Goal: Use online tool/utility: Utilize a website feature to perform a specific function

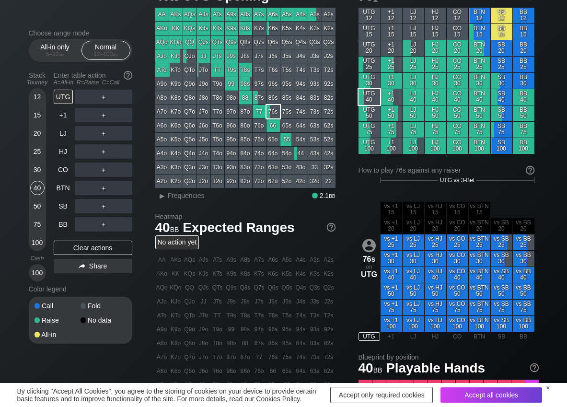
scroll to position [48, 0]
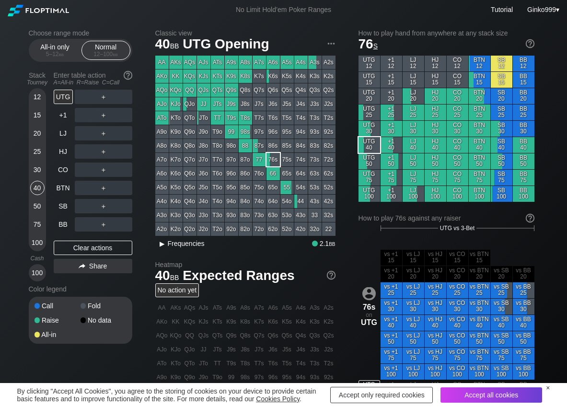
click at [192, 246] on span "Frequencies" at bounding box center [186, 244] width 37 height 8
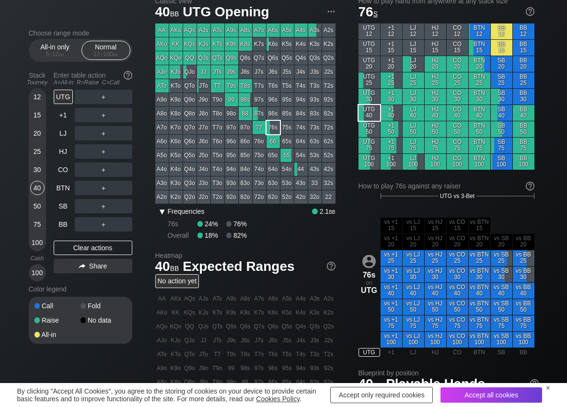
scroll to position [48, 0]
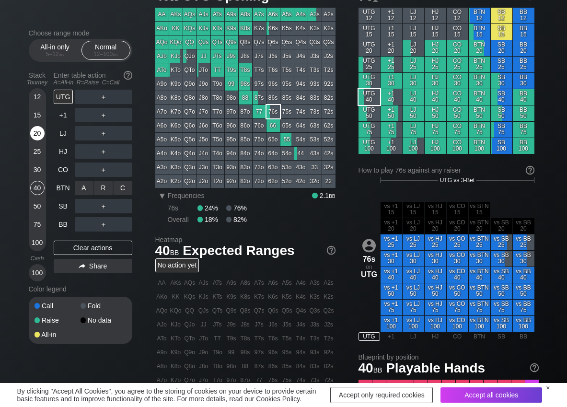
drag, startPoint x: 105, startPoint y: 181, endPoint x: 32, endPoint y: 135, distance: 86.5
click at [105, 181] on div "R ✕" at bounding box center [103, 188] width 19 height 14
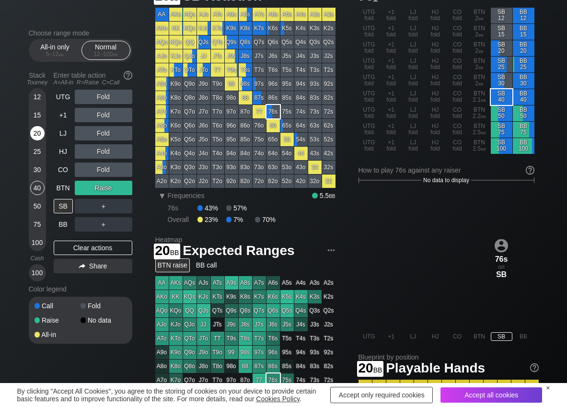
click at [38, 131] on div "20" at bounding box center [37, 133] width 14 height 14
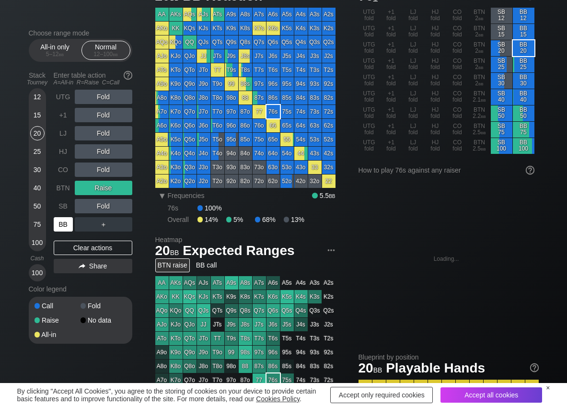
click at [62, 223] on div "BB" at bounding box center [63, 224] width 19 height 14
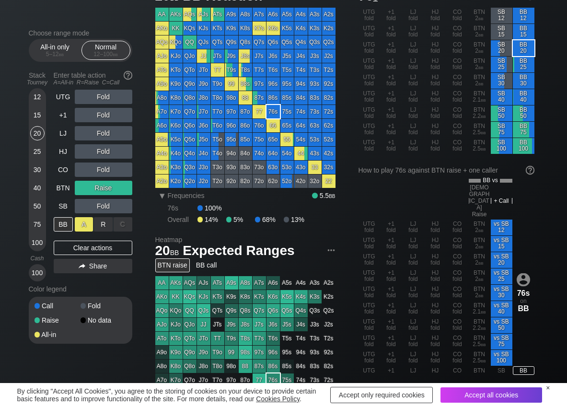
click at [85, 229] on div "A ✕" at bounding box center [84, 224] width 19 height 14
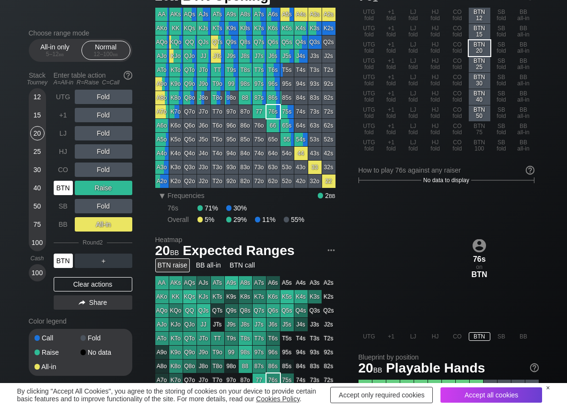
click at [67, 184] on div "BTN" at bounding box center [63, 188] width 19 height 14
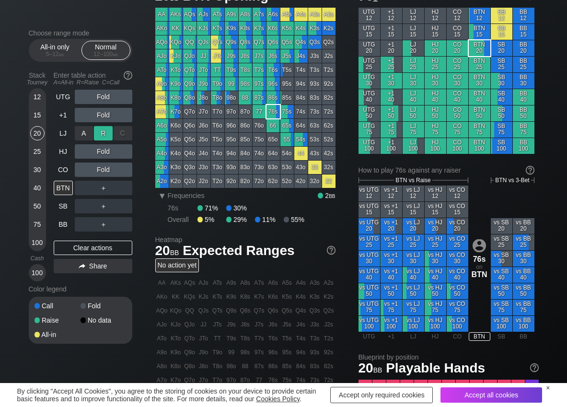
click at [101, 133] on div "R ✕" at bounding box center [103, 133] width 19 height 14
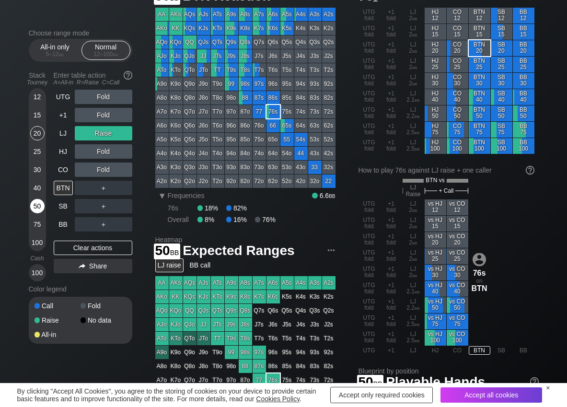
click at [35, 209] on div "50" at bounding box center [37, 206] width 14 height 14
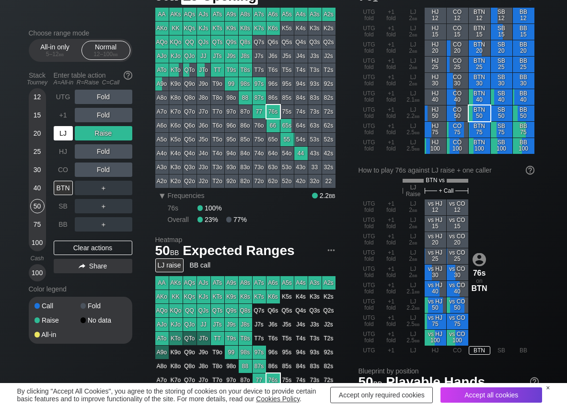
click at [54, 135] on div "LJ" at bounding box center [63, 133] width 19 height 14
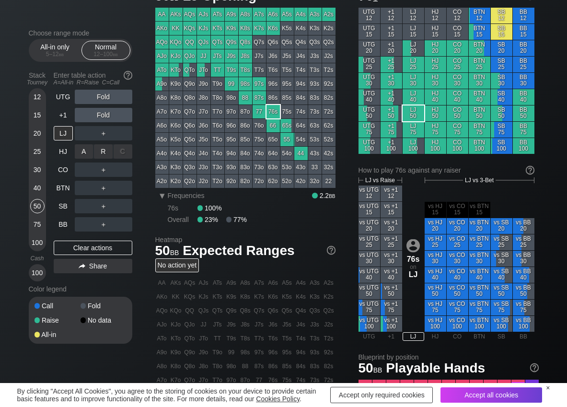
click at [100, 155] on div "R ✕" at bounding box center [103, 151] width 19 height 14
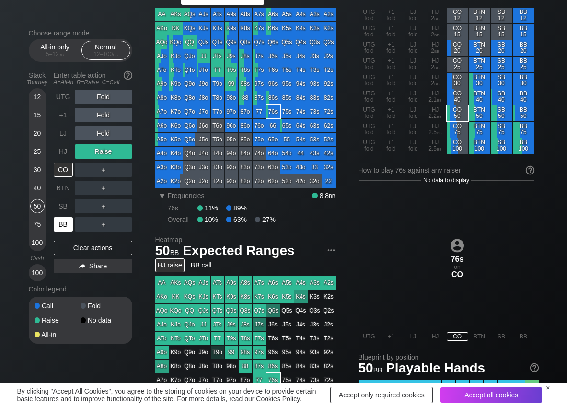
click at [62, 226] on div "BB" at bounding box center [63, 224] width 19 height 14
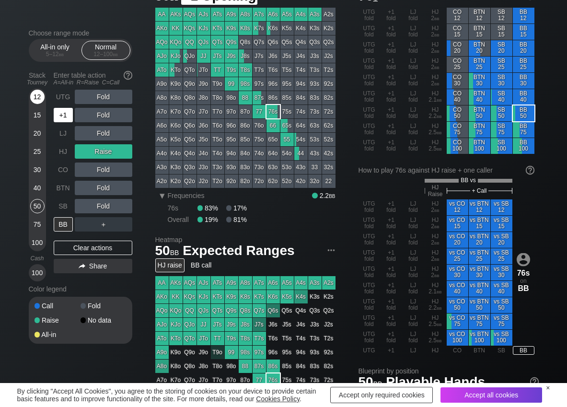
drag, startPoint x: 59, startPoint y: 117, endPoint x: 34, endPoint y: 98, distance: 32.2
click at [59, 115] on div "+1" at bounding box center [63, 115] width 19 height 14
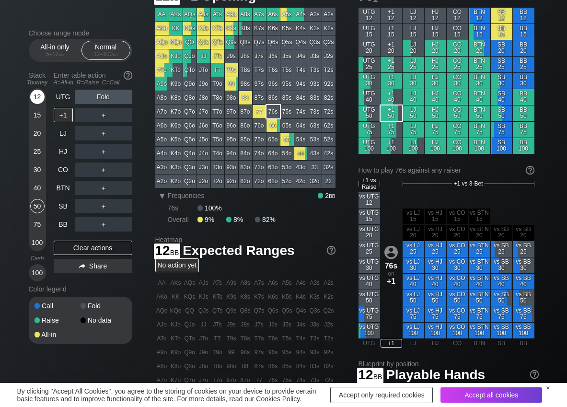
click at [32, 98] on div "12" at bounding box center [37, 97] width 14 height 14
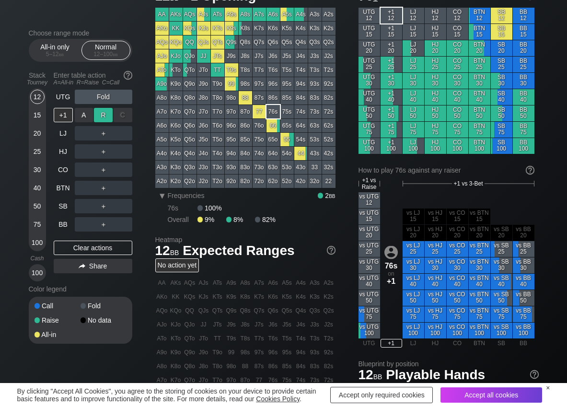
click at [106, 116] on div "R ✕" at bounding box center [103, 115] width 19 height 14
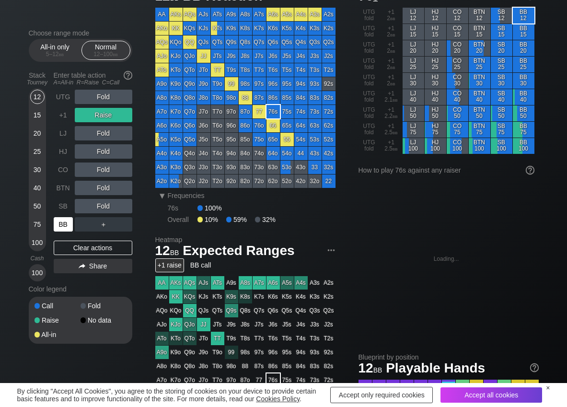
click at [64, 223] on div "BB" at bounding box center [63, 224] width 19 height 14
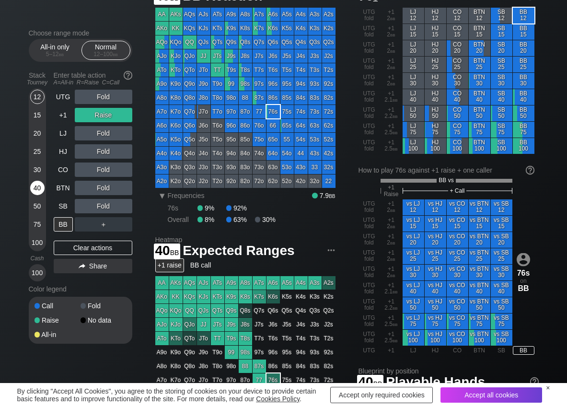
click at [33, 185] on div "40" at bounding box center [37, 188] width 14 height 14
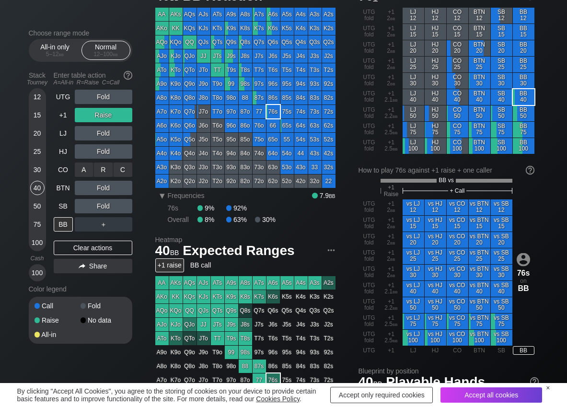
click at [117, 173] on div "C ✕" at bounding box center [123, 170] width 19 height 14
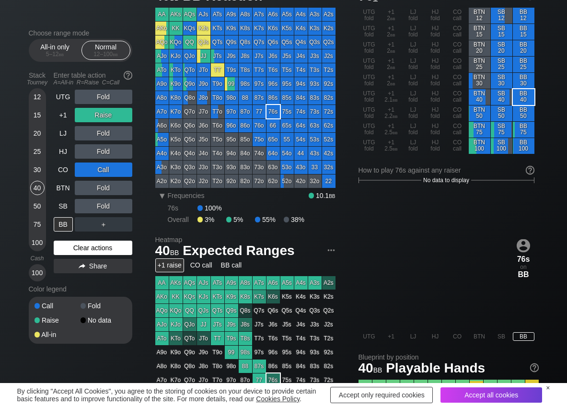
click at [71, 244] on div "Clear actions" at bounding box center [93, 248] width 79 height 14
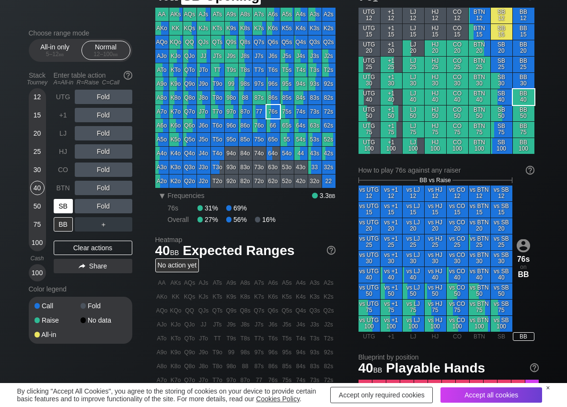
click at [67, 208] on div "SB" at bounding box center [63, 206] width 19 height 14
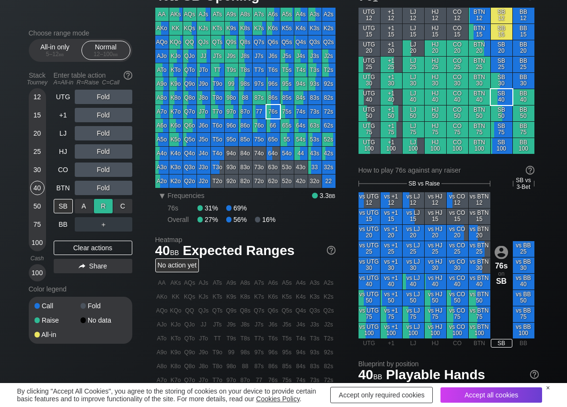
click at [105, 203] on div "R ✕" at bounding box center [103, 206] width 19 height 14
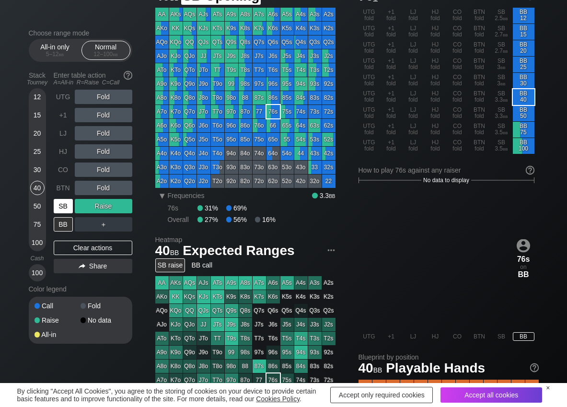
click at [64, 205] on div "SB" at bounding box center [63, 206] width 19 height 14
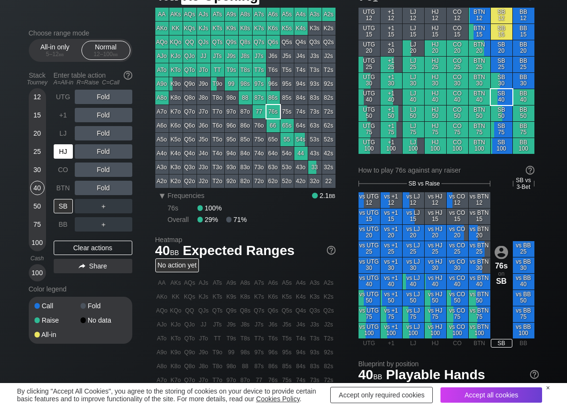
click at [61, 154] on div "HJ" at bounding box center [63, 151] width 19 height 14
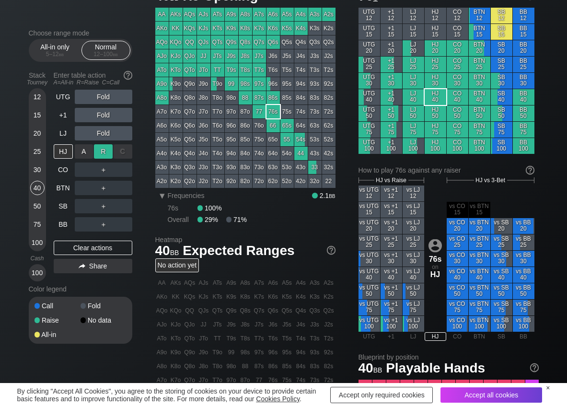
click at [102, 154] on div "R ✕" at bounding box center [103, 151] width 19 height 14
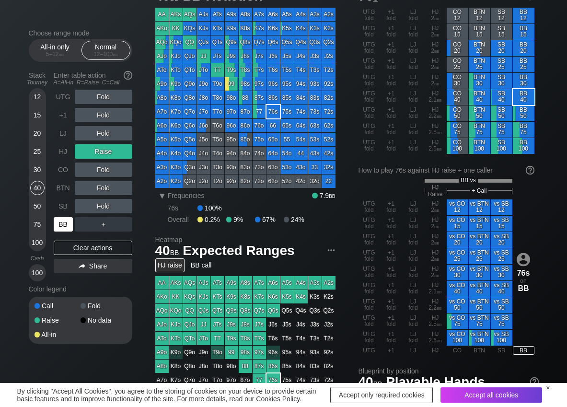
click at [66, 229] on div "BB" at bounding box center [63, 224] width 19 height 14
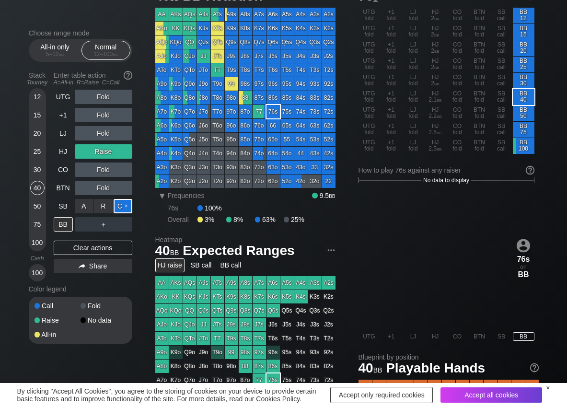
click at [125, 204] on div "C ✕" at bounding box center [123, 206] width 19 height 14
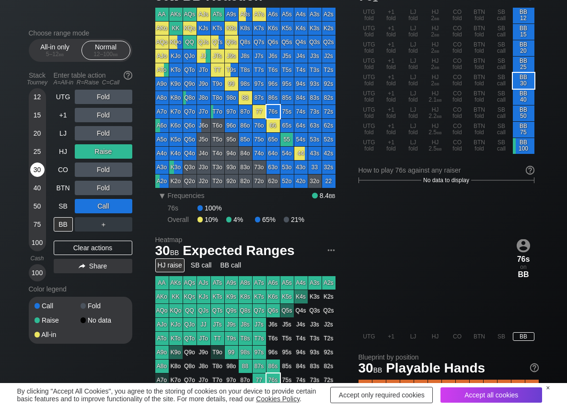
click at [38, 172] on div "30" at bounding box center [37, 170] width 14 height 14
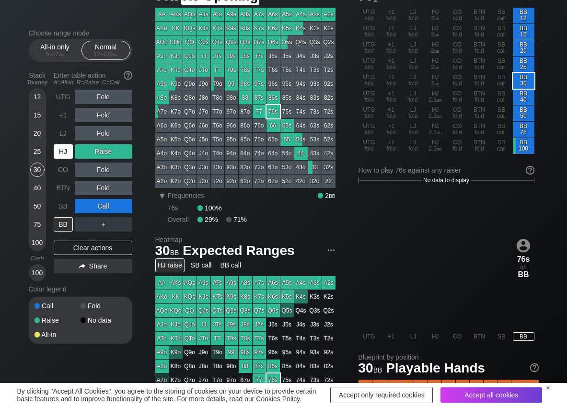
click at [66, 156] on div "HJ" at bounding box center [63, 151] width 19 height 14
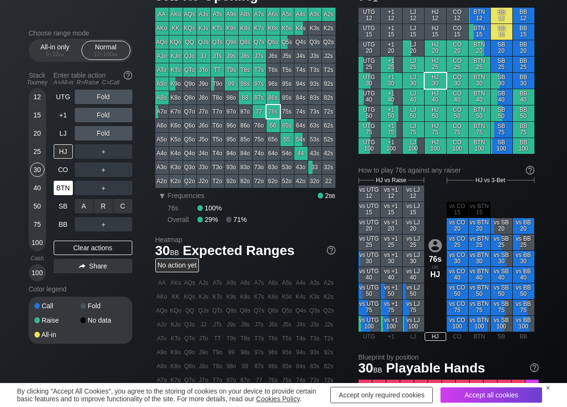
click at [124, 201] on div "C ✕" at bounding box center [123, 206] width 19 height 14
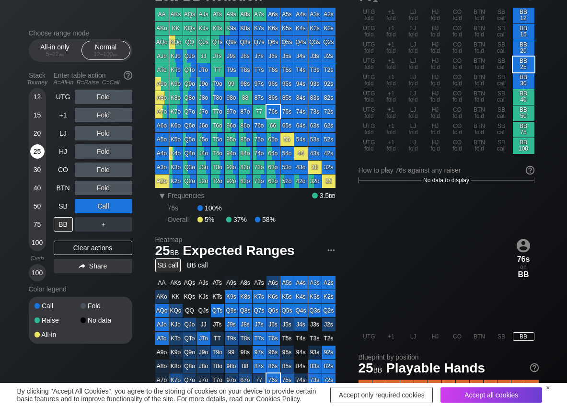
click at [34, 153] on div "25" at bounding box center [37, 151] width 14 height 14
click at [101, 220] on div "R ✕" at bounding box center [103, 224] width 19 height 14
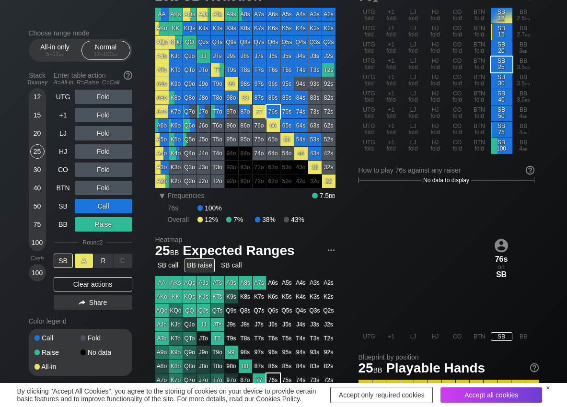
click at [79, 259] on div "A ✕" at bounding box center [84, 261] width 19 height 14
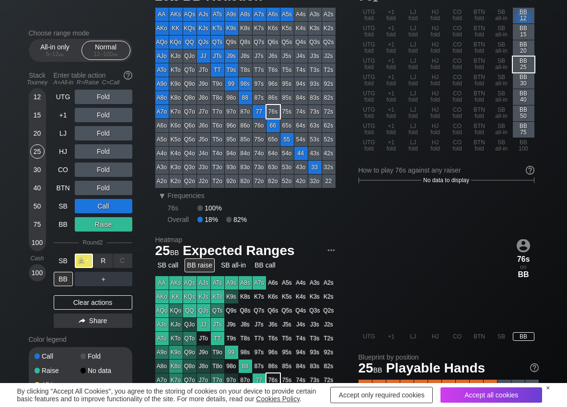
click at [79, 259] on div "A ✕" at bounding box center [84, 261] width 19 height 14
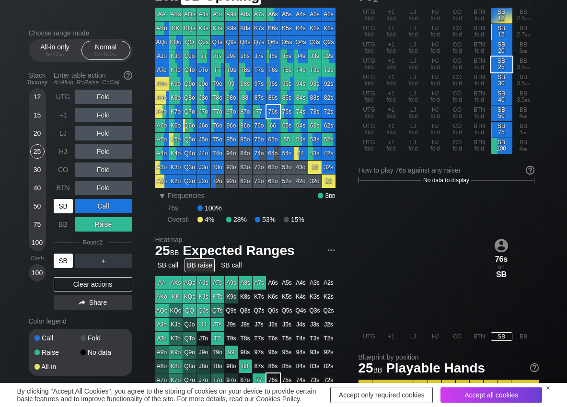
click at [63, 205] on div "SB" at bounding box center [63, 206] width 19 height 14
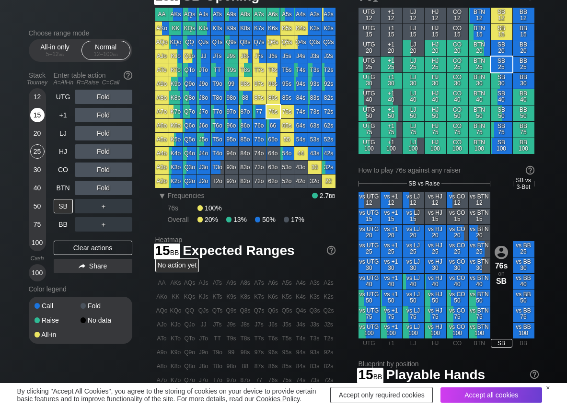
click at [33, 118] on div "15" at bounding box center [37, 115] width 14 height 14
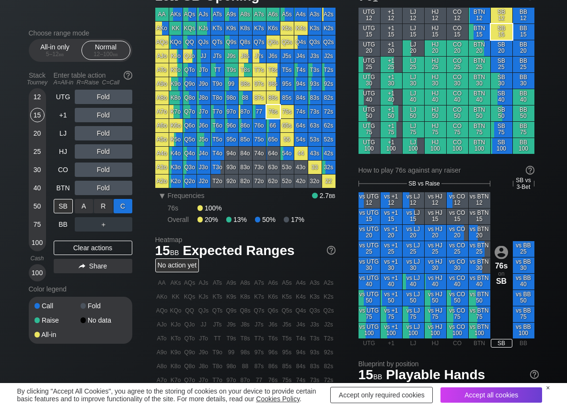
click at [118, 209] on div "C ✕" at bounding box center [123, 206] width 19 height 14
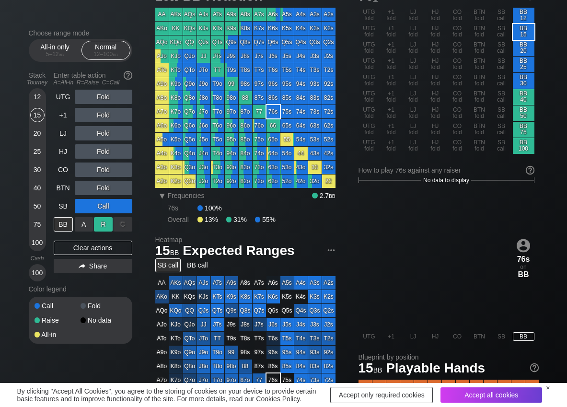
click at [99, 225] on div "R ✕" at bounding box center [103, 224] width 19 height 14
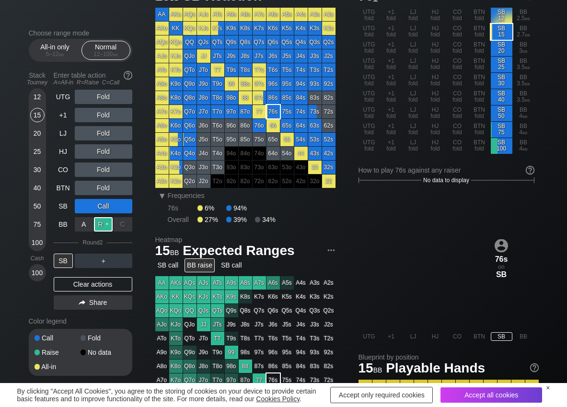
click at [99, 225] on div "R ✕" at bounding box center [103, 224] width 19 height 14
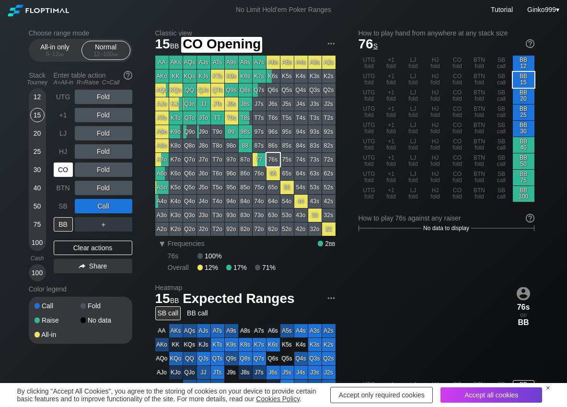
click at [64, 169] on div "CO" at bounding box center [63, 170] width 19 height 14
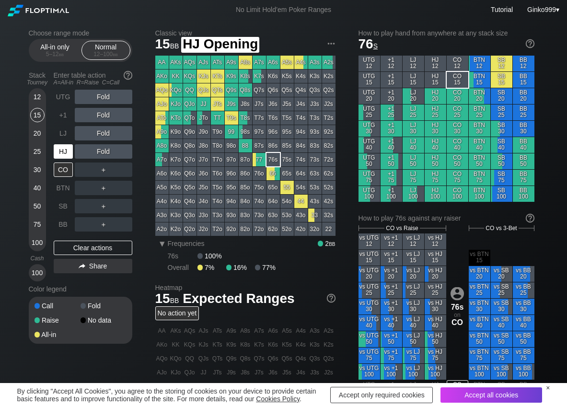
click at [64, 149] on div "HJ" at bounding box center [63, 151] width 19 height 14
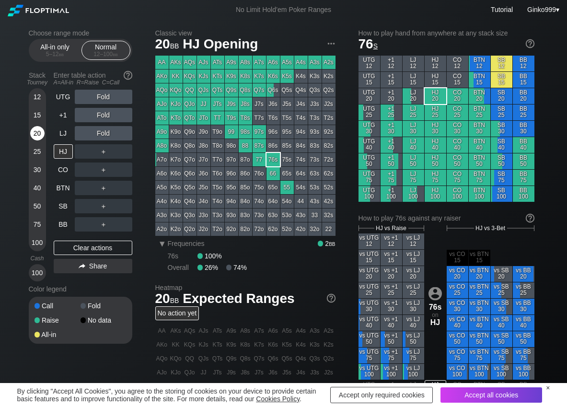
click at [38, 137] on div "20" at bounding box center [37, 133] width 14 height 14
drag, startPoint x: 101, startPoint y: 153, endPoint x: 83, endPoint y: 161, distance: 19.3
click at [94, 155] on div "A ✕ R ✕ C ✕" at bounding box center [104, 151] width 58 height 14
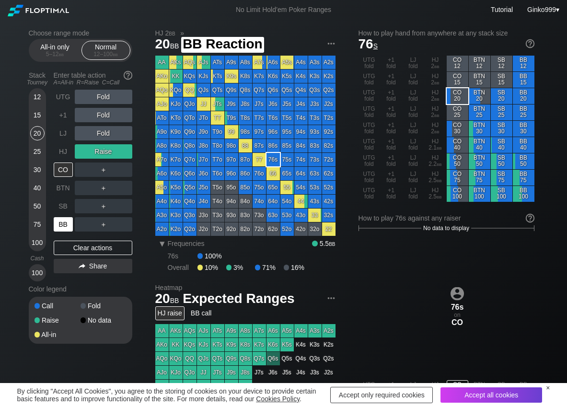
click at [66, 229] on div "BB" at bounding box center [63, 224] width 19 height 14
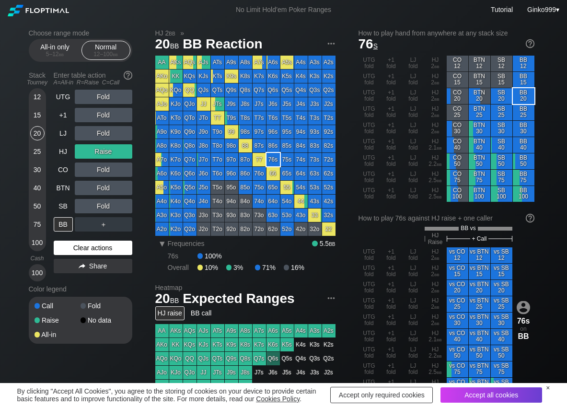
click at [93, 244] on div "Clear actions" at bounding box center [93, 248] width 79 height 14
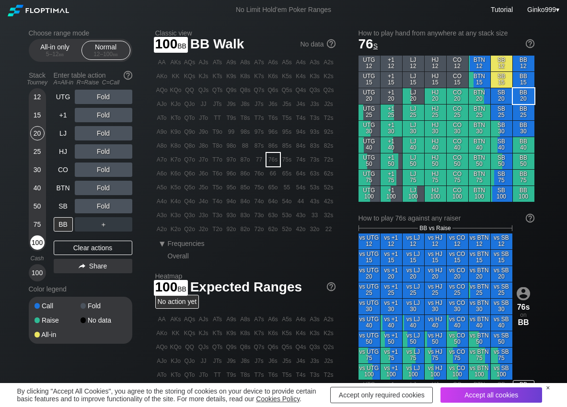
click at [33, 245] on div "100" at bounding box center [37, 243] width 14 height 14
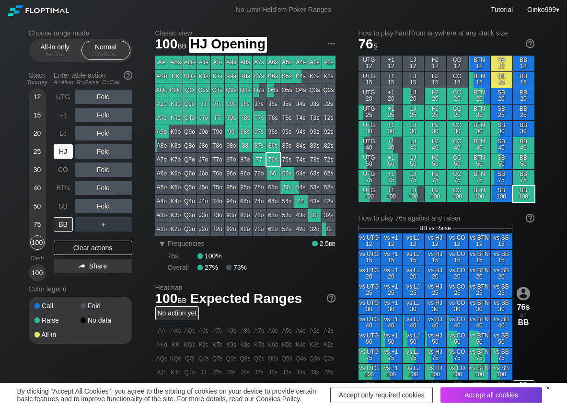
click at [63, 155] on div "HJ" at bounding box center [63, 151] width 19 height 14
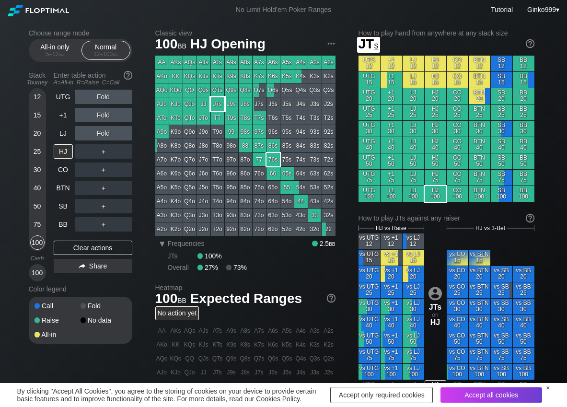
scroll to position [48, 0]
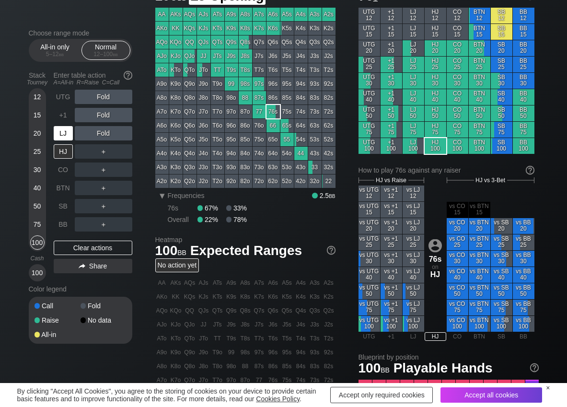
click at [62, 133] on div "LJ" at bounding box center [63, 133] width 19 height 14
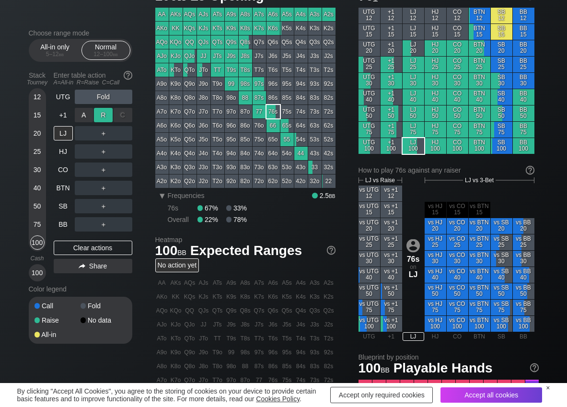
click at [97, 112] on div "R ✕" at bounding box center [103, 115] width 19 height 14
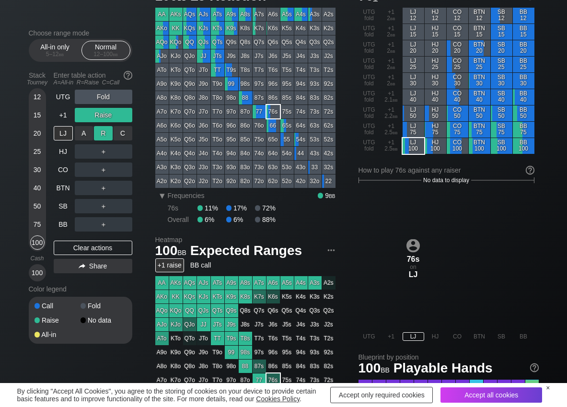
click at [108, 129] on div "R ✕" at bounding box center [103, 133] width 19 height 14
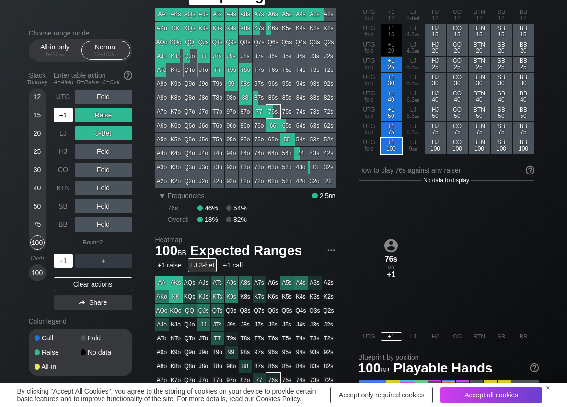
click at [60, 121] on div "+1" at bounding box center [63, 115] width 19 height 14
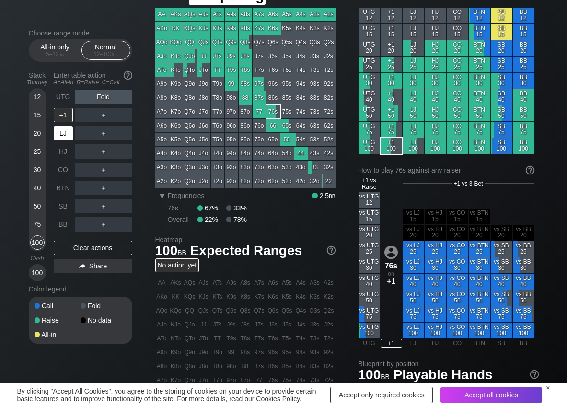
click at [60, 132] on div "LJ" at bounding box center [63, 133] width 19 height 14
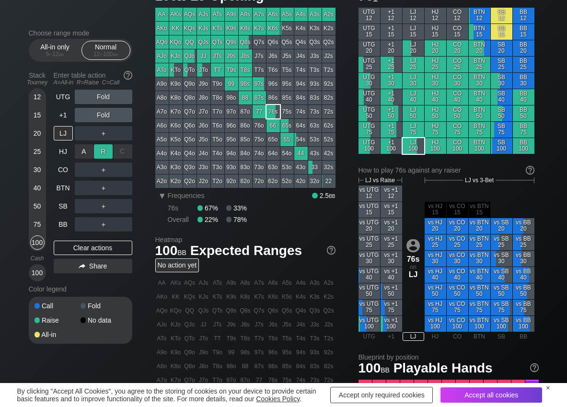
click at [104, 154] on div "R ✕" at bounding box center [103, 151] width 19 height 14
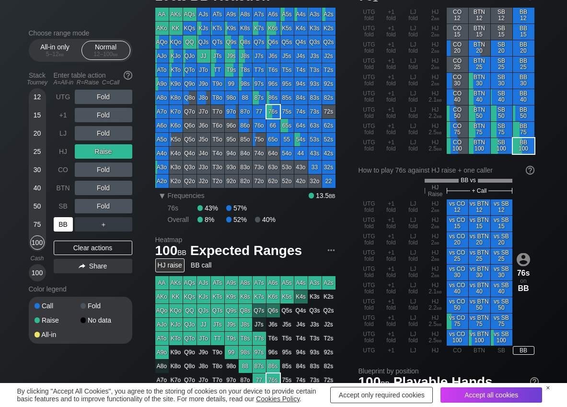
click at [65, 222] on div "BB" at bounding box center [63, 224] width 19 height 14
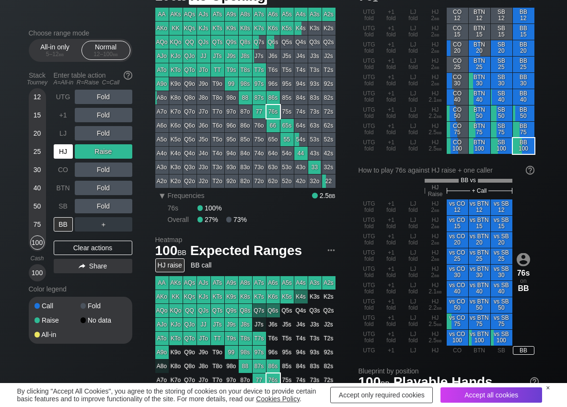
click at [65, 154] on div "HJ" at bounding box center [63, 151] width 19 height 14
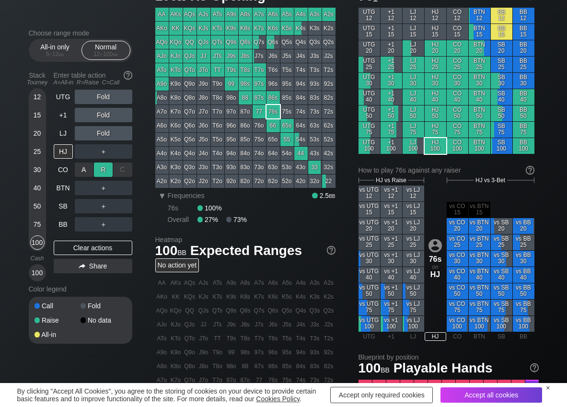
click at [102, 167] on div "R ✕" at bounding box center [103, 170] width 19 height 14
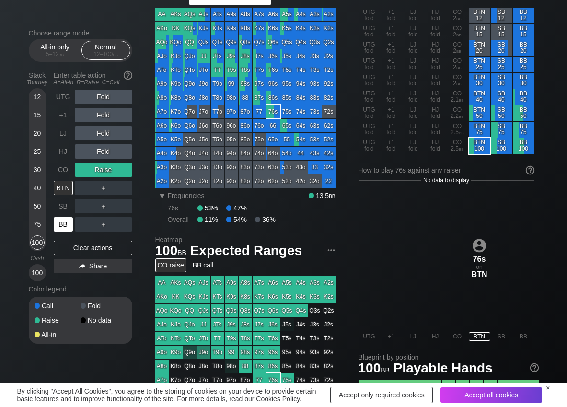
click at [64, 223] on div "BB" at bounding box center [63, 224] width 19 height 14
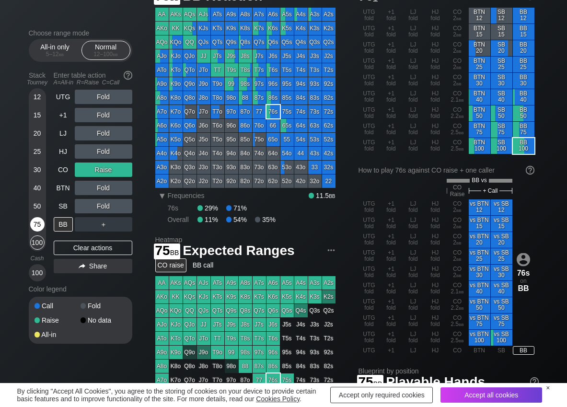
click at [37, 225] on div "75" at bounding box center [37, 224] width 14 height 14
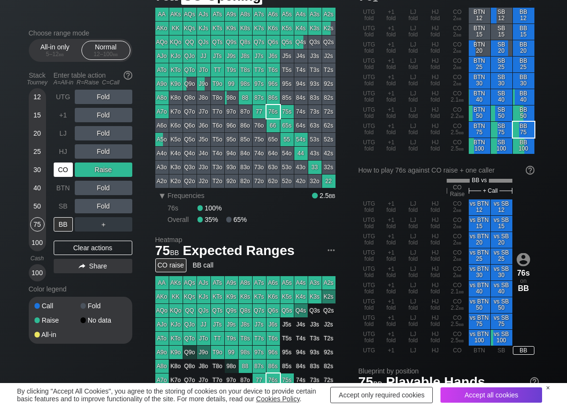
click at [64, 172] on div "CO" at bounding box center [63, 170] width 19 height 14
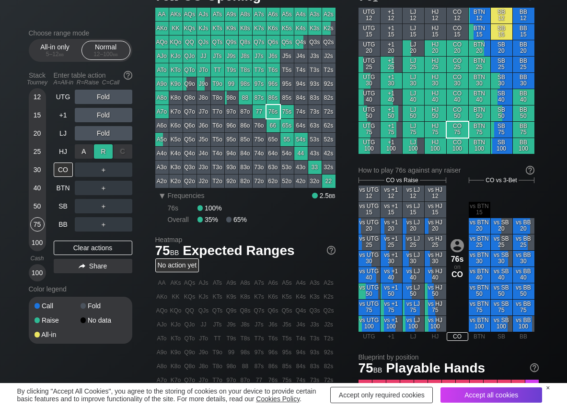
click at [106, 151] on div "R ✕" at bounding box center [103, 151] width 19 height 14
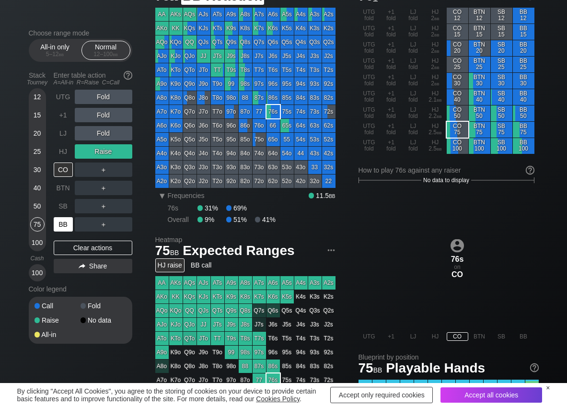
click at [68, 222] on div "BB" at bounding box center [63, 224] width 19 height 14
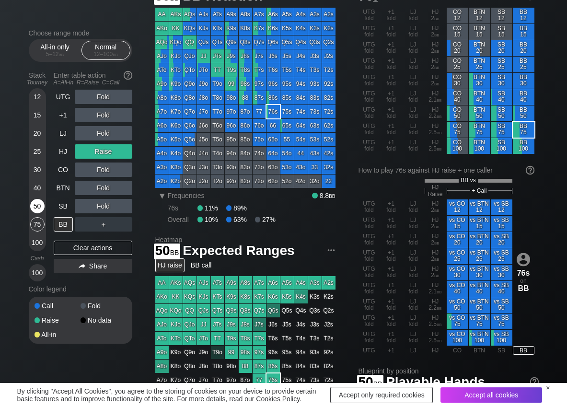
click at [40, 207] on div "50" at bounding box center [37, 206] width 14 height 14
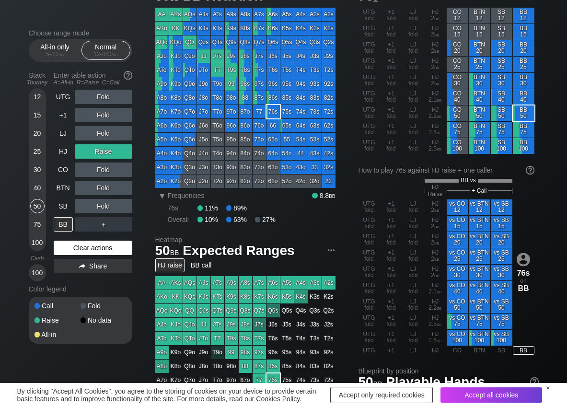
click at [89, 254] on div "Clear actions" at bounding box center [93, 248] width 79 height 14
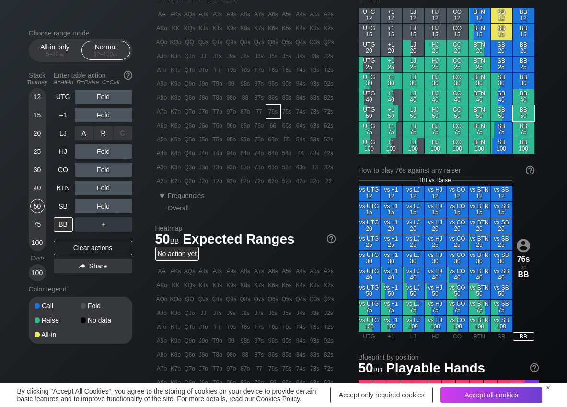
click at [105, 139] on div "R ✕" at bounding box center [103, 133] width 19 height 14
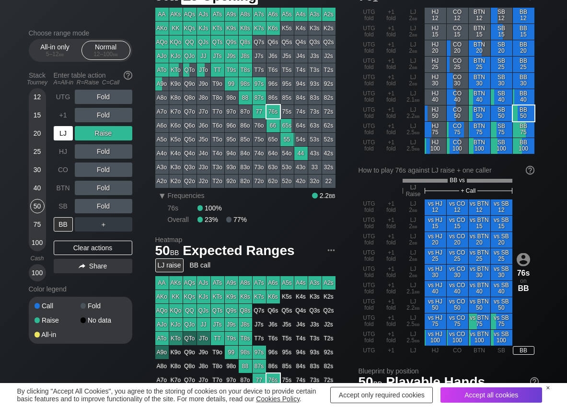
click at [57, 134] on div "LJ" at bounding box center [63, 133] width 19 height 14
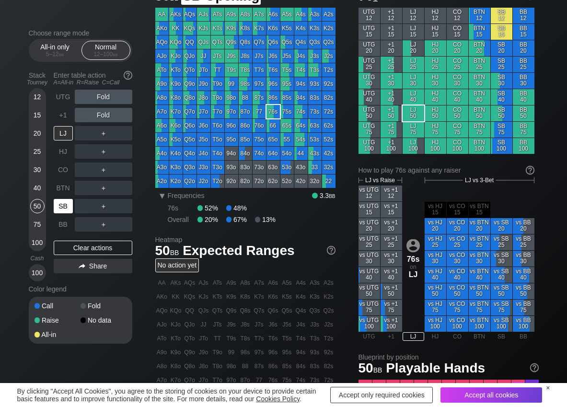
click at [68, 205] on div "SB" at bounding box center [63, 206] width 19 height 14
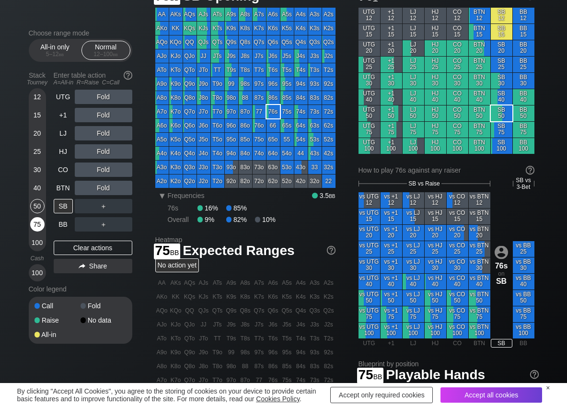
drag, startPoint x: 39, startPoint y: 222, endPoint x: 33, endPoint y: 225, distance: 6.7
click at [38, 224] on div "75" at bounding box center [37, 224] width 14 height 14
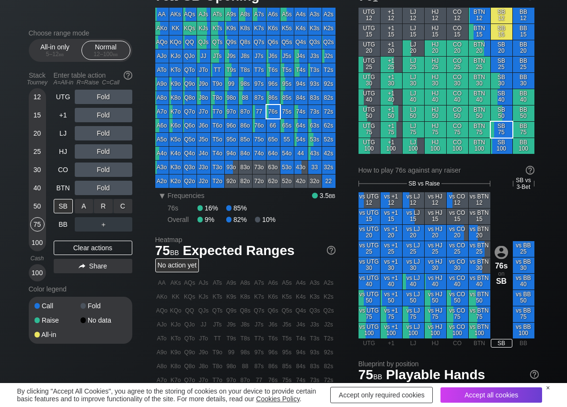
click at [118, 206] on div "C ✕" at bounding box center [123, 206] width 19 height 14
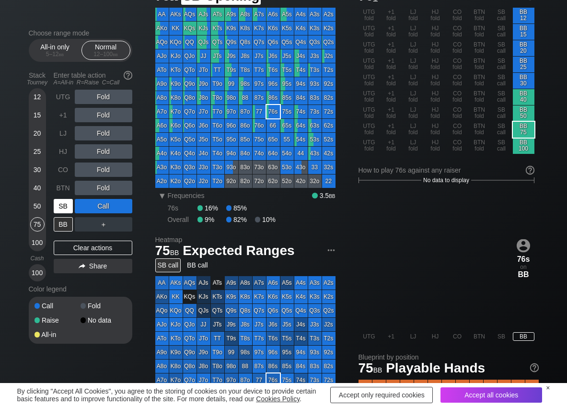
click at [64, 208] on div "SB" at bounding box center [63, 206] width 19 height 14
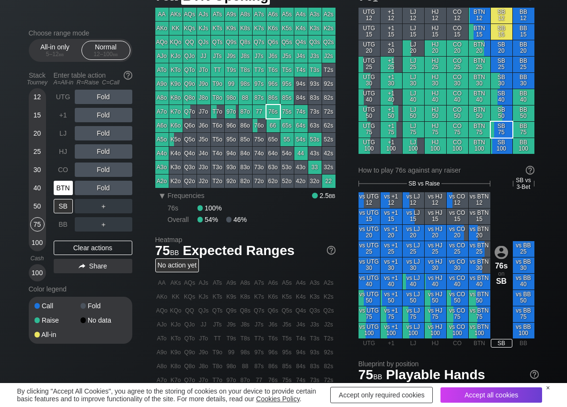
click at [65, 192] on div "BTN" at bounding box center [63, 188] width 19 height 14
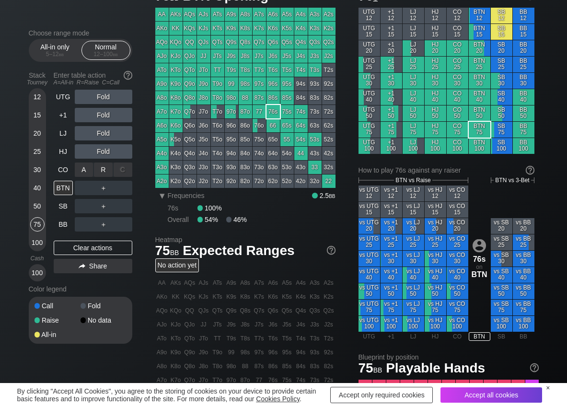
click at [105, 172] on div "R ✕" at bounding box center [103, 170] width 19 height 14
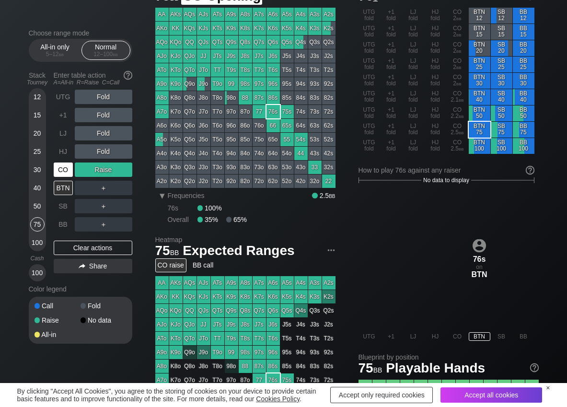
click at [62, 173] on div "CO" at bounding box center [63, 170] width 19 height 14
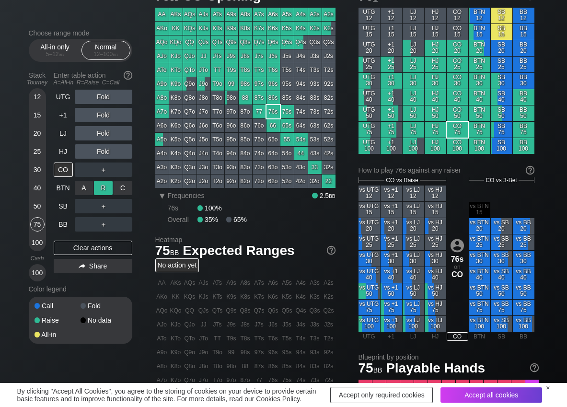
click at [99, 184] on div "R ✕" at bounding box center [103, 188] width 19 height 14
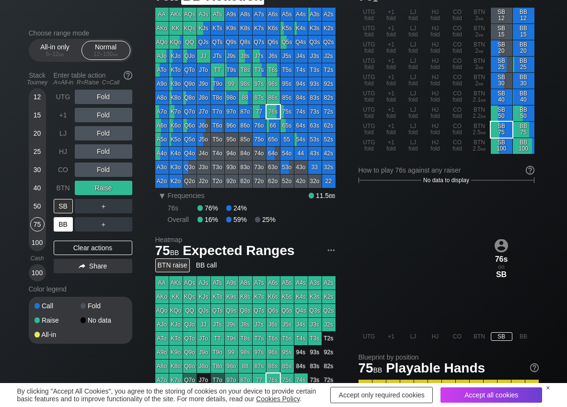
click at [66, 220] on div "BB" at bounding box center [63, 224] width 19 height 14
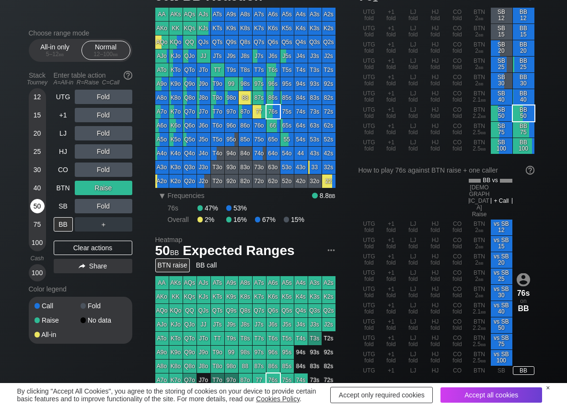
click at [40, 205] on div "50" at bounding box center [37, 206] width 14 height 14
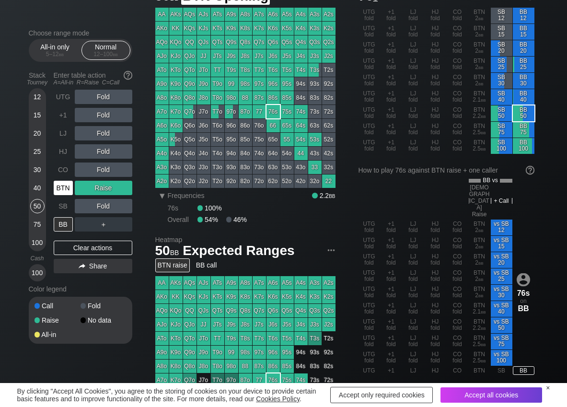
click at [61, 189] on div "BTN" at bounding box center [63, 188] width 19 height 14
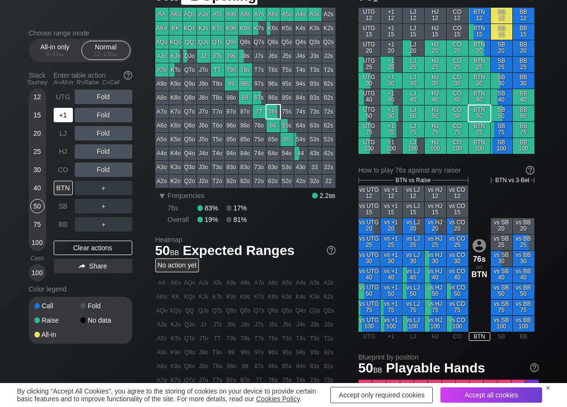
click at [67, 119] on div "+1" at bounding box center [63, 115] width 19 height 14
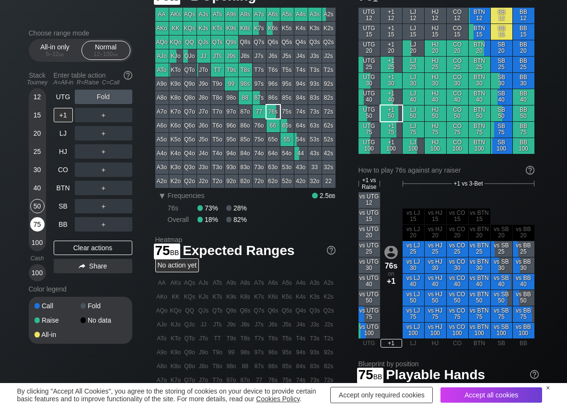
click at [38, 229] on div "75" at bounding box center [37, 224] width 14 height 14
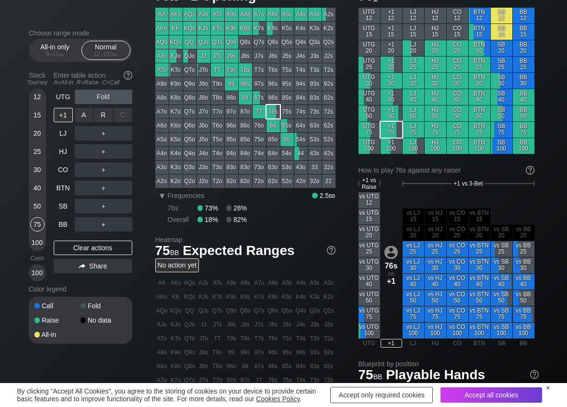
drag, startPoint x: 108, startPoint y: 111, endPoint x: 104, endPoint y: 123, distance: 12.5
click at [106, 115] on div "R ✕" at bounding box center [103, 115] width 19 height 14
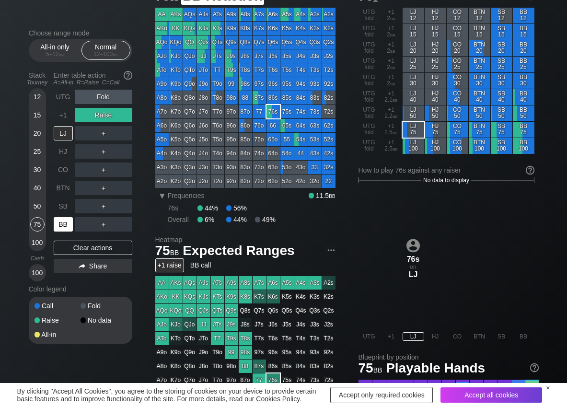
click at [63, 221] on div "BB" at bounding box center [63, 224] width 19 height 14
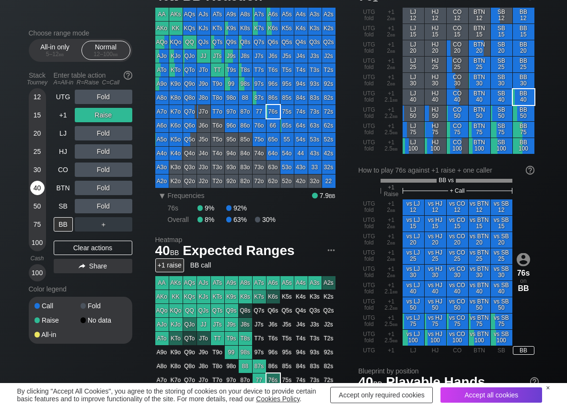
click at [36, 183] on div "40" at bounding box center [37, 188] width 14 height 14
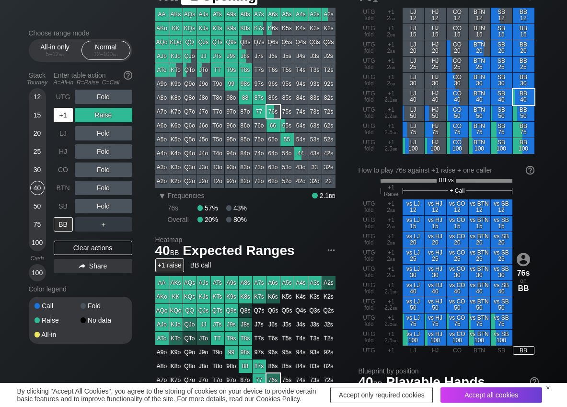
click at [59, 115] on div "+1" at bounding box center [63, 115] width 19 height 14
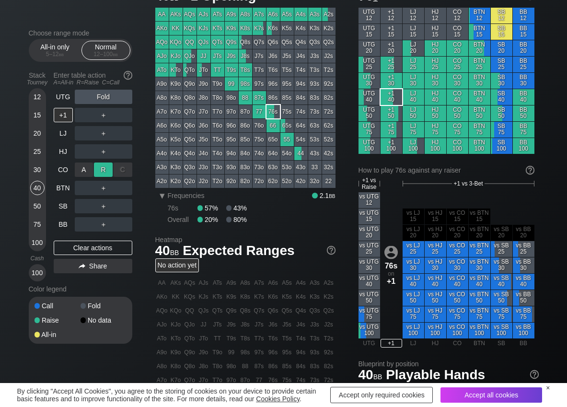
drag, startPoint x: 99, startPoint y: 167, endPoint x: 95, endPoint y: 170, distance: 4.9
click at [99, 167] on div "R ✕" at bounding box center [103, 170] width 19 height 14
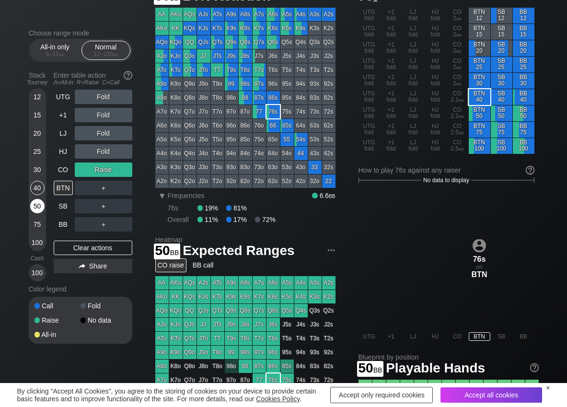
click at [37, 204] on div "50" at bounding box center [37, 206] width 14 height 14
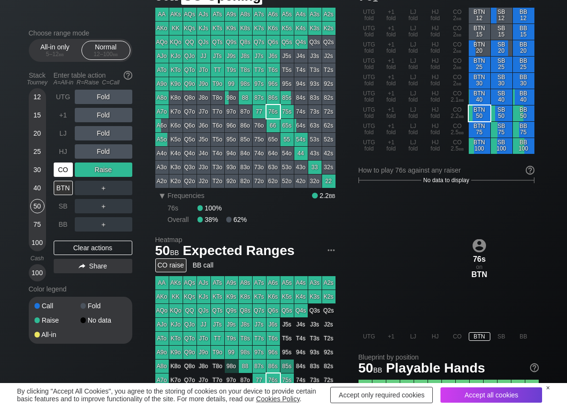
click at [63, 171] on div "CO" at bounding box center [63, 170] width 19 height 14
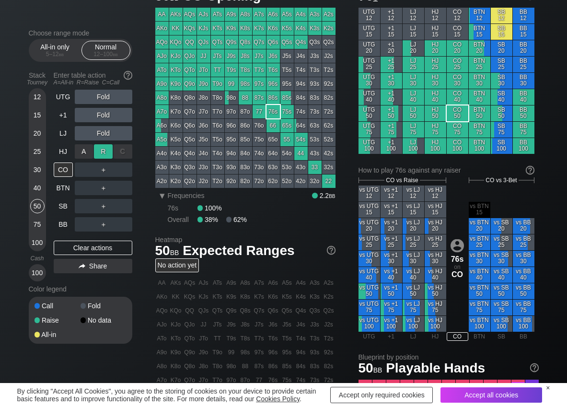
click at [103, 151] on div "R ✕" at bounding box center [103, 151] width 19 height 14
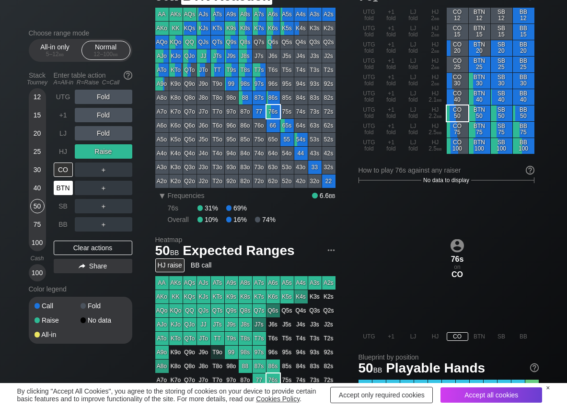
click at [57, 186] on div "BTN" at bounding box center [63, 188] width 19 height 14
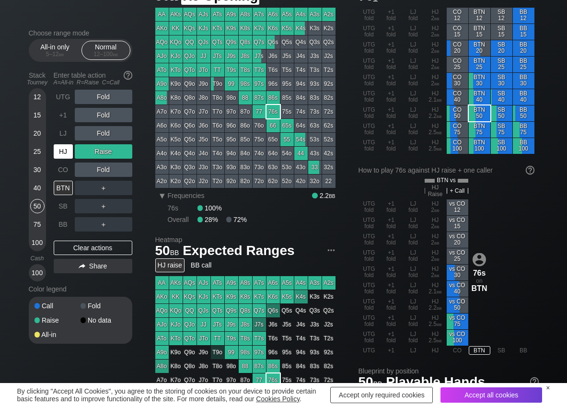
drag, startPoint x: 70, startPoint y: 154, endPoint x: 68, endPoint y: 164, distance: 10.3
click at [69, 155] on div "HJ" at bounding box center [63, 151] width 19 height 14
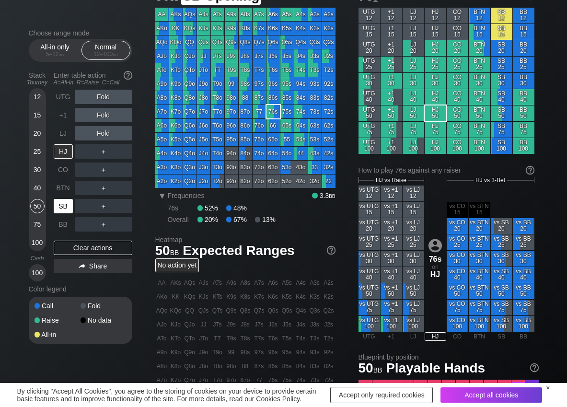
click at [61, 206] on div "SB" at bounding box center [63, 206] width 19 height 14
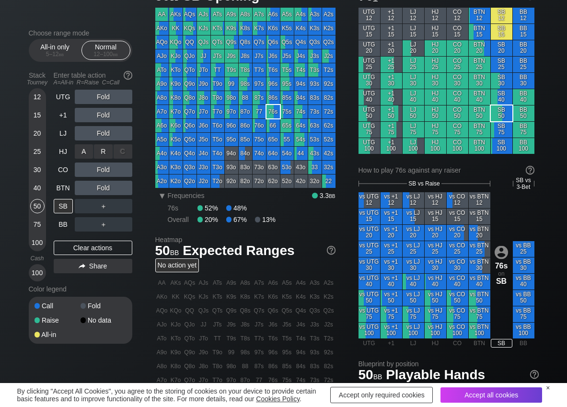
click at [104, 151] on div "R ✕" at bounding box center [103, 151] width 19 height 14
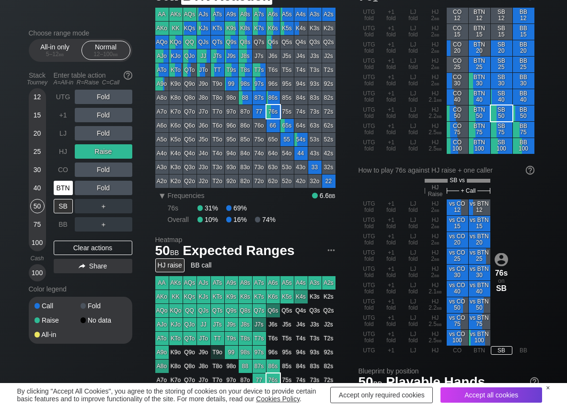
click at [69, 188] on div "BTN" at bounding box center [63, 188] width 19 height 14
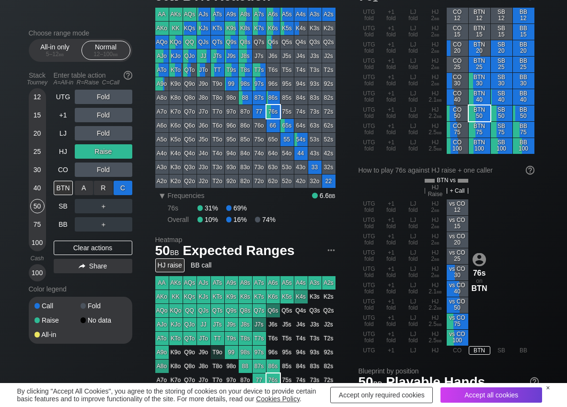
click at [125, 188] on div "C ✕" at bounding box center [123, 188] width 19 height 14
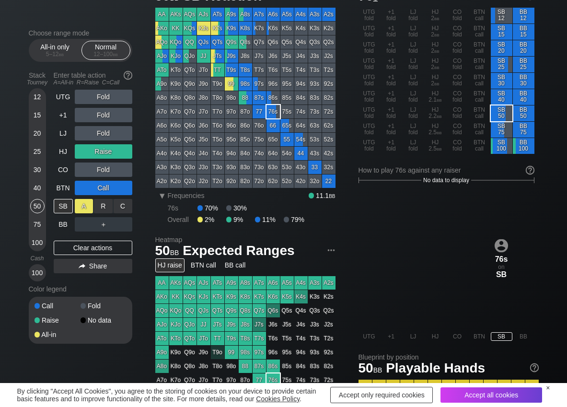
click at [78, 205] on div "A ✕" at bounding box center [84, 206] width 19 height 14
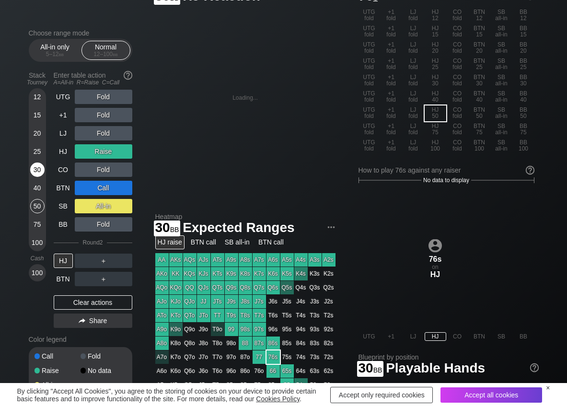
click at [38, 169] on div "30" at bounding box center [37, 170] width 14 height 14
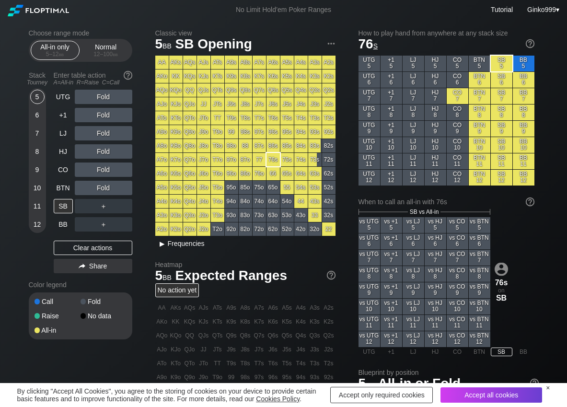
click at [183, 242] on span "Frequencies" at bounding box center [186, 244] width 37 height 8
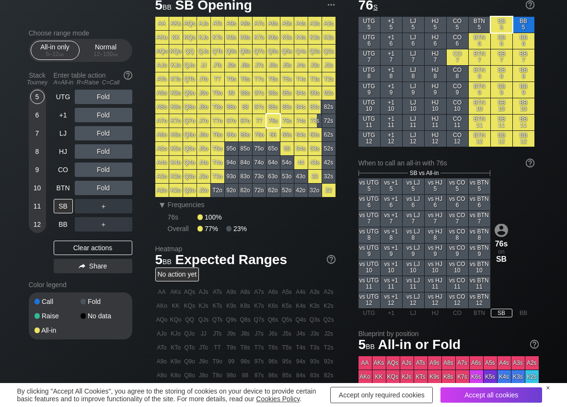
scroll to position [48, 0]
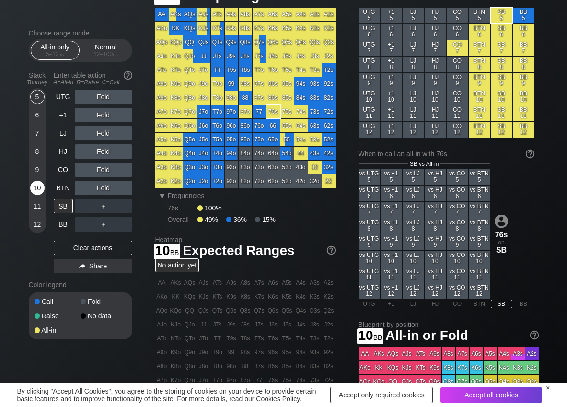
click at [42, 189] on div "10" at bounding box center [37, 188] width 14 height 14
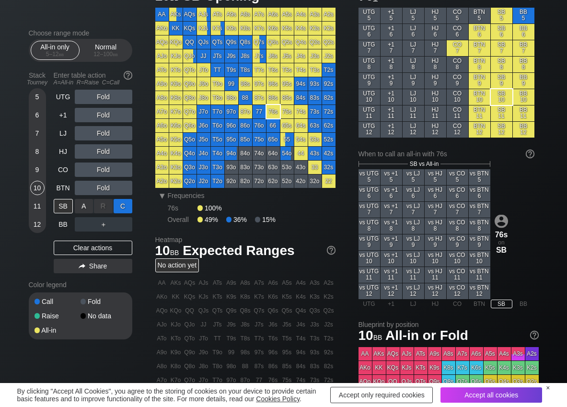
drag, startPoint x: 121, startPoint y: 208, endPoint x: 124, endPoint y: 216, distance: 8.0
click at [122, 208] on div "C ✕" at bounding box center [123, 206] width 19 height 14
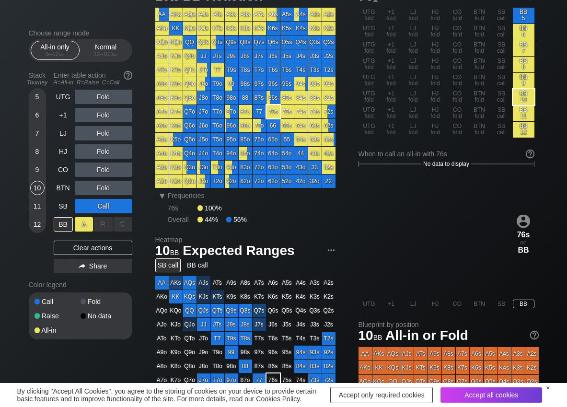
click at [87, 228] on div "A ✕" at bounding box center [84, 224] width 19 height 14
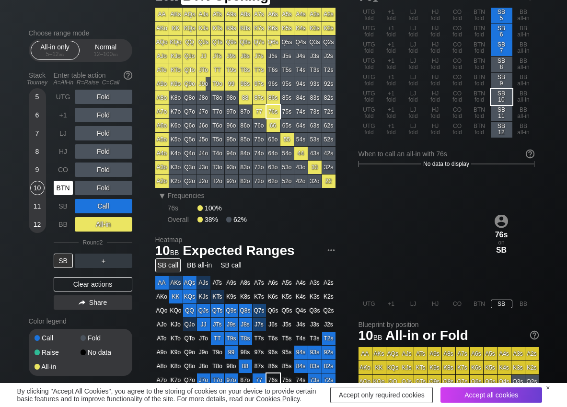
click at [69, 190] on div "BTN" at bounding box center [63, 188] width 19 height 14
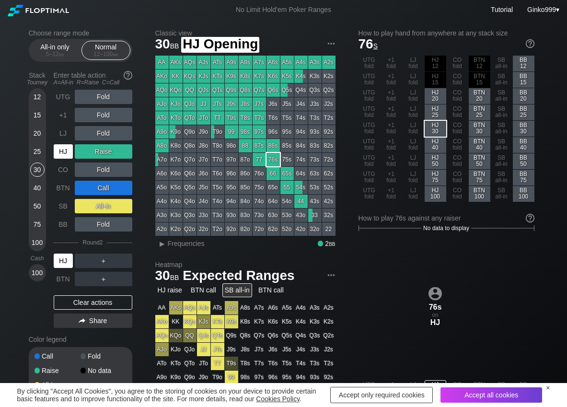
click at [65, 152] on div "HJ" at bounding box center [63, 151] width 19 height 14
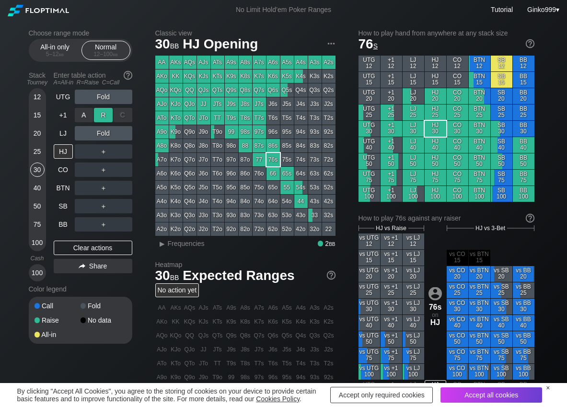
drag, startPoint x: 99, startPoint y: 116, endPoint x: 106, endPoint y: 126, distance: 11.8
click at [100, 118] on div "R ✕" at bounding box center [103, 115] width 19 height 14
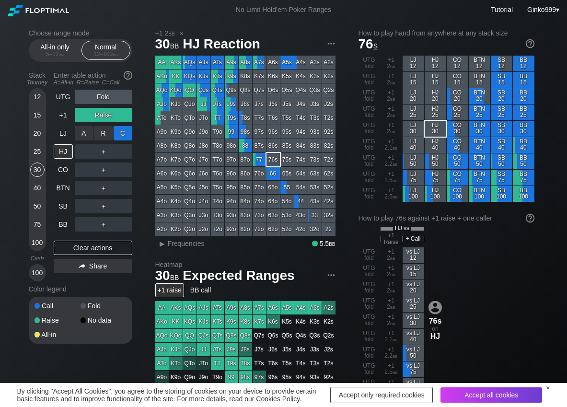
click at [119, 132] on div "C ✕" at bounding box center [123, 133] width 19 height 14
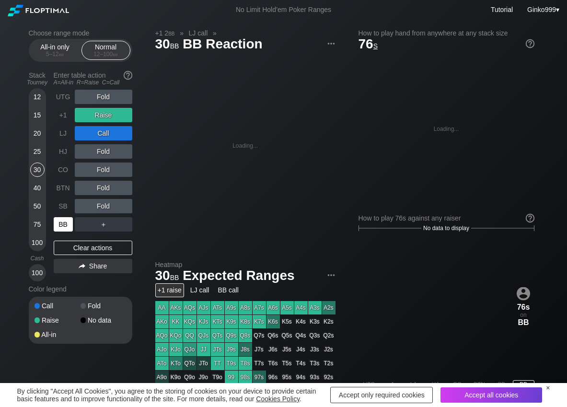
click at [64, 224] on div "BB" at bounding box center [63, 224] width 19 height 14
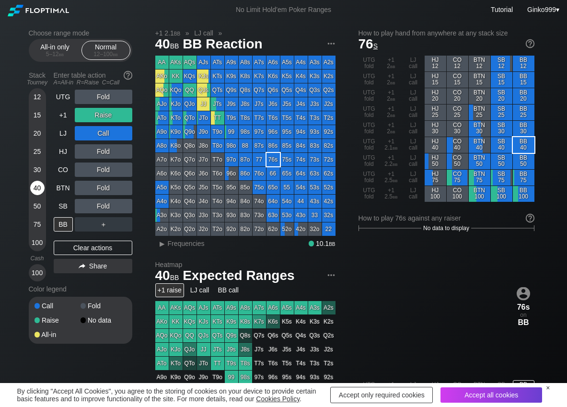
click at [35, 189] on div "40" at bounding box center [37, 188] width 14 height 14
click at [103, 224] on div "R ✕" at bounding box center [103, 224] width 19 height 14
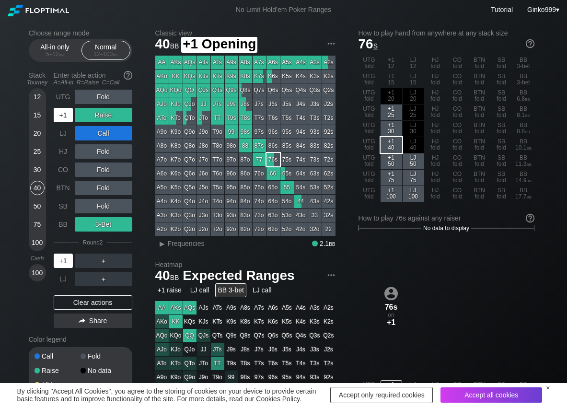
drag, startPoint x: 66, startPoint y: 118, endPoint x: 86, endPoint y: 116, distance: 20.3
click at [66, 118] on div "+1" at bounding box center [63, 115] width 19 height 14
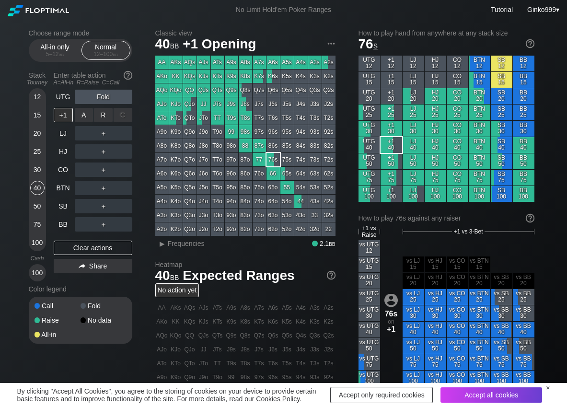
drag, startPoint x: 106, startPoint y: 114, endPoint x: 80, endPoint y: 165, distance: 57.1
click at [105, 118] on div "R ✕" at bounding box center [103, 115] width 19 height 14
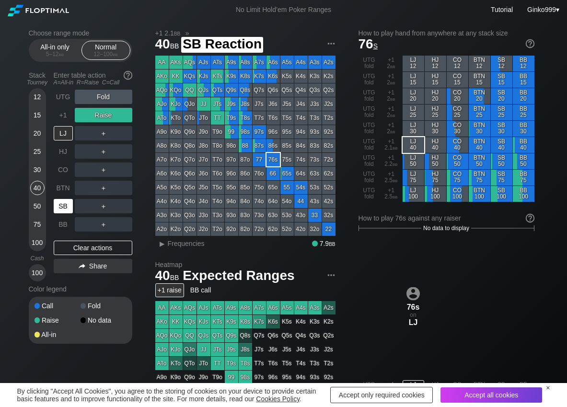
click at [66, 211] on div "SB" at bounding box center [63, 206] width 19 height 14
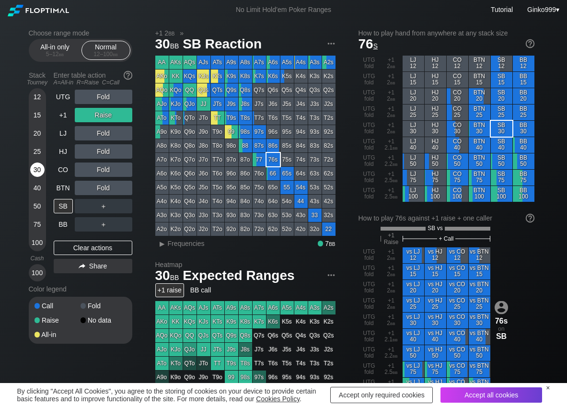
click at [37, 173] on div "30" at bounding box center [37, 170] width 14 height 14
click at [108, 207] on div "R ✕" at bounding box center [103, 206] width 19 height 14
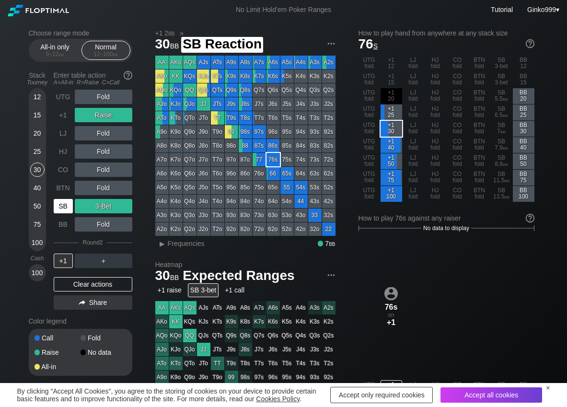
drag, startPoint x: 61, startPoint y: 205, endPoint x: 63, endPoint y: 219, distance: 14.5
click at [61, 205] on div "SB" at bounding box center [63, 206] width 19 height 14
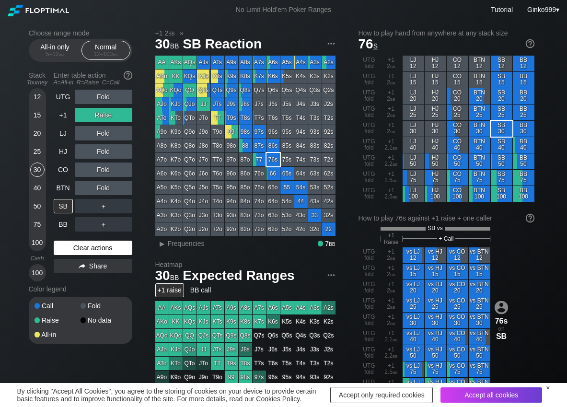
click at [75, 250] on div "Clear actions" at bounding box center [93, 248] width 79 height 14
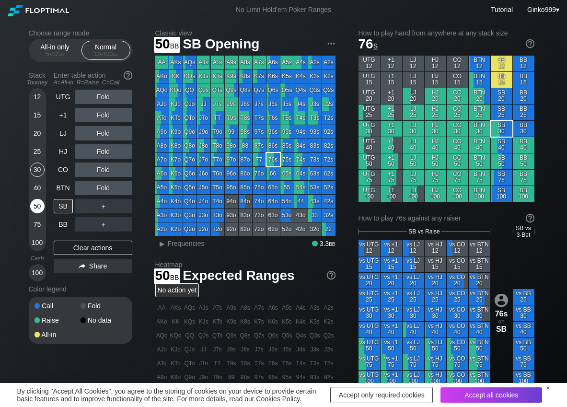
click at [35, 209] on div "50" at bounding box center [37, 206] width 14 height 14
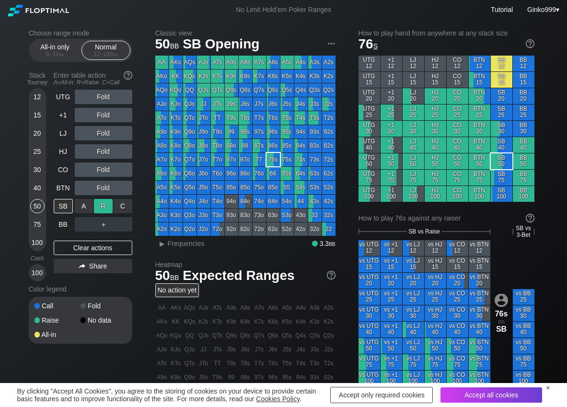
click at [103, 208] on div "R ✕" at bounding box center [103, 206] width 19 height 14
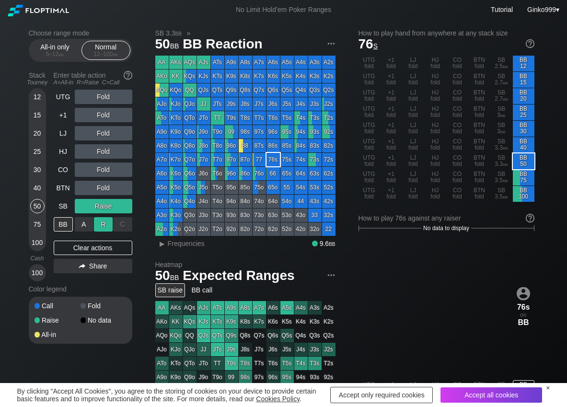
click at [105, 221] on div "R ✕" at bounding box center [103, 224] width 19 height 14
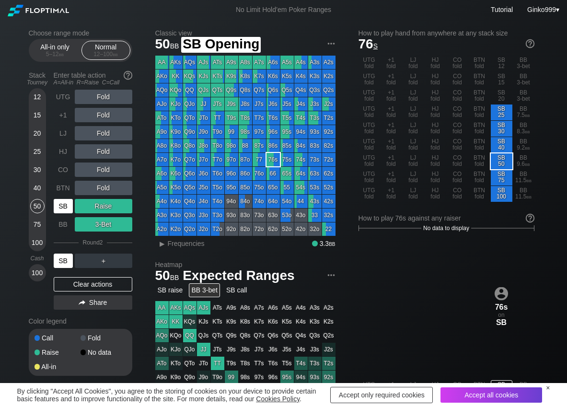
click at [71, 210] on div "SB" at bounding box center [63, 206] width 19 height 14
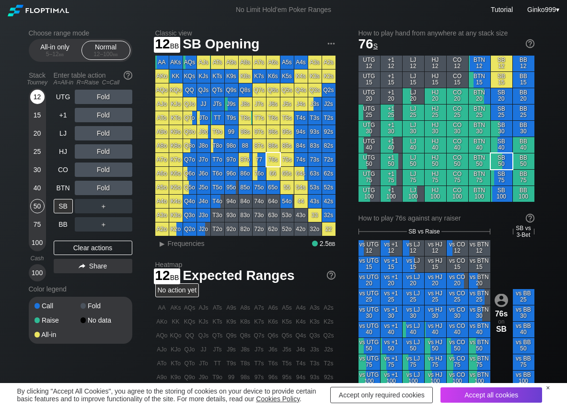
drag, startPoint x: 39, startPoint y: 92, endPoint x: 39, endPoint y: 99, distance: 6.7
click at [39, 94] on div "12" at bounding box center [37, 97] width 14 height 14
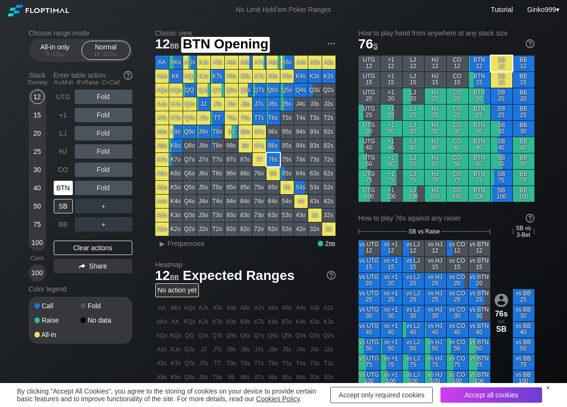
click at [66, 188] on div "BTN" at bounding box center [63, 188] width 19 height 14
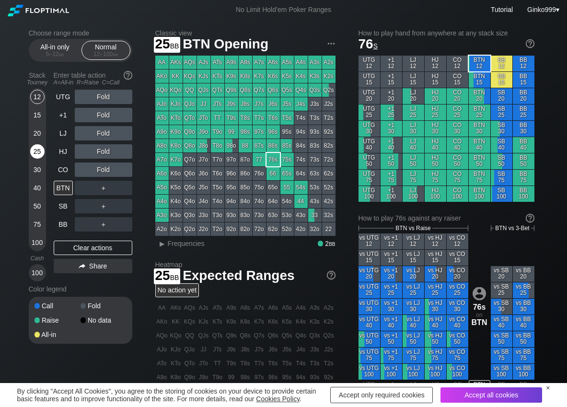
click at [36, 151] on div "25" at bounding box center [37, 151] width 14 height 14
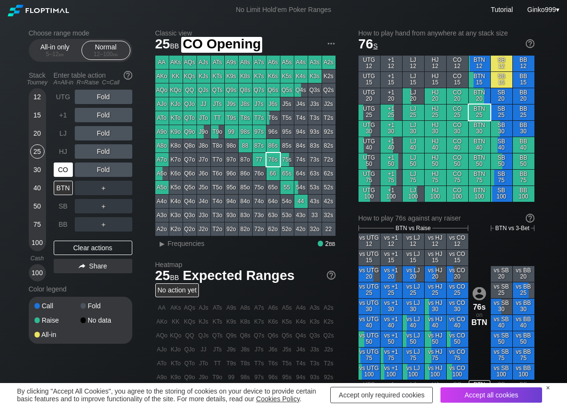
click at [63, 173] on div "CO" at bounding box center [63, 170] width 19 height 14
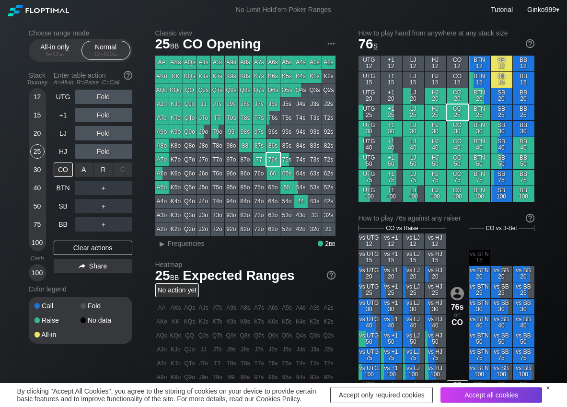
click at [100, 171] on div "R ✕" at bounding box center [103, 170] width 19 height 14
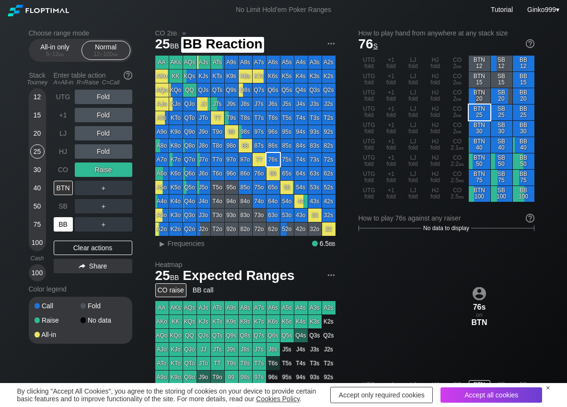
click at [59, 229] on div "BB" at bounding box center [63, 224] width 19 height 14
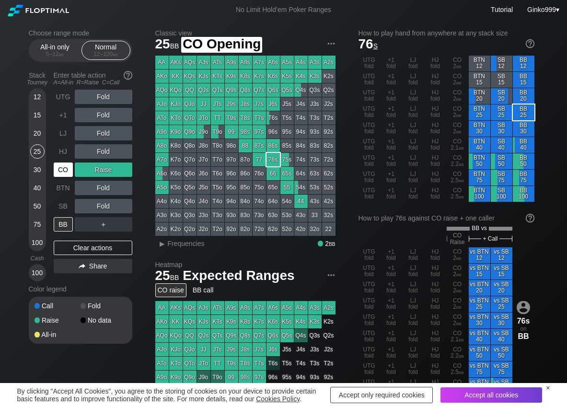
click at [68, 170] on div "CO" at bounding box center [63, 170] width 19 height 14
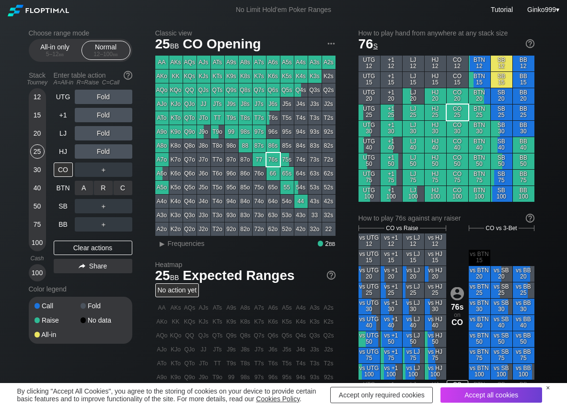
drag, startPoint x: 104, startPoint y: 186, endPoint x: 94, endPoint y: 196, distance: 13.9
click at [105, 189] on div "R ✕" at bounding box center [103, 188] width 19 height 14
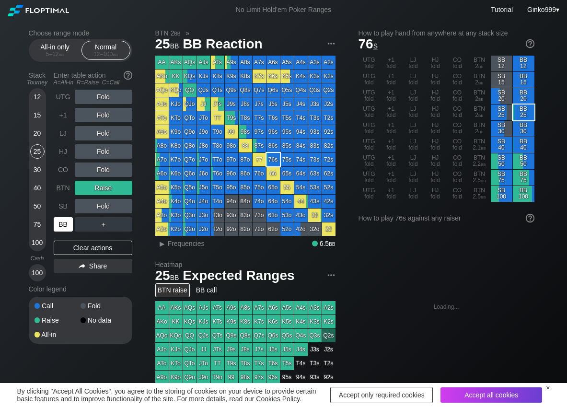
click at [67, 224] on div "BB" at bounding box center [63, 224] width 19 height 14
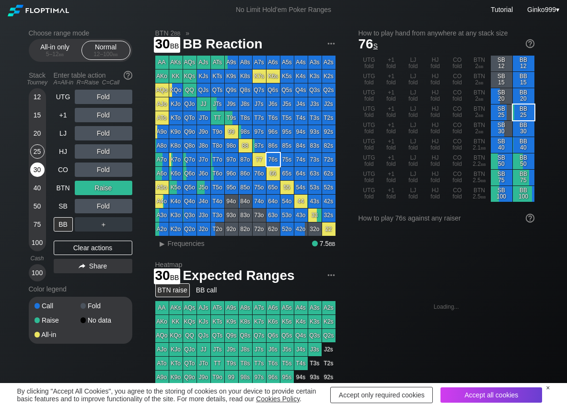
click at [38, 175] on div "30" at bounding box center [37, 170] width 14 height 14
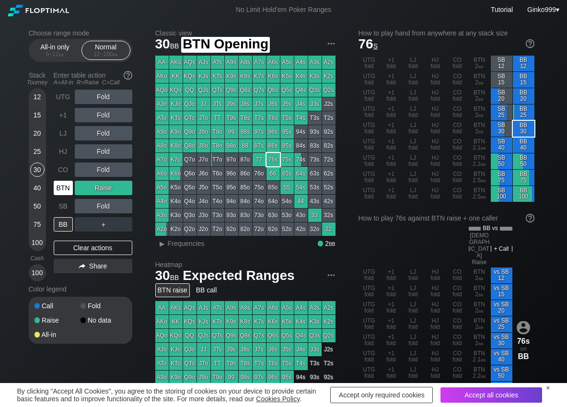
click at [66, 189] on div "BTN" at bounding box center [63, 188] width 19 height 14
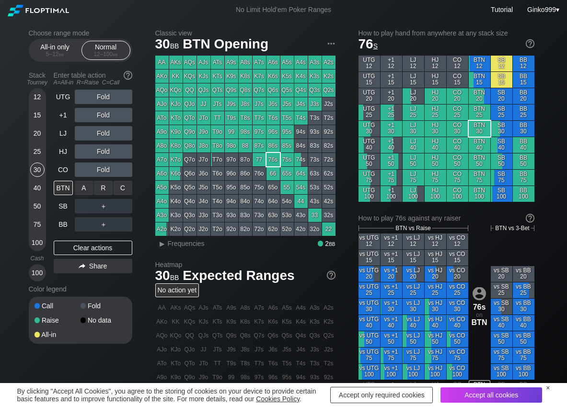
drag, startPoint x: 101, startPoint y: 187, endPoint x: 83, endPoint y: 196, distance: 19.5
click at [101, 187] on div "R ✕" at bounding box center [103, 188] width 19 height 14
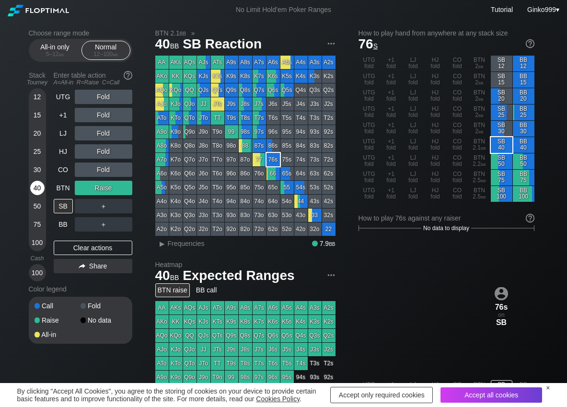
click at [36, 190] on div "40" at bounding box center [37, 188] width 14 height 14
click at [105, 206] on div "R ✕" at bounding box center [103, 206] width 19 height 14
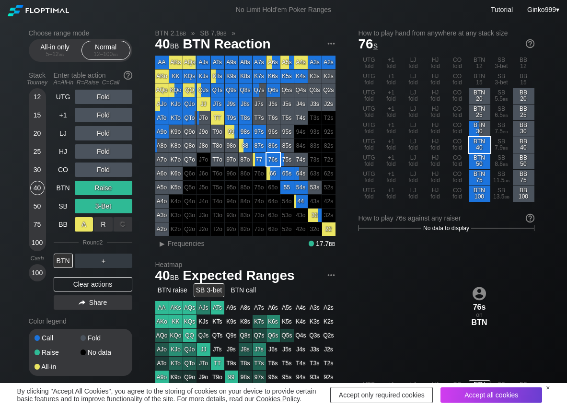
click at [84, 224] on div "A ✕" at bounding box center [84, 224] width 19 height 14
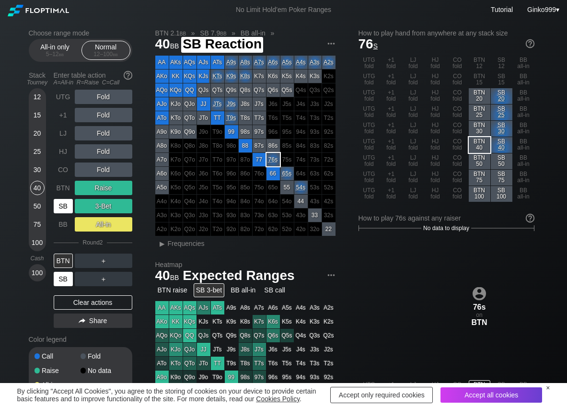
click at [63, 280] on div "SB" at bounding box center [63, 279] width 19 height 14
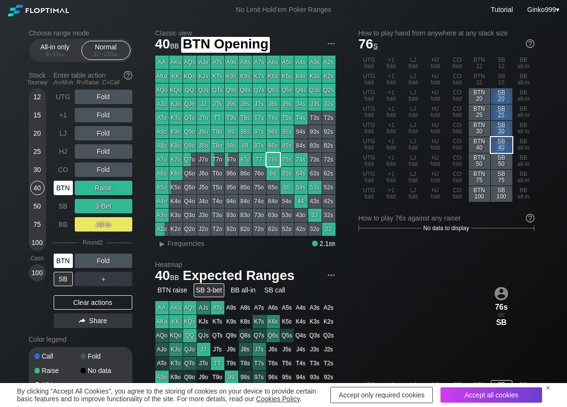
click at [65, 191] on div "BTN" at bounding box center [63, 188] width 19 height 14
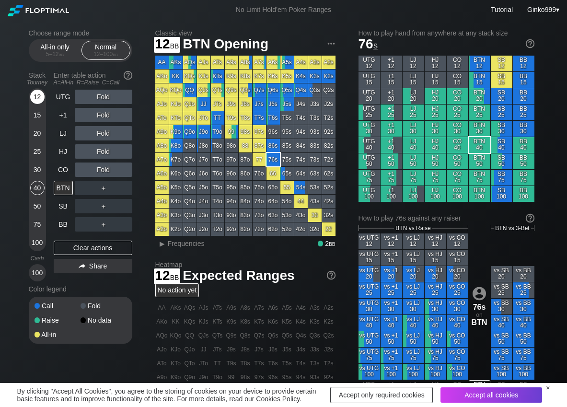
click at [41, 102] on div "12" at bounding box center [37, 97] width 14 height 14
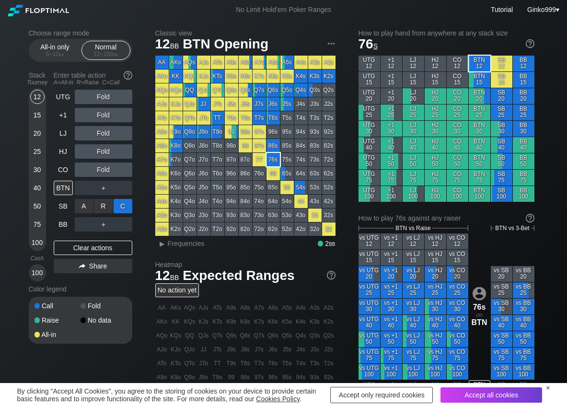
click at [127, 209] on div "C ✕" at bounding box center [123, 206] width 19 height 14
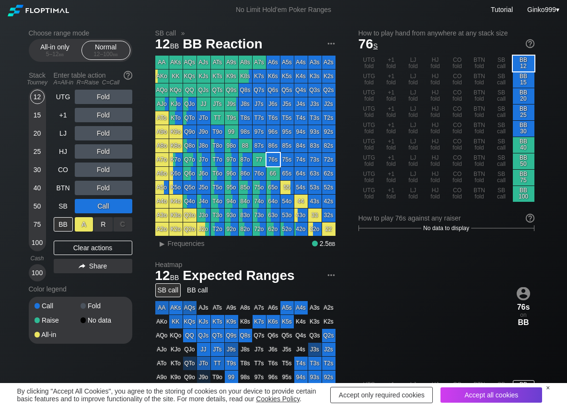
click at [82, 224] on div "A ✕" at bounding box center [84, 224] width 19 height 14
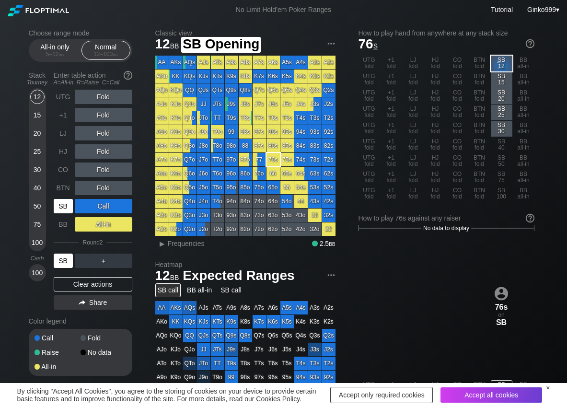
click at [68, 210] on div "SB" at bounding box center [63, 206] width 19 height 14
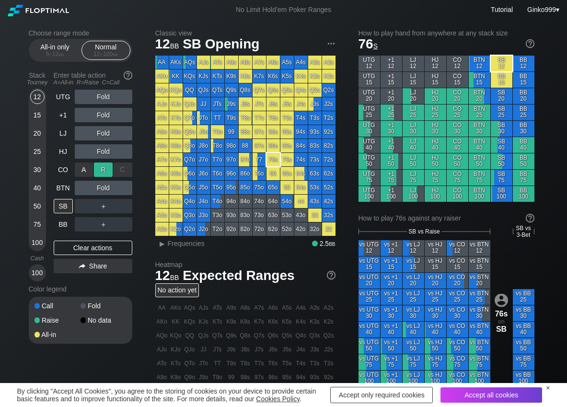
click at [98, 171] on div "R ✕" at bounding box center [103, 170] width 19 height 14
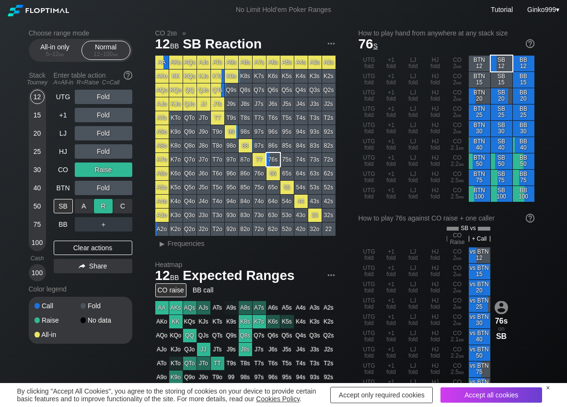
drag, startPoint x: 104, startPoint y: 203, endPoint x: 99, endPoint y: 206, distance: 5.8
click at [103, 204] on div "R ✕" at bounding box center [103, 206] width 19 height 14
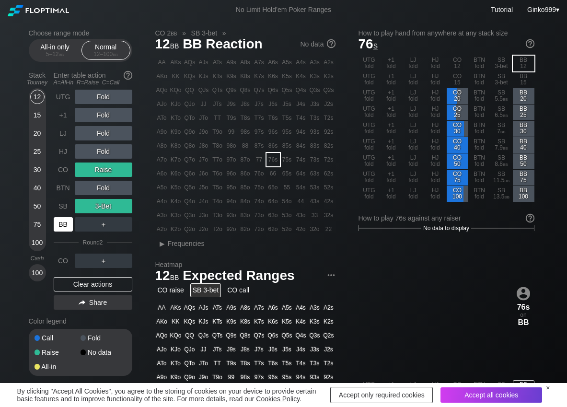
click at [57, 225] on div "BB" at bounding box center [63, 224] width 19 height 14
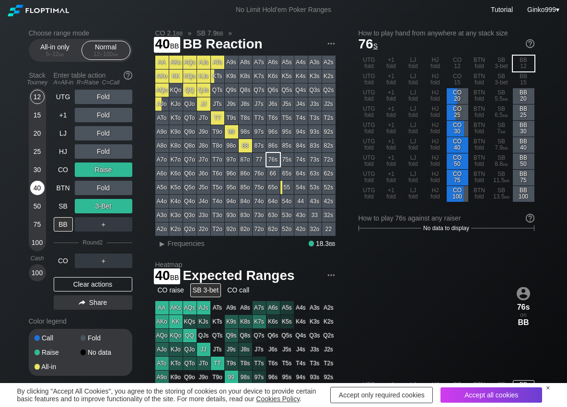
click at [38, 188] on div "40" at bounding box center [37, 188] width 14 height 14
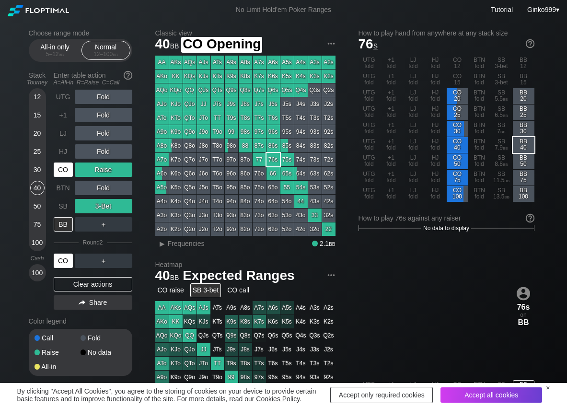
click at [66, 172] on div "CO" at bounding box center [63, 170] width 19 height 14
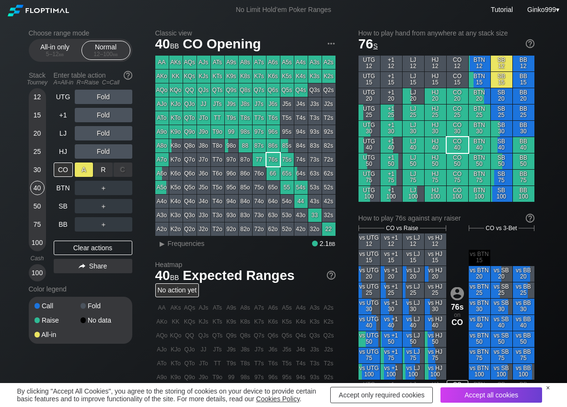
click at [99, 172] on div "R ✕" at bounding box center [103, 170] width 19 height 14
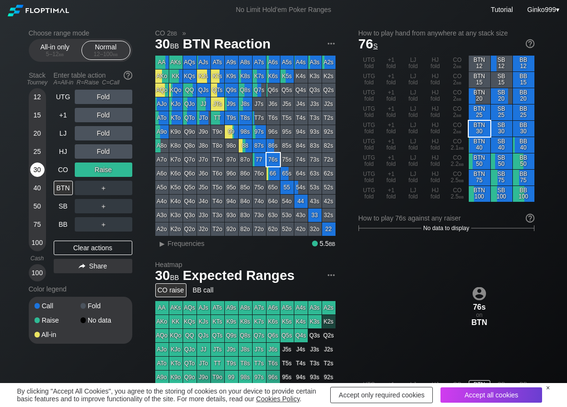
click at [35, 171] on div "30" at bounding box center [37, 170] width 14 height 14
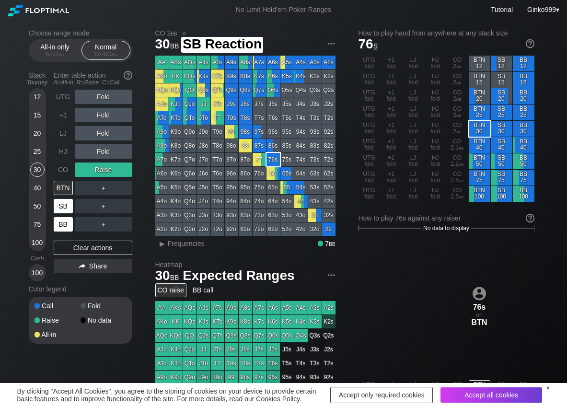
click at [60, 221] on div "BB" at bounding box center [63, 224] width 19 height 14
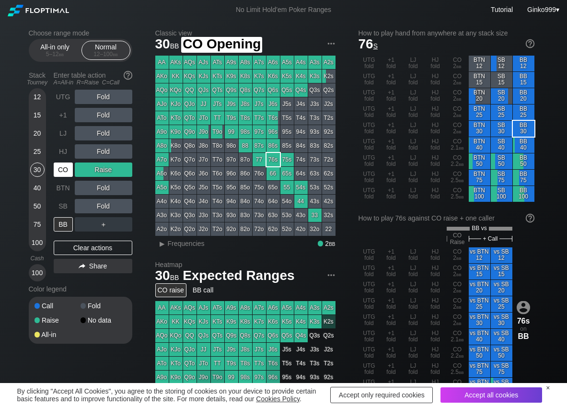
click at [60, 173] on div "CO" at bounding box center [63, 170] width 19 height 14
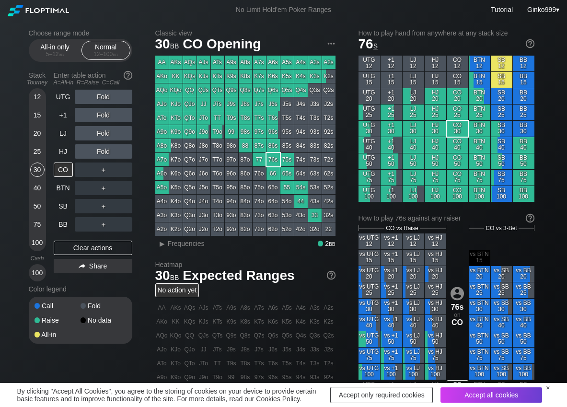
click at [108, 132] on div "Fold" at bounding box center [104, 133] width 58 height 14
click at [101, 128] on div "R ✕" at bounding box center [103, 133] width 19 height 14
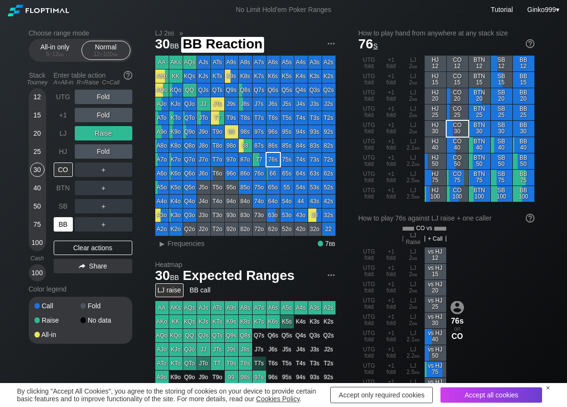
click at [57, 222] on div "BB" at bounding box center [63, 224] width 19 height 14
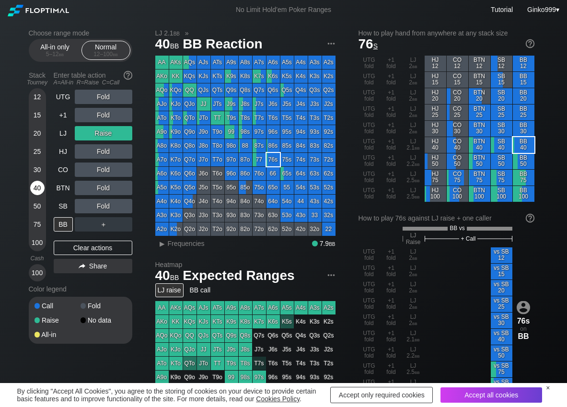
click at [34, 187] on div "40" at bounding box center [37, 188] width 14 height 14
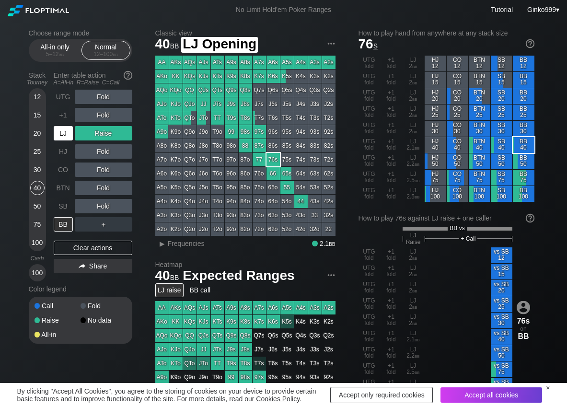
click at [62, 134] on div "LJ" at bounding box center [63, 133] width 19 height 14
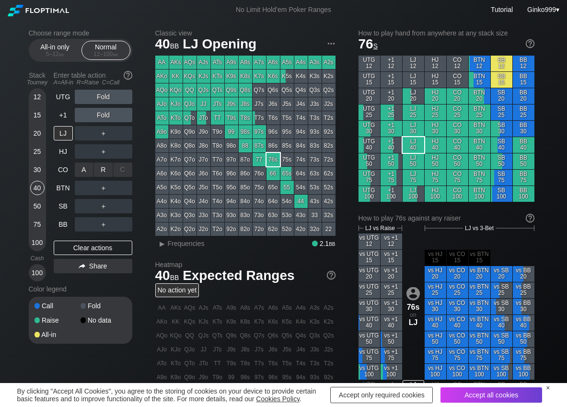
drag, startPoint x: 103, startPoint y: 168, endPoint x: 92, endPoint y: 177, distance: 14.7
click at [102, 169] on div "R ✕" at bounding box center [103, 170] width 19 height 14
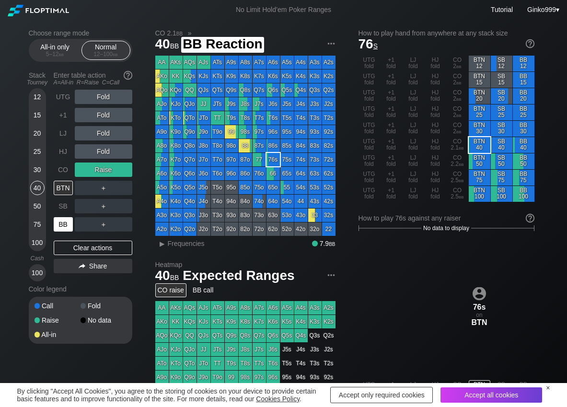
click at [63, 224] on div "BB" at bounding box center [63, 224] width 19 height 14
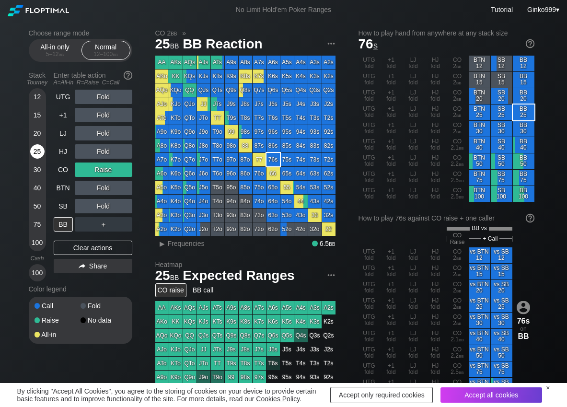
click at [41, 152] on div "25" at bounding box center [37, 151] width 14 height 14
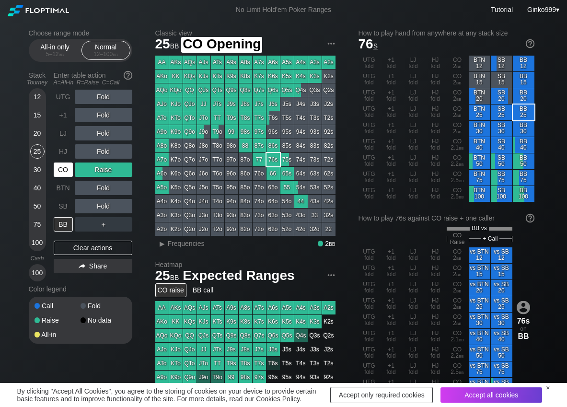
click at [71, 172] on div "CO" at bounding box center [63, 170] width 19 height 14
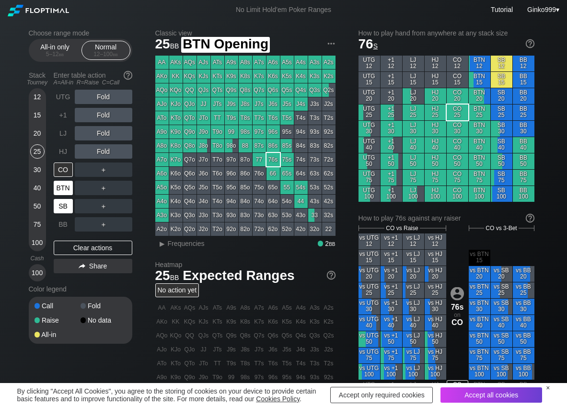
click at [62, 204] on div "SB" at bounding box center [63, 206] width 19 height 14
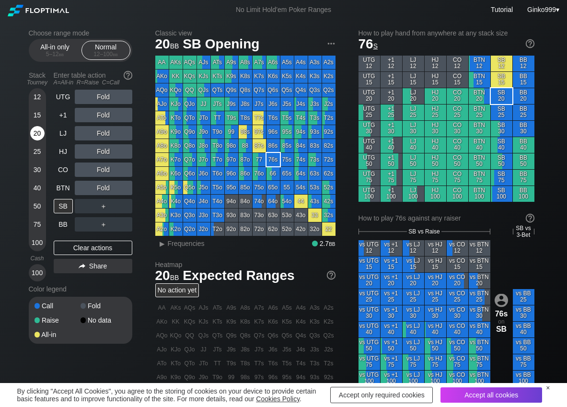
click at [35, 131] on div "20" at bounding box center [37, 133] width 14 height 14
click at [104, 133] on div "R ✕" at bounding box center [103, 133] width 19 height 14
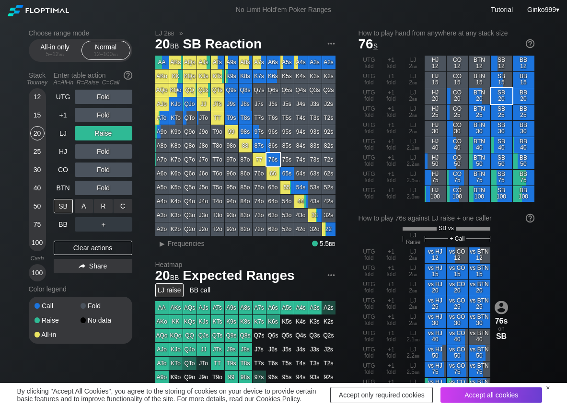
click at [102, 209] on div "R ✕" at bounding box center [103, 206] width 19 height 14
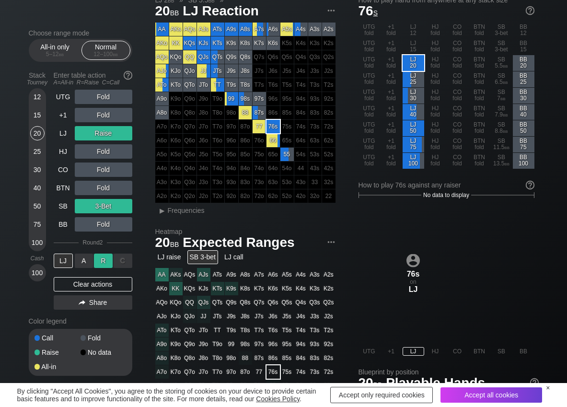
scroll to position [48, 0]
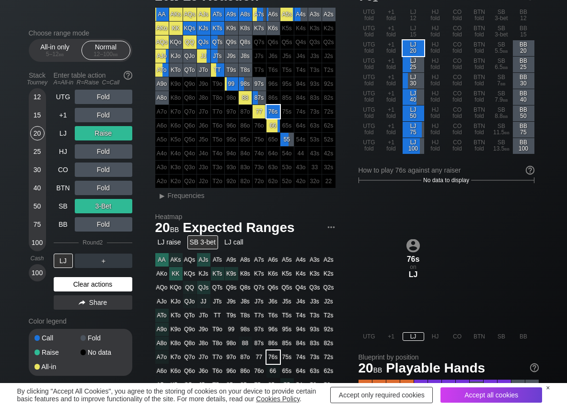
click at [73, 286] on div "Clear actions" at bounding box center [93, 284] width 79 height 14
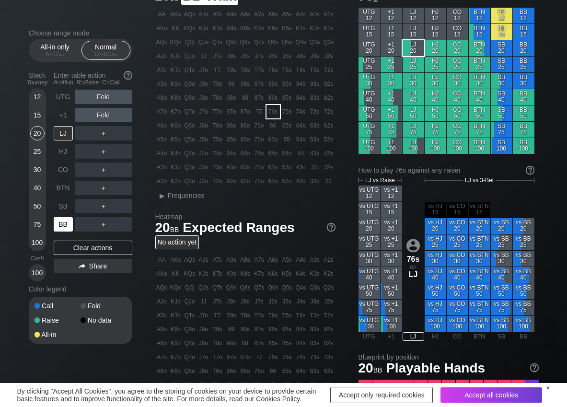
drag, startPoint x: 64, startPoint y: 224, endPoint x: 44, endPoint y: 230, distance: 21.7
click at [64, 224] on div "BB" at bounding box center [63, 224] width 19 height 14
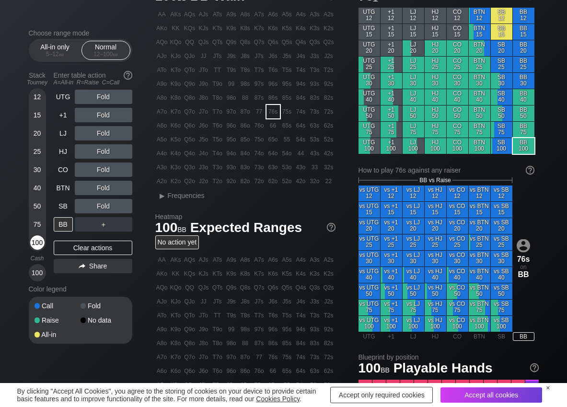
click at [39, 241] on div "100" at bounding box center [37, 243] width 14 height 14
click at [98, 176] on div "R ✕" at bounding box center [103, 170] width 19 height 14
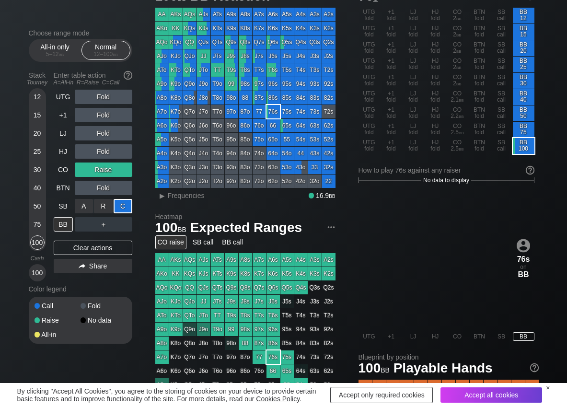
click at [116, 203] on div "C ✕" at bounding box center [123, 206] width 19 height 14
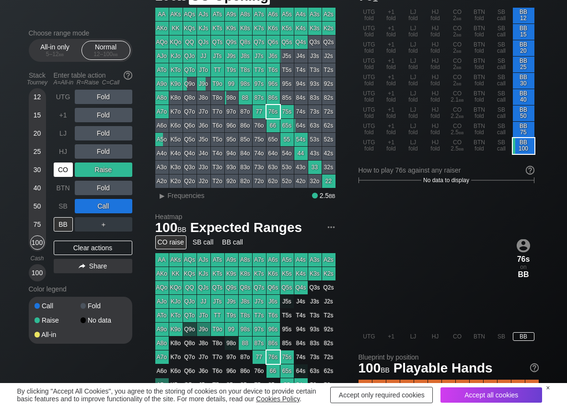
click at [60, 171] on div "CO" at bounding box center [63, 170] width 19 height 14
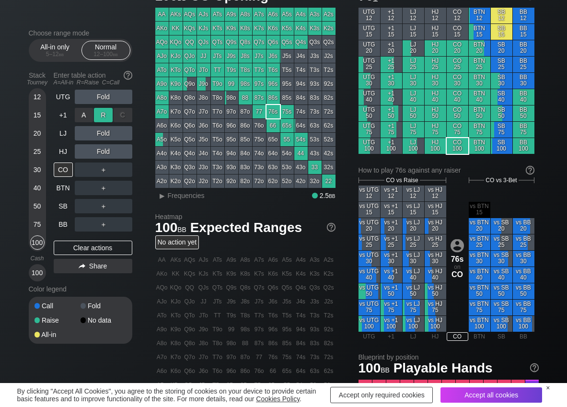
drag, startPoint x: 102, startPoint y: 120, endPoint x: 106, endPoint y: 116, distance: 6.1
click at [104, 114] on div "R ✕" at bounding box center [103, 115] width 19 height 14
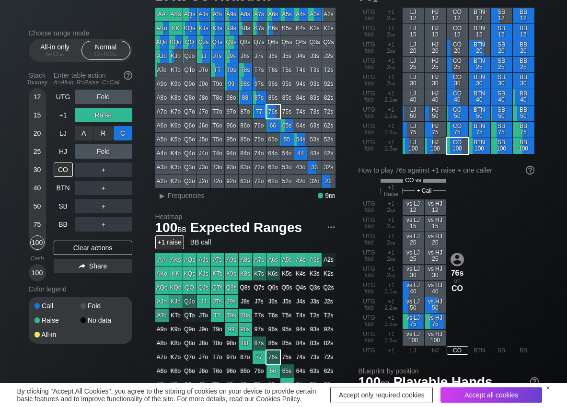
click at [122, 132] on div "C ✕" at bounding box center [123, 133] width 19 height 14
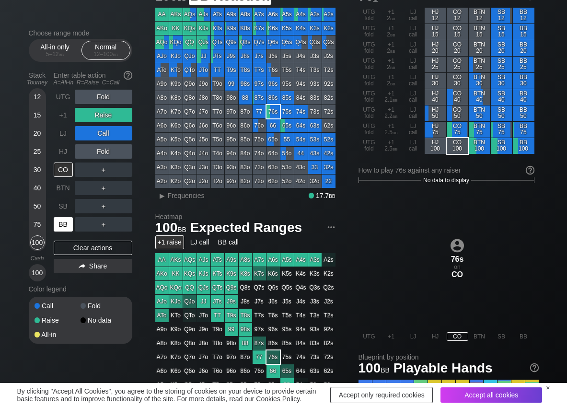
click at [64, 222] on div "BB" at bounding box center [63, 224] width 19 height 14
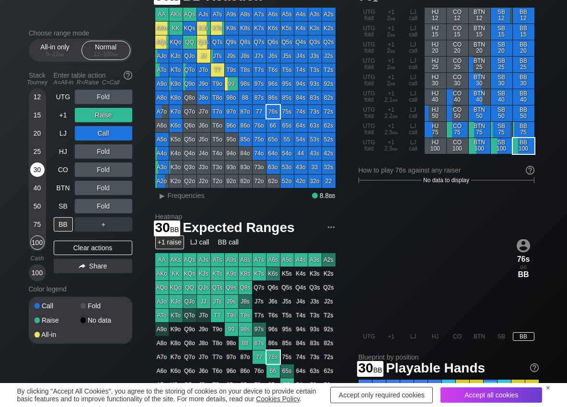
click at [36, 166] on div "30" at bounding box center [37, 170] width 14 height 14
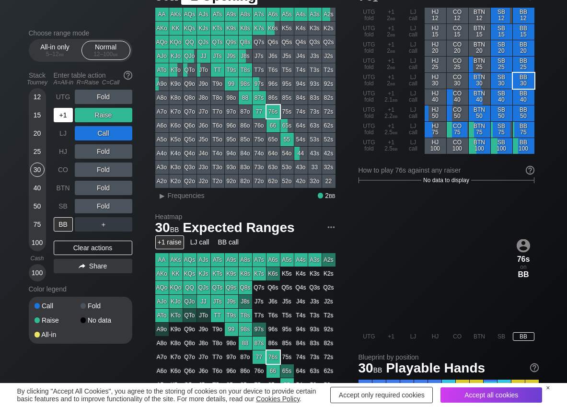
click at [61, 116] on div "+1" at bounding box center [63, 115] width 19 height 14
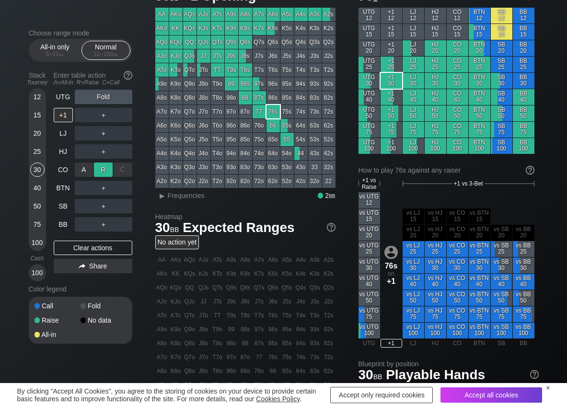
click at [109, 176] on div "R ✕" at bounding box center [103, 170] width 19 height 14
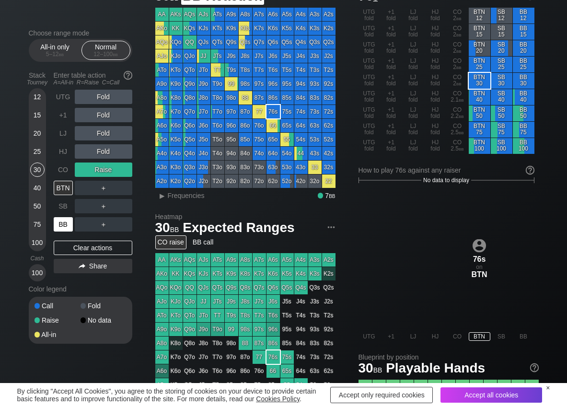
click at [67, 225] on div "BB" at bounding box center [63, 224] width 19 height 14
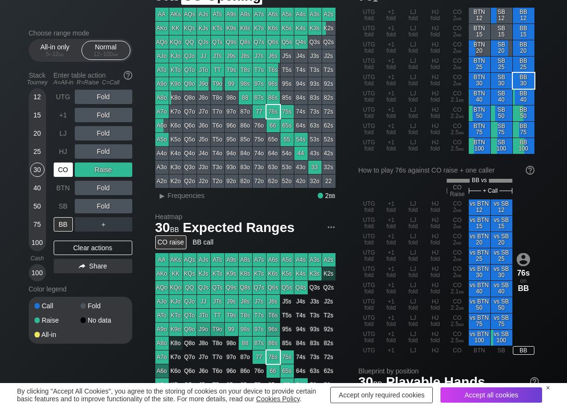
click at [58, 167] on div "CO" at bounding box center [63, 170] width 19 height 14
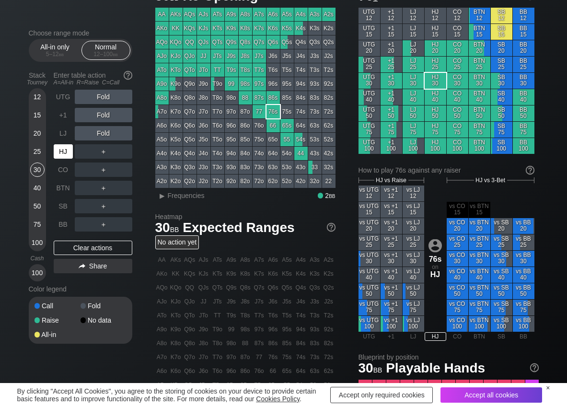
click at [67, 149] on div "HJ" at bounding box center [63, 151] width 19 height 14
click at [107, 116] on div "R ✕" at bounding box center [103, 115] width 19 height 14
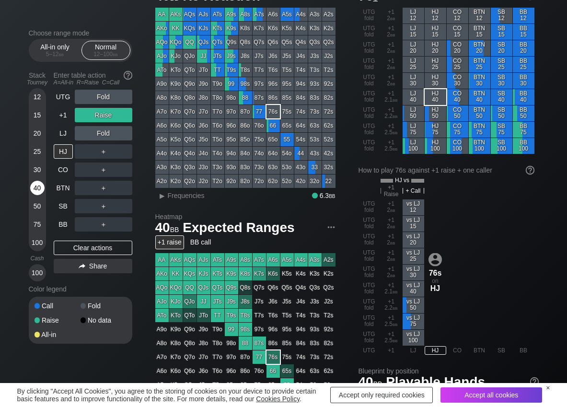
click at [37, 190] on div "40" at bounding box center [37, 188] width 14 height 14
drag, startPoint x: 119, startPoint y: 153, endPoint x: 84, endPoint y: 187, distance: 48.5
click at [119, 153] on div "C ✕" at bounding box center [123, 151] width 19 height 14
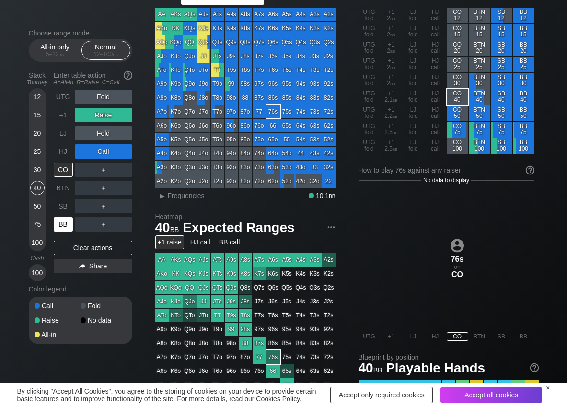
click at [68, 225] on div "BB" at bounding box center [63, 224] width 19 height 14
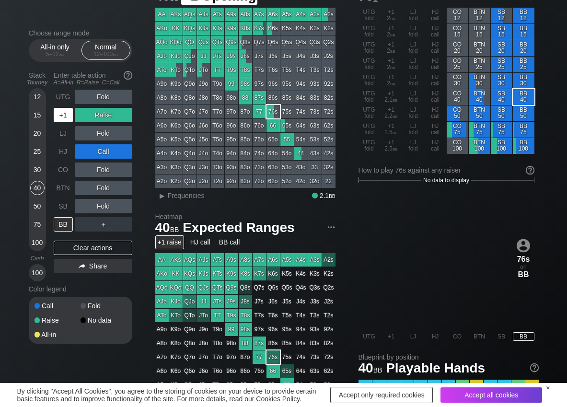
click at [61, 117] on div "+1" at bounding box center [63, 115] width 19 height 14
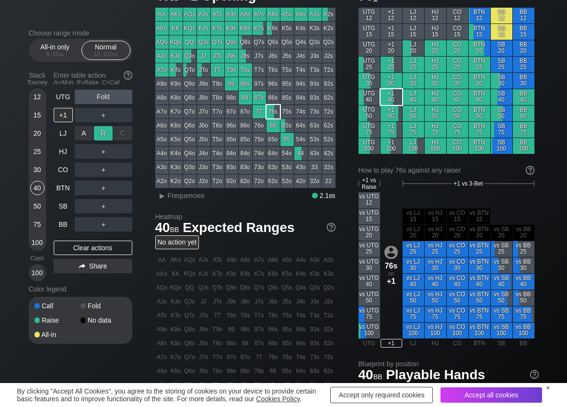
click at [102, 137] on div "R ✕" at bounding box center [103, 133] width 19 height 14
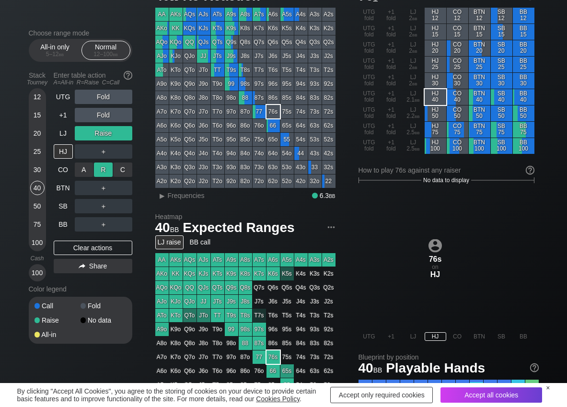
click at [101, 164] on div "R ✕" at bounding box center [103, 170] width 19 height 14
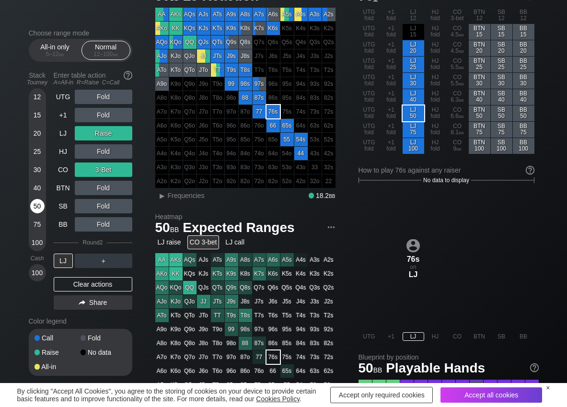
click at [41, 206] on div "50" at bounding box center [37, 206] width 14 height 14
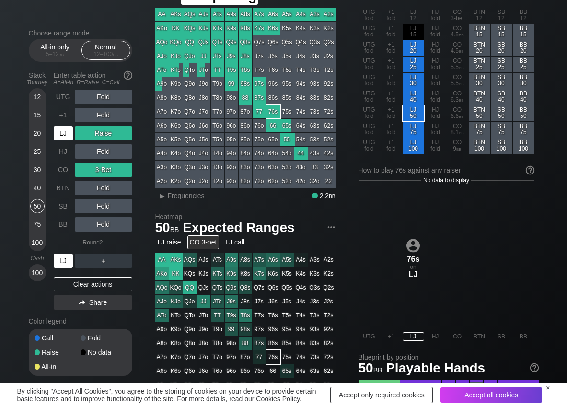
click at [65, 131] on div "LJ" at bounding box center [63, 133] width 19 height 14
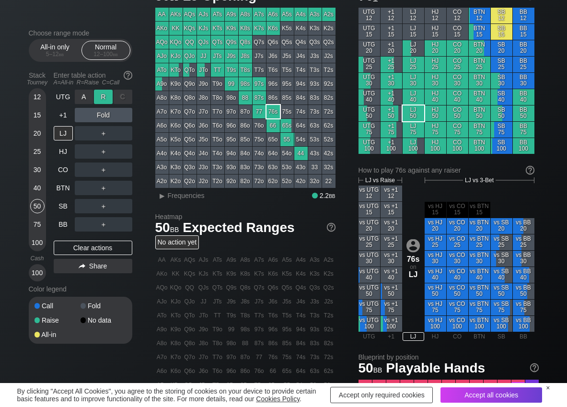
click at [101, 95] on div "R ✕" at bounding box center [103, 97] width 19 height 14
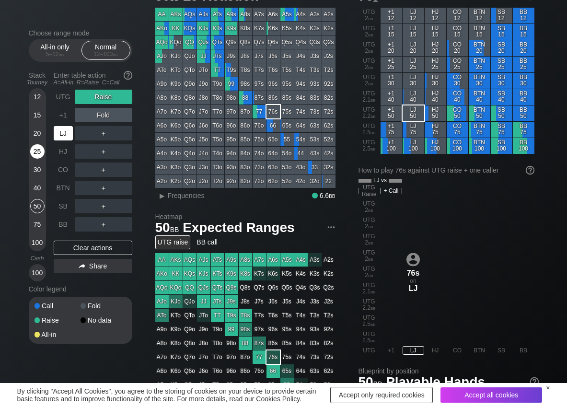
drag, startPoint x: 65, startPoint y: 129, endPoint x: 42, endPoint y: 145, distance: 28.6
click at [59, 133] on div "LJ" at bounding box center [63, 133] width 19 height 14
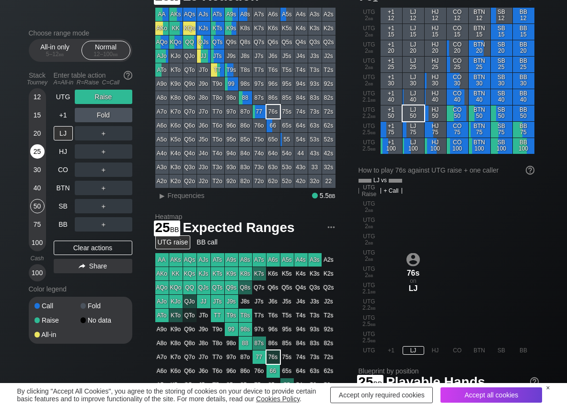
click at [37, 154] on div "25" at bounding box center [37, 151] width 14 height 14
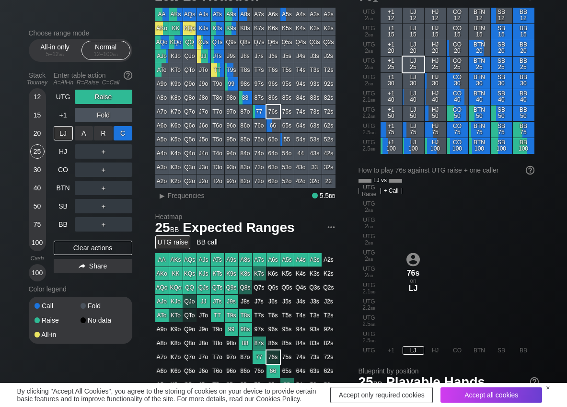
click at [126, 134] on div "C ✕" at bounding box center [123, 133] width 19 height 14
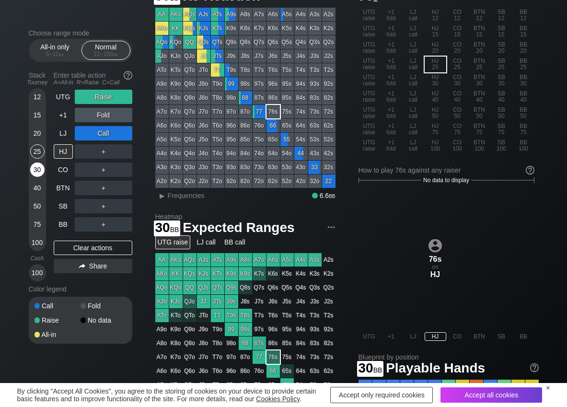
click at [38, 169] on div "30" at bounding box center [37, 170] width 14 height 14
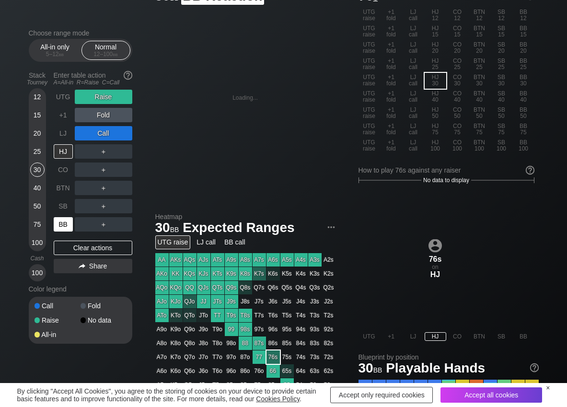
click at [64, 227] on div "BB" at bounding box center [63, 224] width 19 height 14
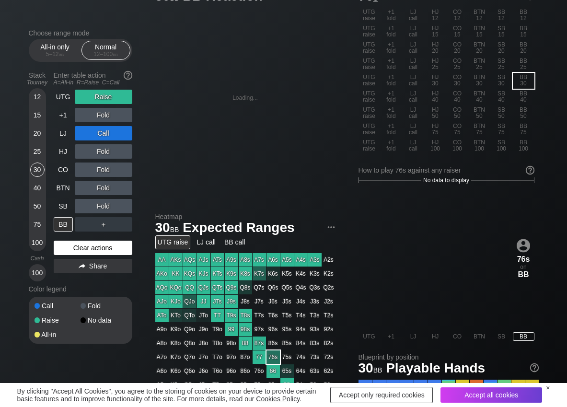
click at [69, 243] on div "Clear actions" at bounding box center [93, 248] width 79 height 14
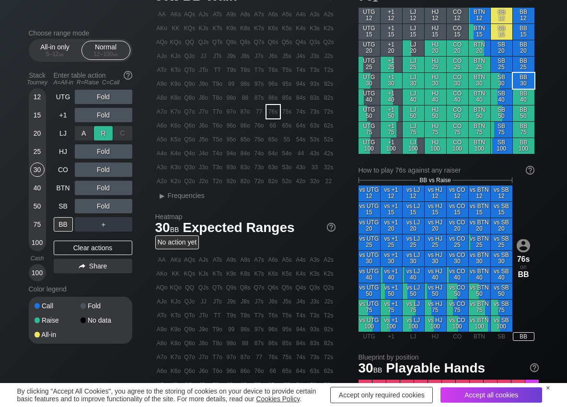
drag, startPoint x: 107, startPoint y: 129, endPoint x: 97, endPoint y: 134, distance: 11.4
click at [107, 130] on div "R ✕" at bounding box center [103, 133] width 19 height 14
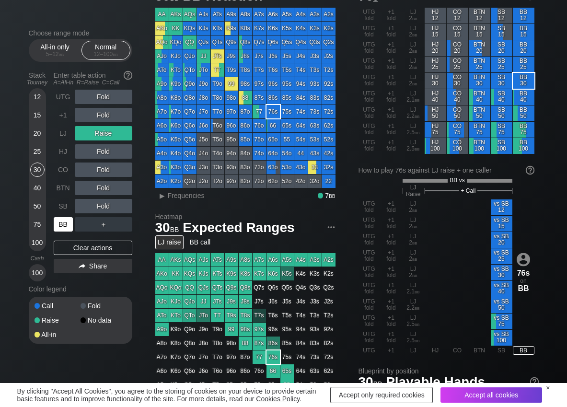
click at [63, 224] on div "BB" at bounding box center [63, 224] width 19 height 14
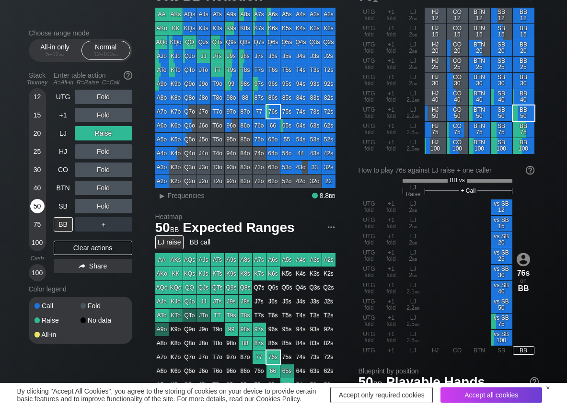
click at [34, 203] on div "50" at bounding box center [37, 206] width 14 height 14
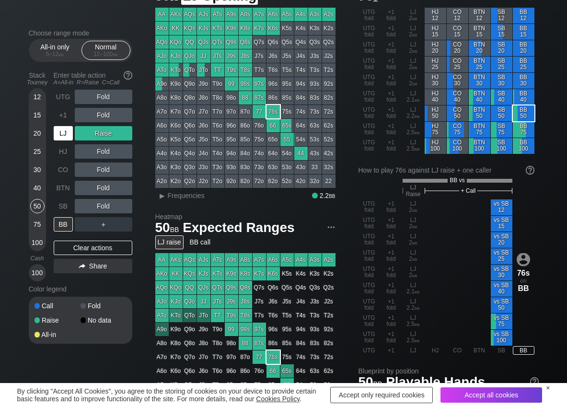
click at [65, 131] on div "LJ" at bounding box center [63, 133] width 19 height 14
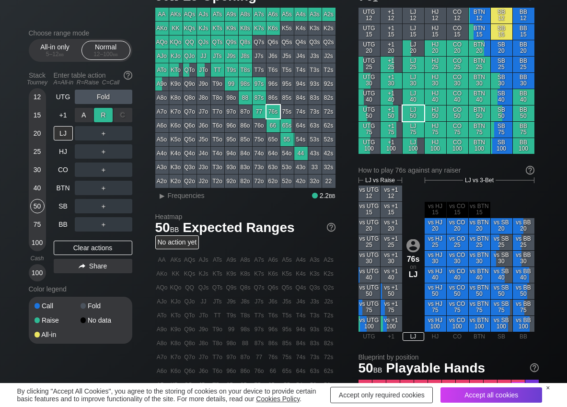
click at [106, 118] on div "R ✕" at bounding box center [103, 115] width 19 height 14
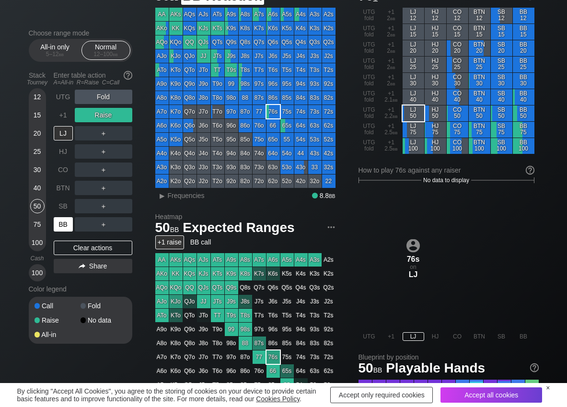
click at [64, 221] on div "BB" at bounding box center [63, 224] width 19 height 14
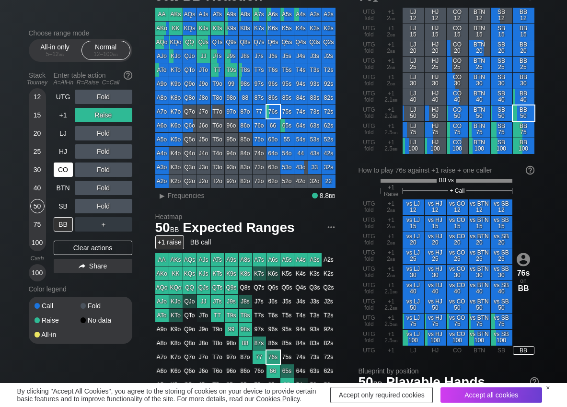
drag, startPoint x: 89, startPoint y: 247, endPoint x: 66, endPoint y: 177, distance: 73.3
click at [86, 245] on div "Clear actions" at bounding box center [93, 248] width 79 height 14
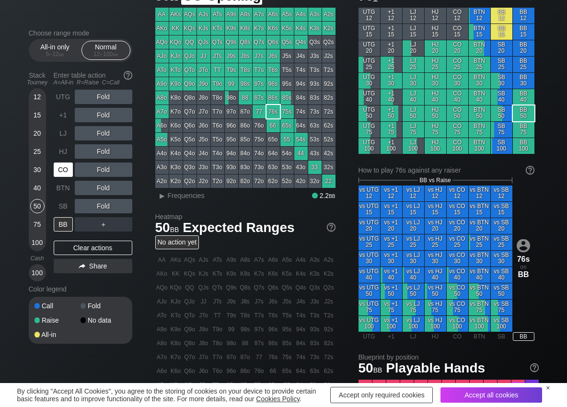
click at [65, 171] on div "CO" at bounding box center [63, 170] width 19 height 14
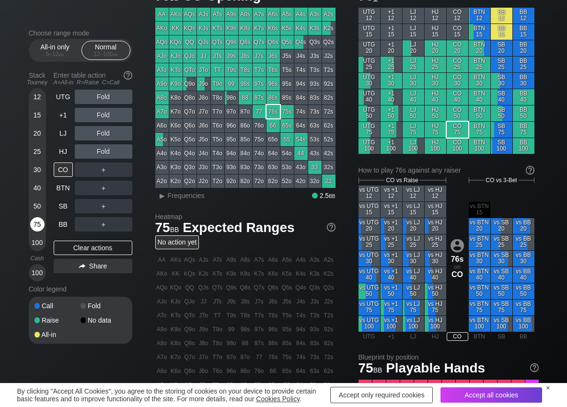
click at [41, 224] on div "75" at bounding box center [37, 224] width 14 height 14
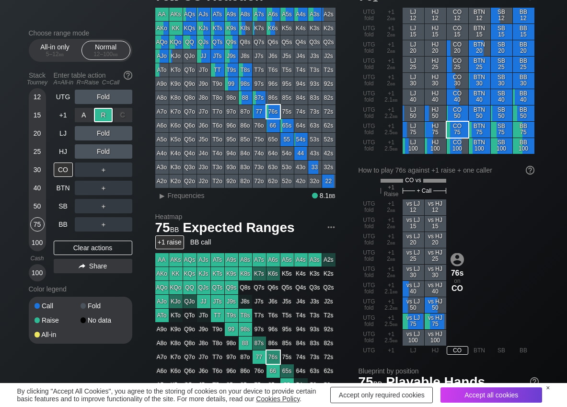
click at [105, 118] on div "R ✕" at bounding box center [103, 115] width 19 height 14
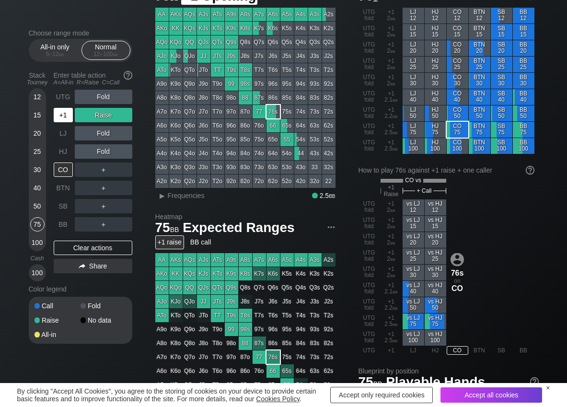
click at [63, 118] on div "+1" at bounding box center [63, 115] width 19 height 14
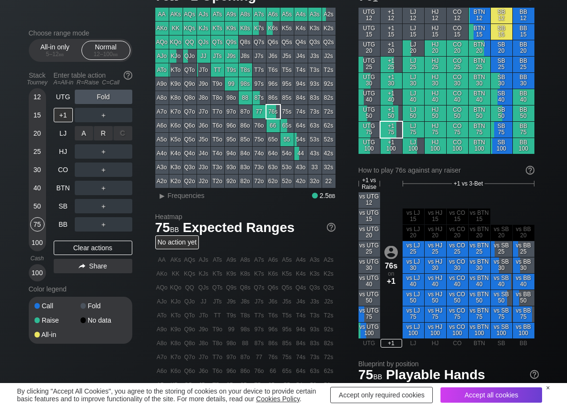
drag, startPoint x: 101, startPoint y: 132, endPoint x: 86, endPoint y: 161, distance: 32.2
click at [101, 133] on div "R ✕" at bounding box center [103, 133] width 19 height 14
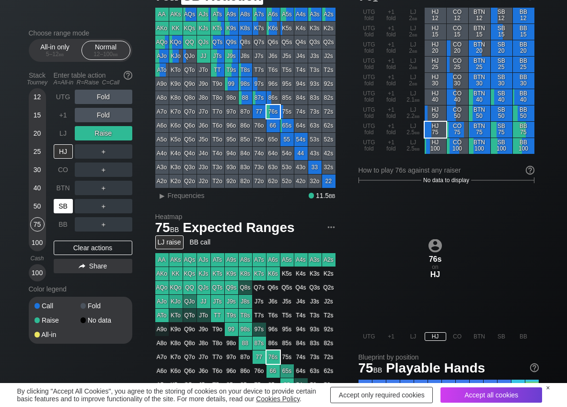
click at [68, 204] on div "SB" at bounding box center [63, 206] width 19 height 14
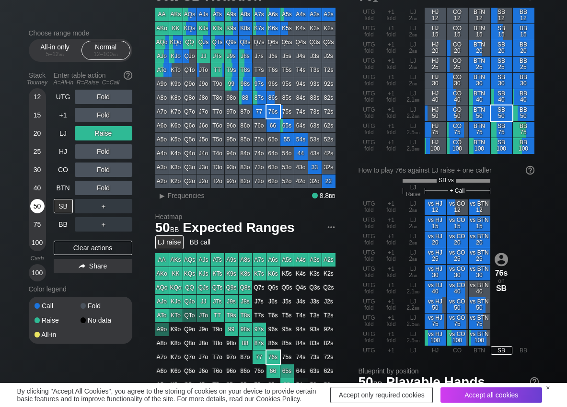
click at [35, 206] on div "50" at bounding box center [37, 206] width 14 height 14
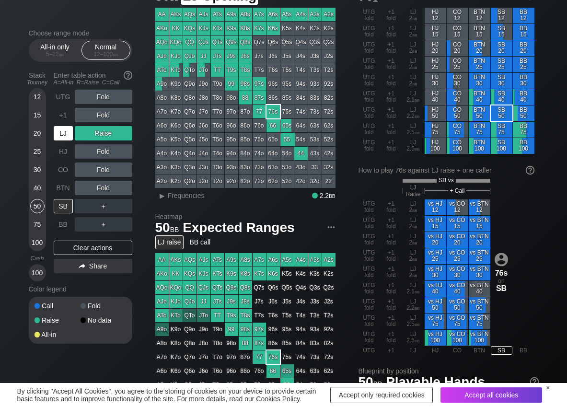
click at [54, 130] on div "LJ" at bounding box center [63, 133] width 19 height 14
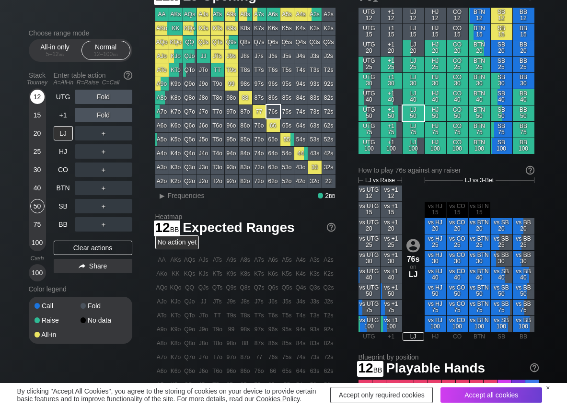
click at [36, 95] on div "12" at bounding box center [37, 97] width 14 height 14
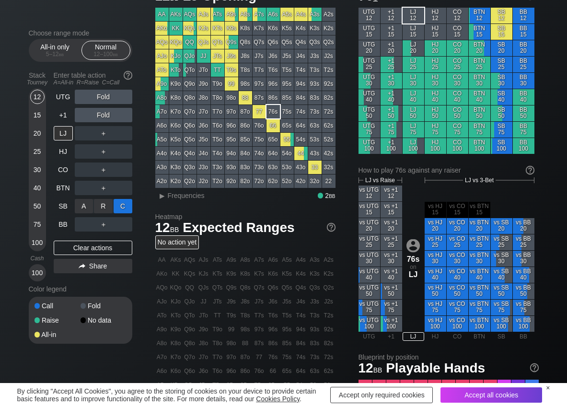
click at [119, 205] on div "C ✕" at bounding box center [123, 206] width 19 height 14
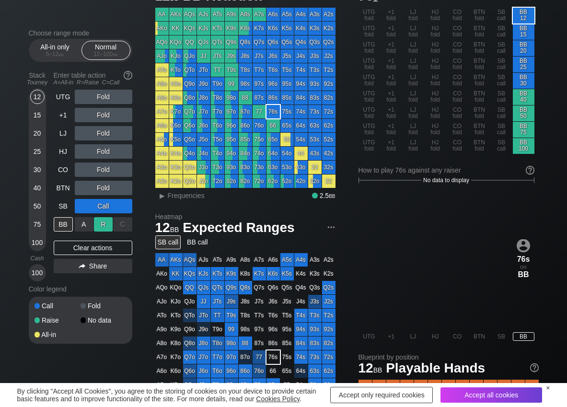
click at [98, 224] on div "R ✕" at bounding box center [103, 224] width 19 height 14
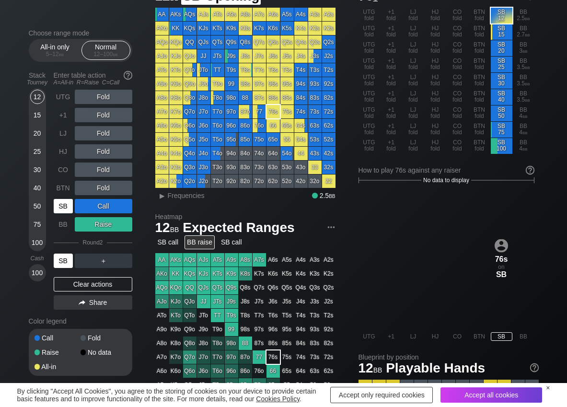
click at [64, 204] on div "SB" at bounding box center [63, 206] width 19 height 14
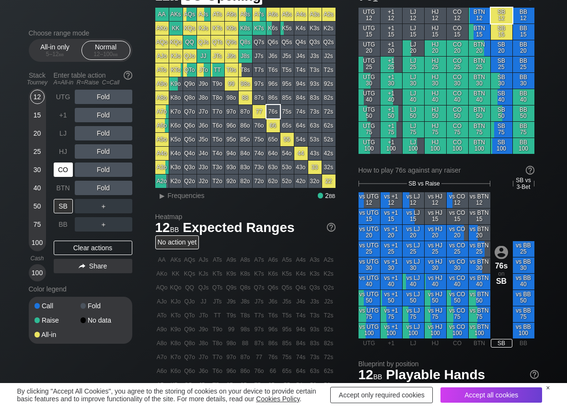
click at [65, 167] on div "CO" at bounding box center [63, 170] width 19 height 14
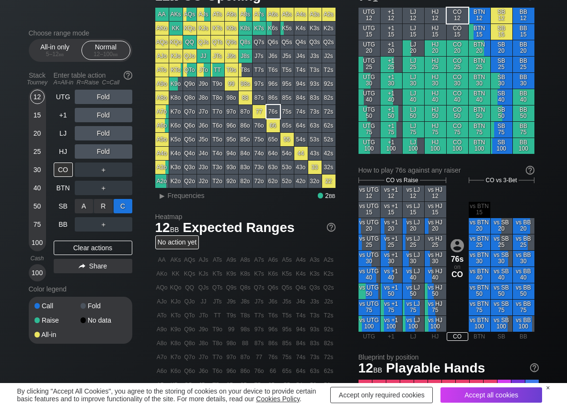
click at [118, 204] on div "C ✕" at bounding box center [123, 206] width 19 height 14
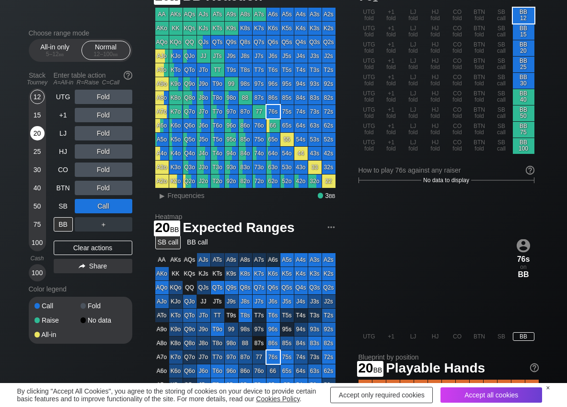
click at [37, 137] on div "20" at bounding box center [37, 133] width 14 height 14
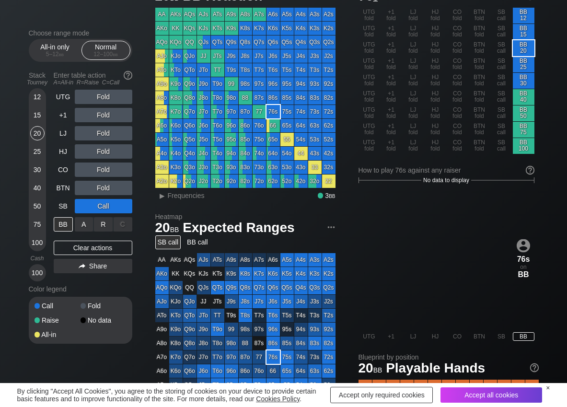
click at [106, 223] on div "R ✕" at bounding box center [103, 224] width 19 height 14
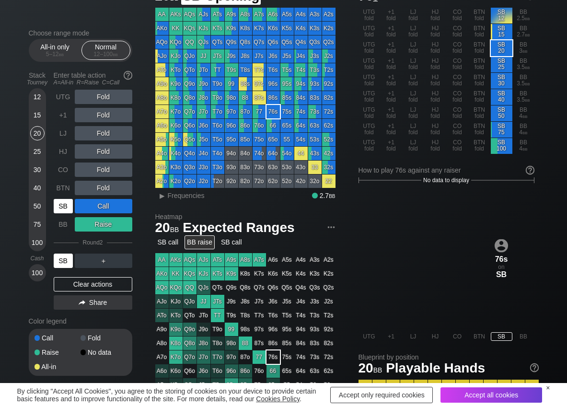
click at [63, 202] on div "SB" at bounding box center [63, 206] width 19 height 14
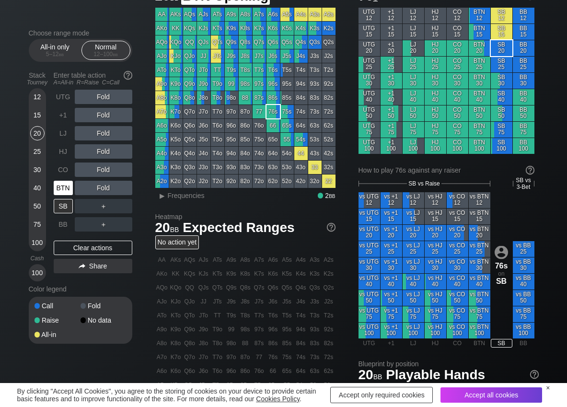
click at [63, 187] on div "BTN" at bounding box center [63, 188] width 19 height 14
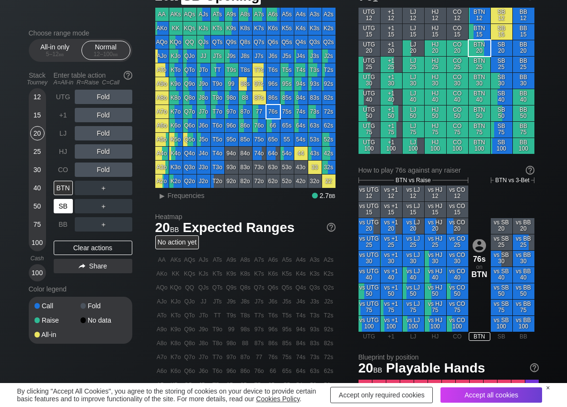
click at [67, 213] on div "SB" at bounding box center [63, 206] width 19 height 14
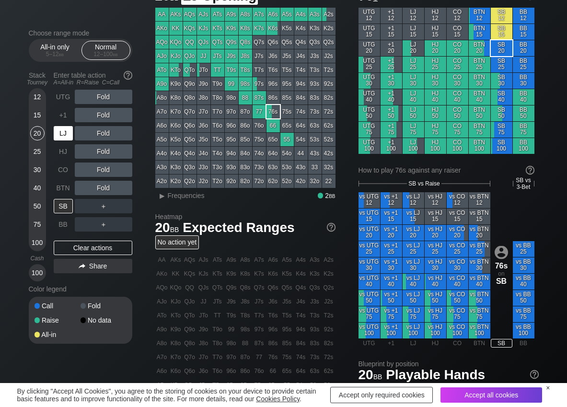
click at [66, 136] on div "LJ" at bounding box center [63, 133] width 19 height 14
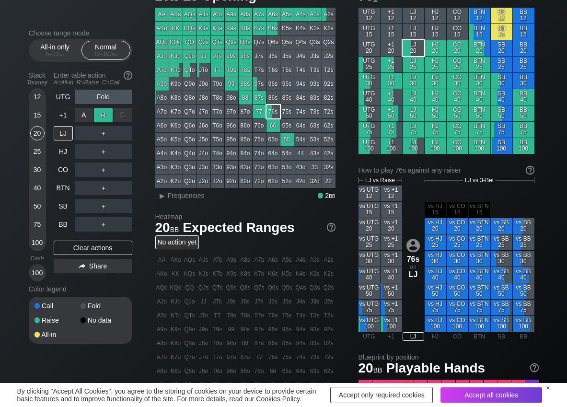
click at [99, 113] on div "R ✕" at bounding box center [103, 115] width 19 height 14
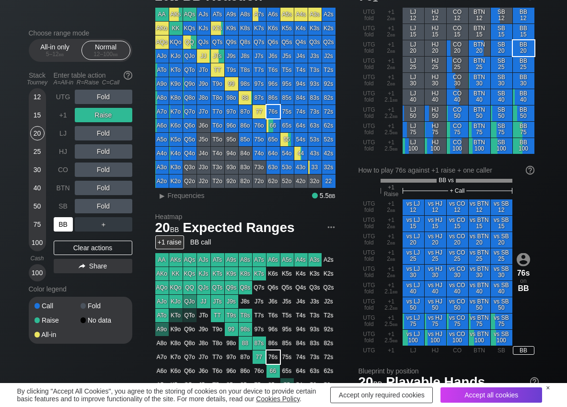
click at [67, 221] on div "BB" at bounding box center [63, 224] width 19 height 14
click at [105, 192] on div "R ✕" at bounding box center [103, 188] width 19 height 14
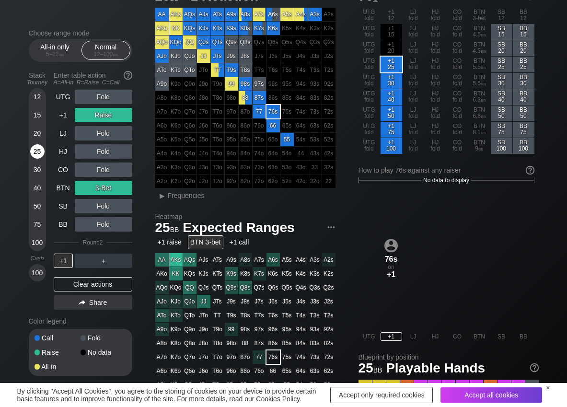
click at [34, 154] on div "25" at bounding box center [37, 151] width 14 height 14
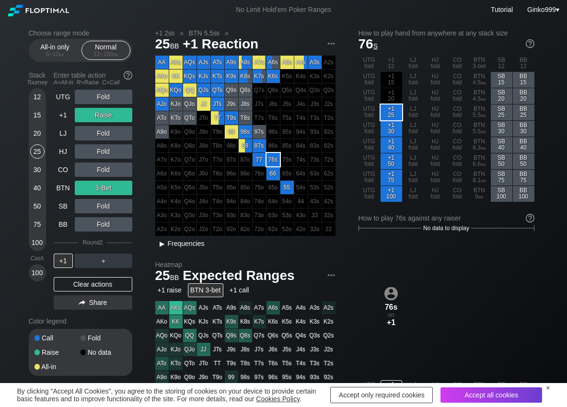
click at [197, 246] on span "Frequencies" at bounding box center [186, 244] width 37 height 8
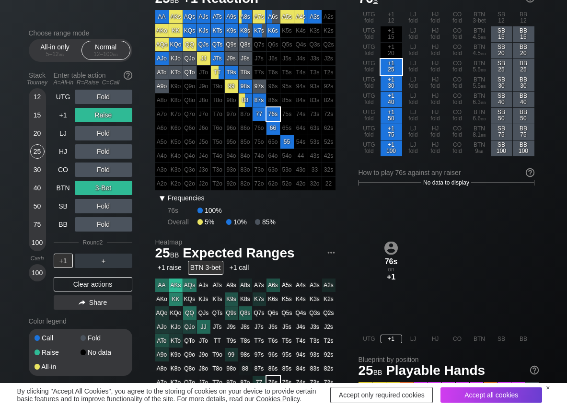
scroll to position [48, 0]
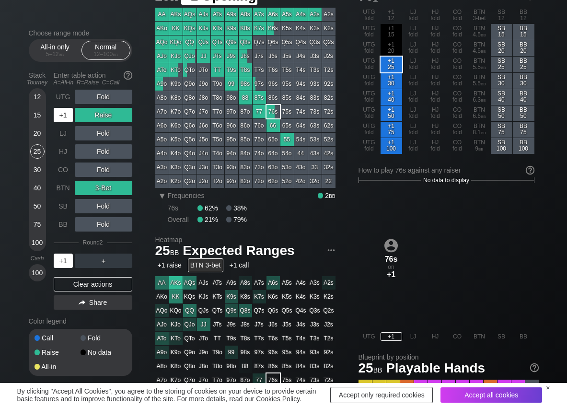
click at [64, 119] on div "+1" at bounding box center [63, 115] width 19 height 14
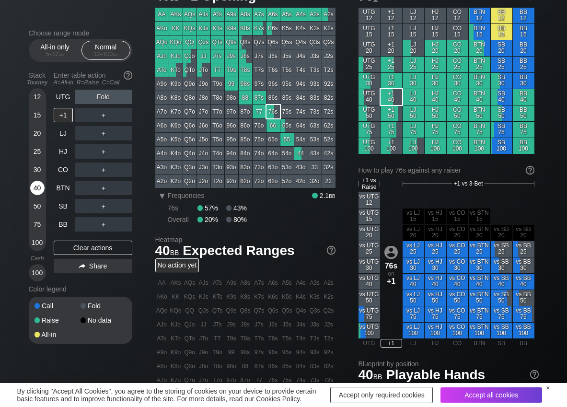
click at [37, 188] on div "40" at bounding box center [37, 188] width 14 height 14
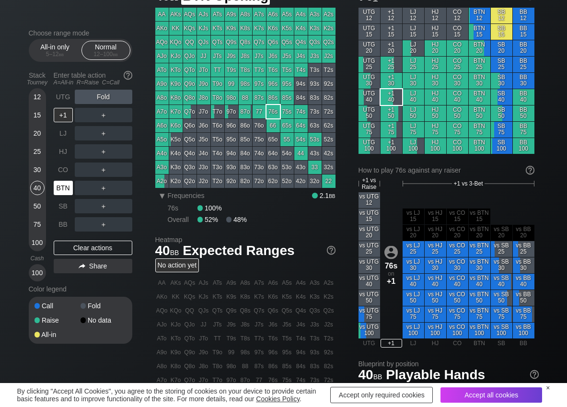
click at [61, 189] on div "BTN" at bounding box center [63, 188] width 19 height 14
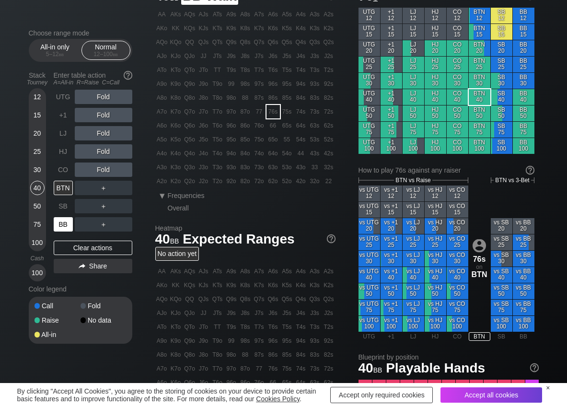
click at [61, 222] on div "BB" at bounding box center [63, 224] width 19 height 14
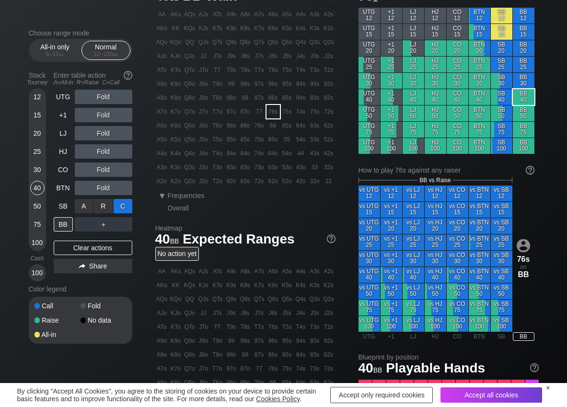
click at [127, 206] on div "C ✕" at bounding box center [123, 206] width 19 height 14
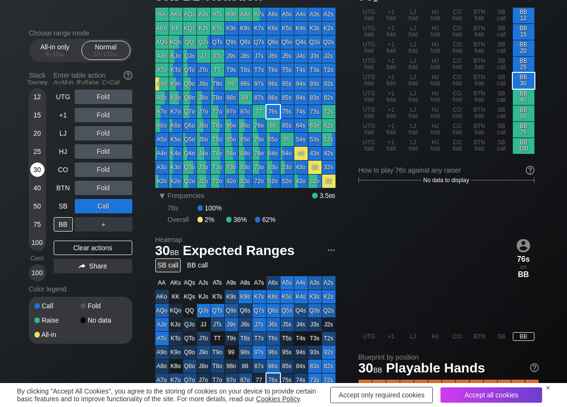
click at [35, 176] on div "30" at bounding box center [37, 170] width 14 height 14
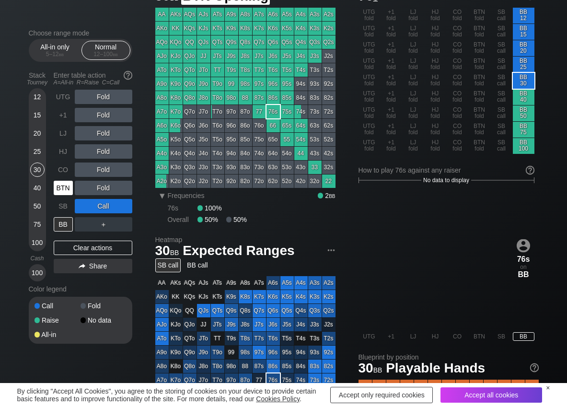
click at [63, 189] on div "BTN" at bounding box center [63, 188] width 19 height 14
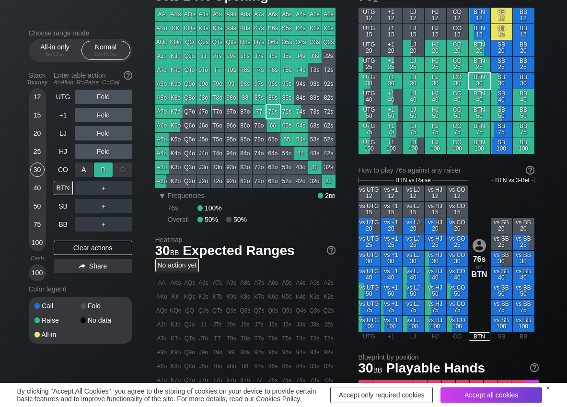
click at [106, 172] on div "R ✕" at bounding box center [103, 170] width 19 height 14
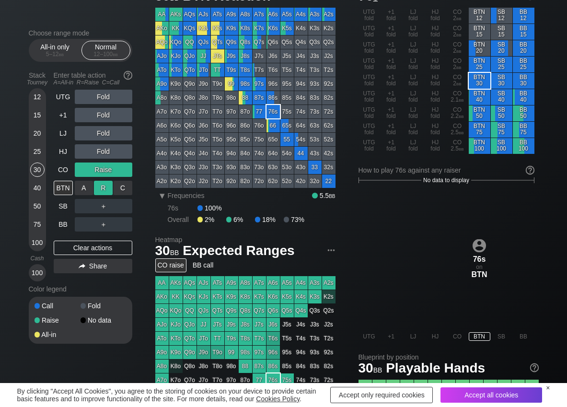
click at [104, 188] on div "R ✕" at bounding box center [103, 188] width 19 height 14
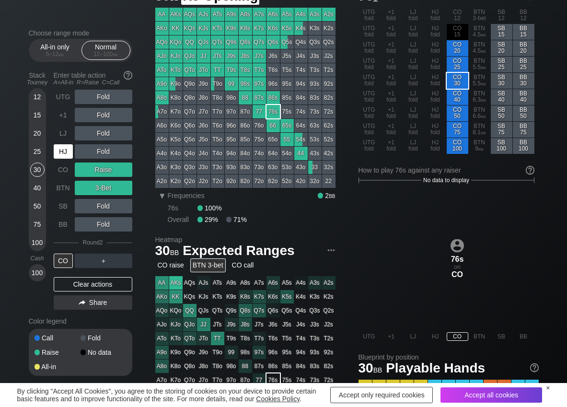
click at [67, 145] on div "HJ" at bounding box center [63, 151] width 19 height 14
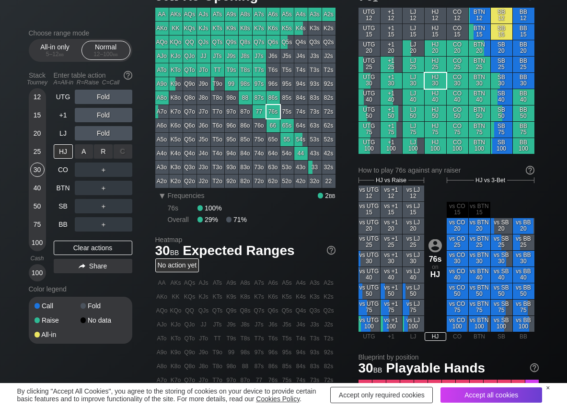
click at [104, 149] on div "R ✕" at bounding box center [103, 151] width 19 height 14
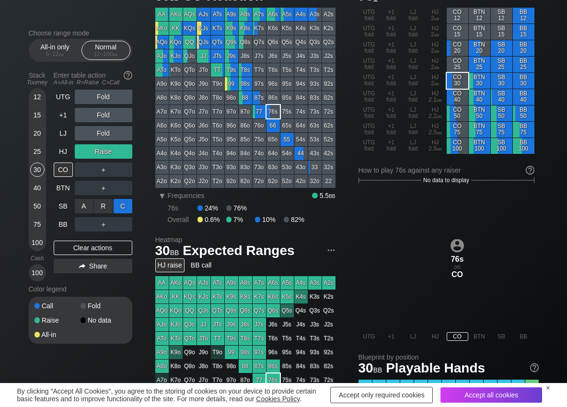
click at [128, 209] on div "C ✕" at bounding box center [123, 206] width 19 height 14
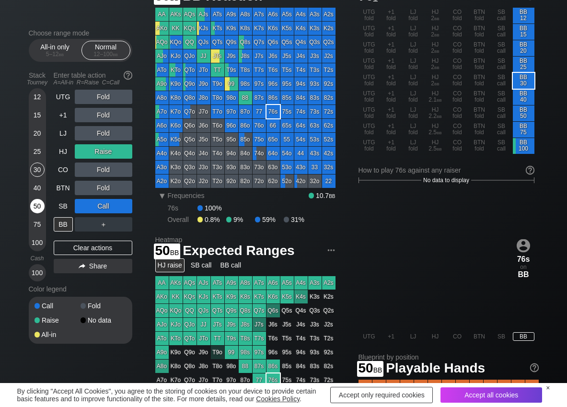
click at [36, 210] on div "50" at bounding box center [37, 206] width 14 height 14
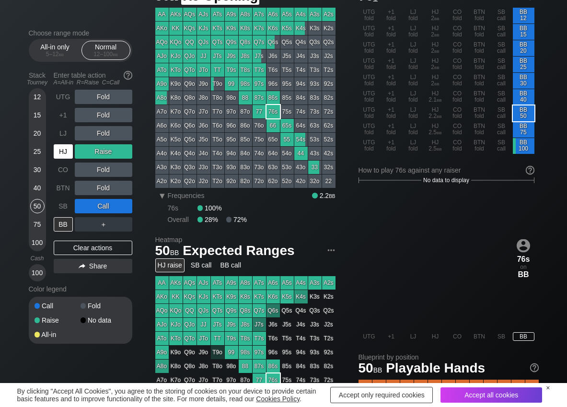
click at [63, 150] on div "HJ" at bounding box center [63, 151] width 19 height 14
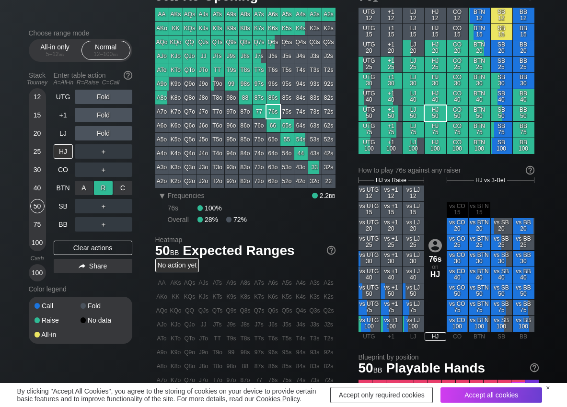
click at [106, 185] on div "R ✕" at bounding box center [103, 188] width 19 height 14
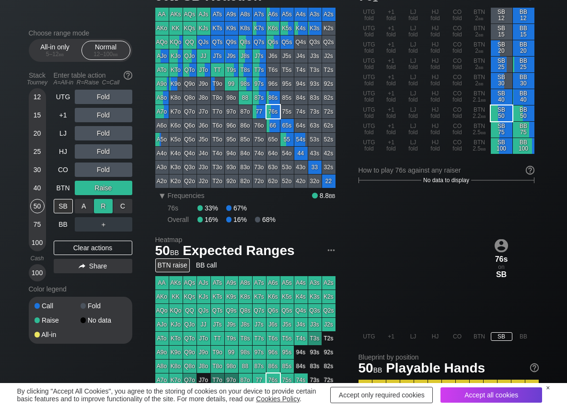
click at [105, 202] on div "R ✕" at bounding box center [103, 206] width 19 height 14
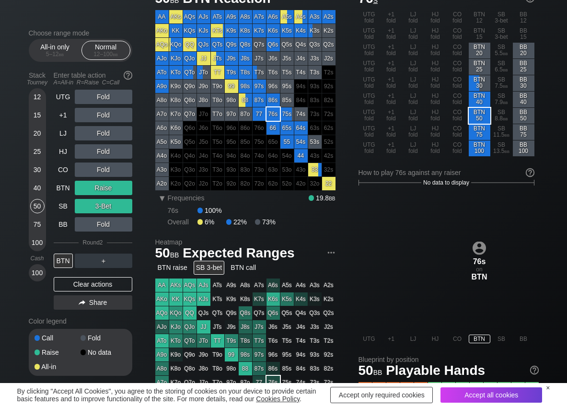
scroll to position [48, 0]
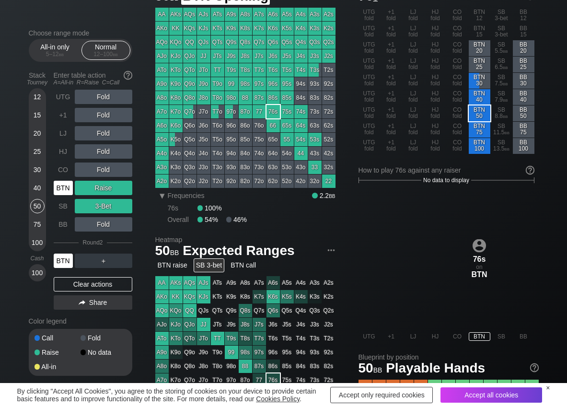
click at [56, 193] on div "BTN" at bounding box center [63, 188] width 19 height 14
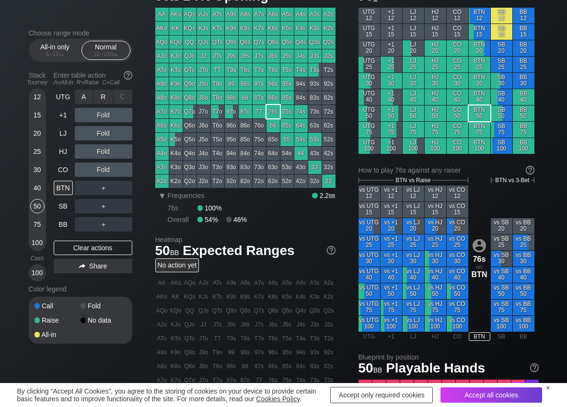
click at [106, 92] on div "R ✕" at bounding box center [103, 97] width 19 height 14
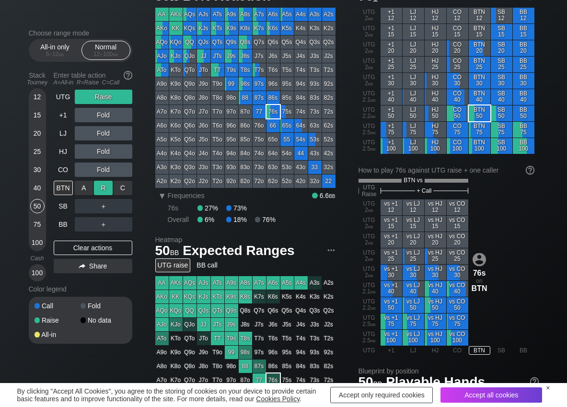
click at [98, 187] on div "R ✕" at bounding box center [103, 188] width 19 height 14
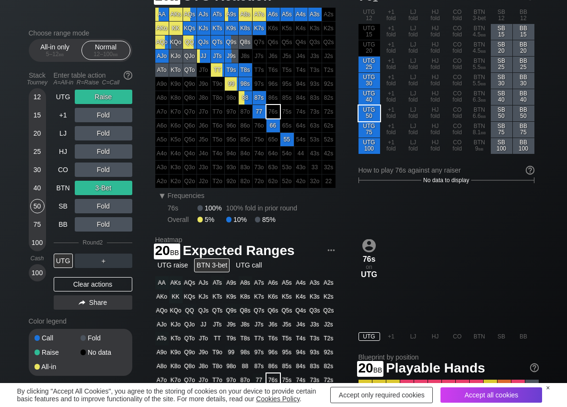
drag, startPoint x: 37, startPoint y: 138, endPoint x: 28, endPoint y: 140, distance: 9.8
click at [37, 137] on div "20" at bounding box center [37, 133] width 14 height 14
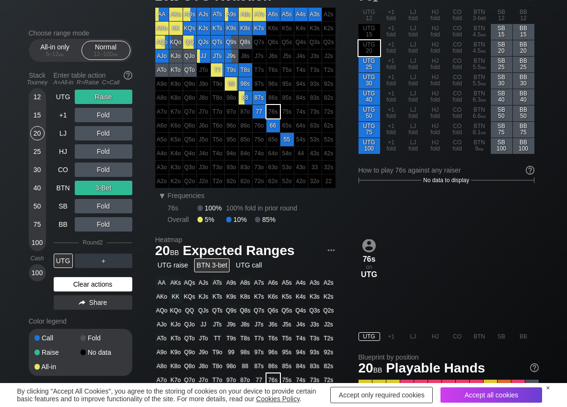
click at [72, 290] on div "Clear actions" at bounding box center [93, 284] width 79 height 14
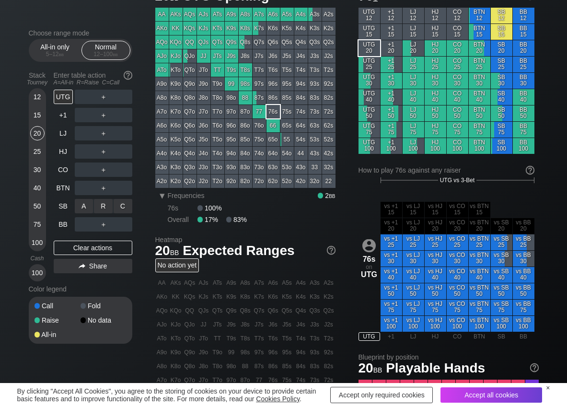
click at [130, 208] on div "C ✕" at bounding box center [123, 206] width 19 height 14
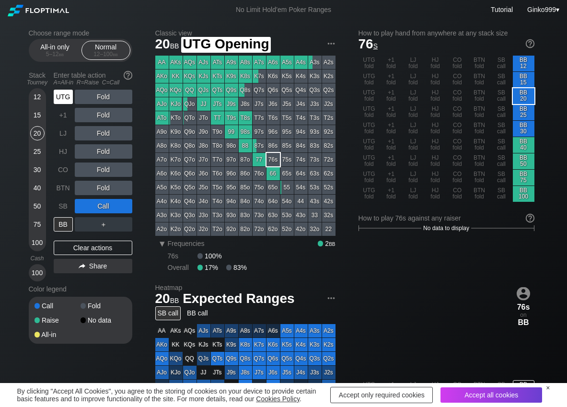
click at [59, 97] on div "UTG" at bounding box center [63, 97] width 19 height 14
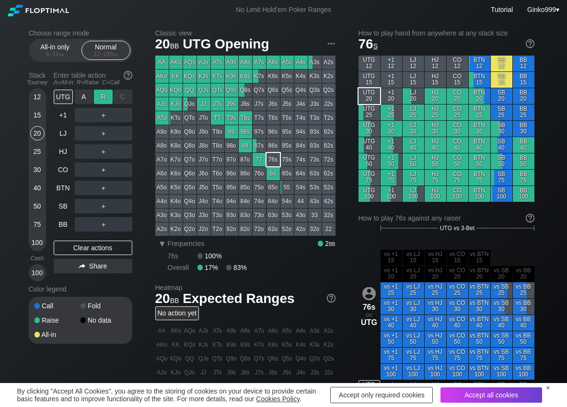
click at [103, 97] on div "R ✕" at bounding box center [103, 97] width 19 height 14
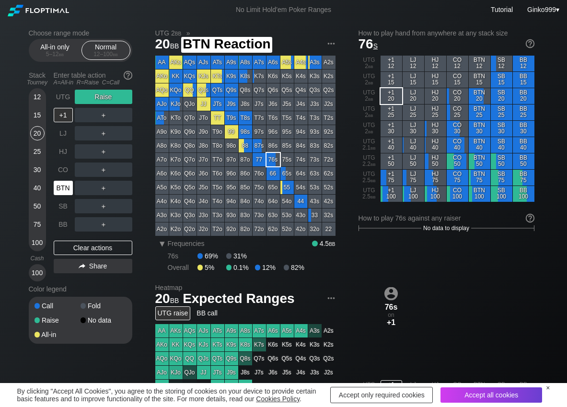
click at [66, 187] on div "BTN" at bounding box center [63, 188] width 19 height 14
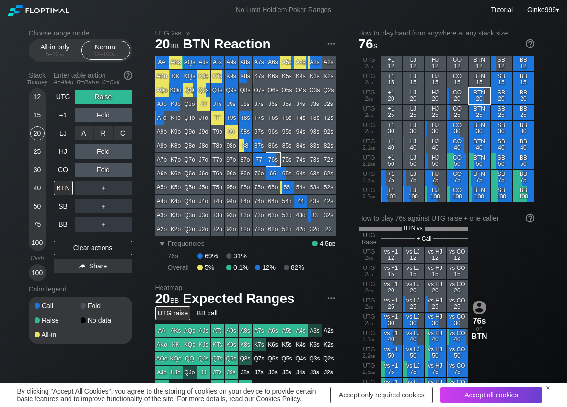
click at [101, 133] on div "R ✕" at bounding box center [103, 133] width 19 height 14
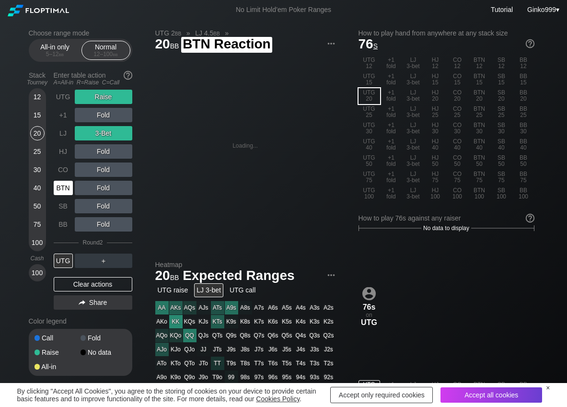
click at [68, 189] on div "BTN" at bounding box center [63, 188] width 19 height 14
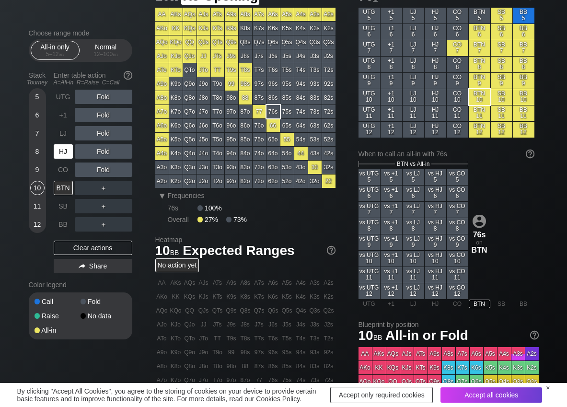
scroll to position [48, 0]
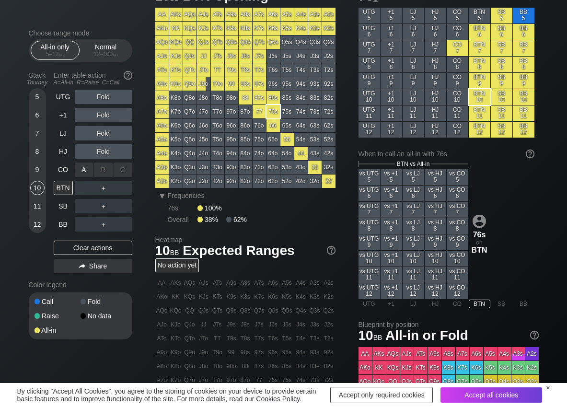
click at [78, 170] on div "A ✕" at bounding box center [84, 170] width 19 height 14
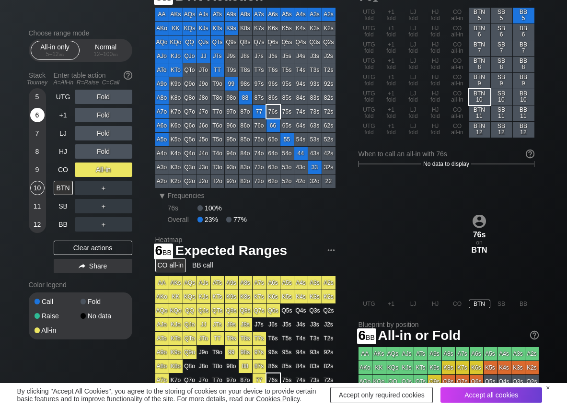
click at [34, 119] on div "6" at bounding box center [37, 115] width 14 height 14
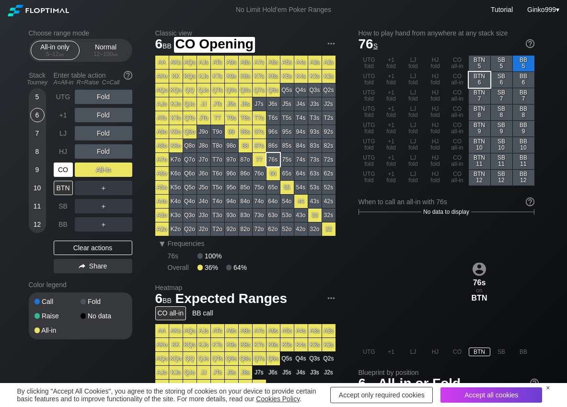
click at [65, 171] on div "CO" at bounding box center [63, 170] width 19 height 14
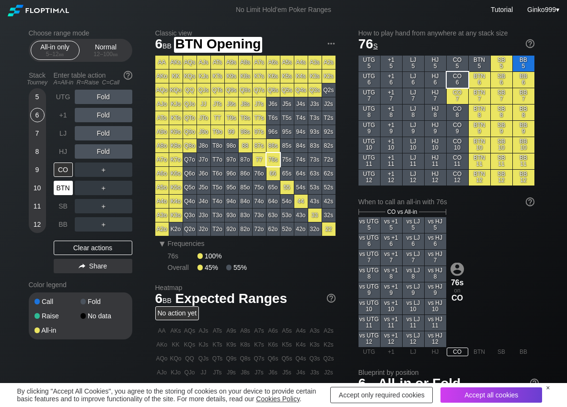
click at [65, 187] on div "BTN" at bounding box center [63, 188] width 19 height 14
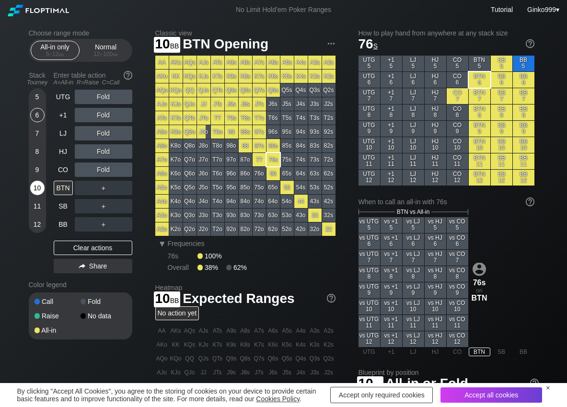
click at [39, 187] on div "10" at bounding box center [37, 188] width 14 height 14
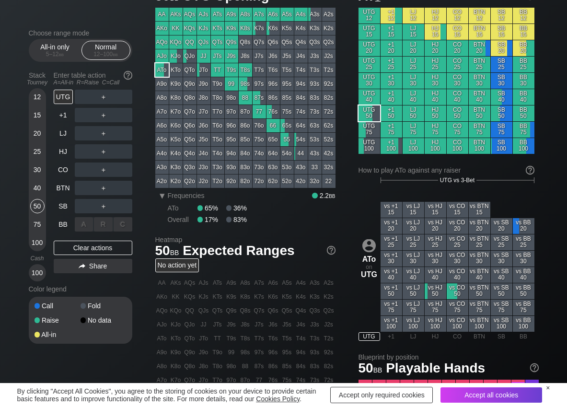
scroll to position [48, 0]
click at [102, 174] on div "R ✕" at bounding box center [103, 170] width 19 height 14
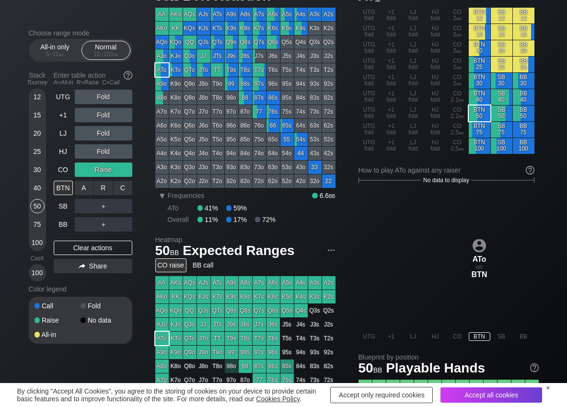
drag, startPoint x: 124, startPoint y: 189, endPoint x: 121, endPoint y: 195, distance: 7.3
click at [124, 191] on div "C ✕" at bounding box center [123, 188] width 19 height 14
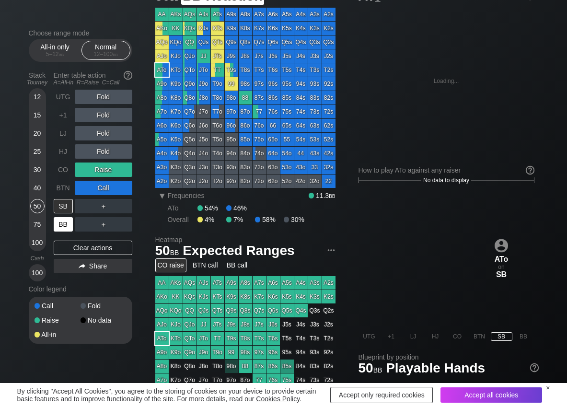
click at [70, 229] on div "BB" at bounding box center [63, 224] width 19 height 14
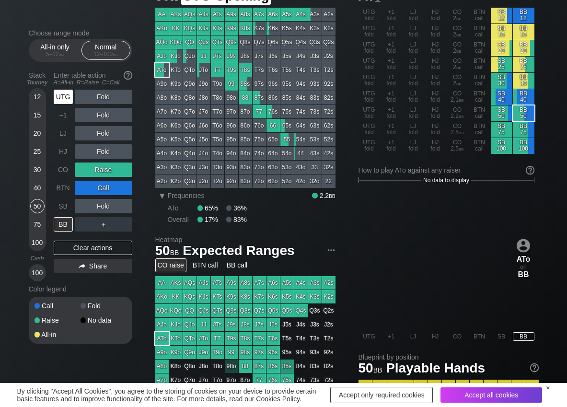
drag, startPoint x: 64, startPoint y: 95, endPoint x: 55, endPoint y: 96, distance: 9.2
click at [63, 95] on div "UTG" at bounding box center [63, 97] width 19 height 14
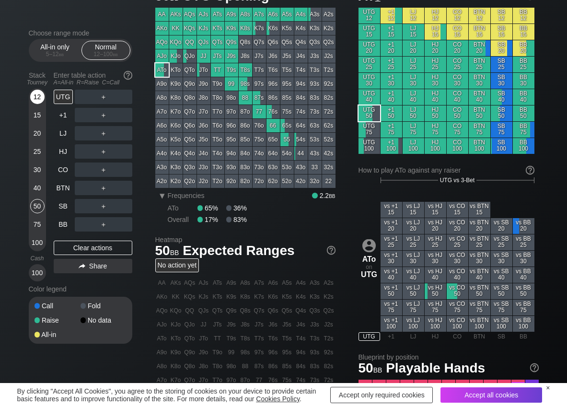
click at [35, 98] on div "12" at bounding box center [37, 97] width 14 height 14
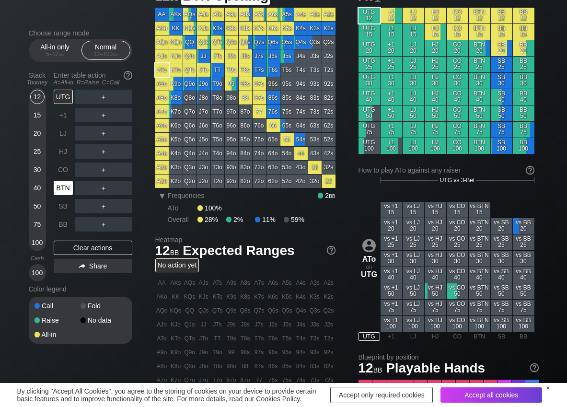
click at [59, 188] on div "BTN" at bounding box center [63, 188] width 19 height 14
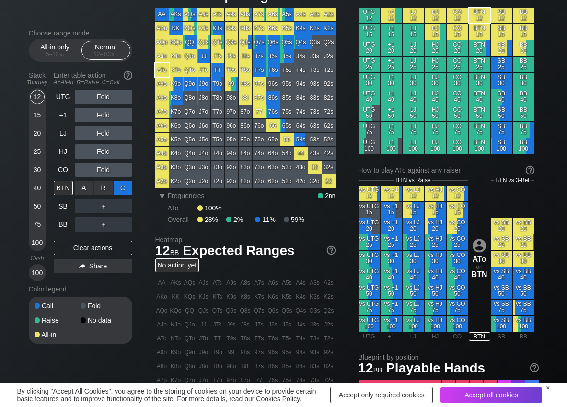
click at [119, 191] on div "C ✕" at bounding box center [123, 188] width 19 height 14
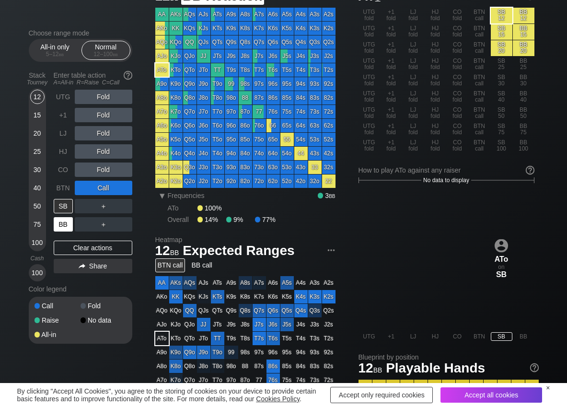
click at [65, 229] on div "BB" at bounding box center [63, 224] width 19 height 14
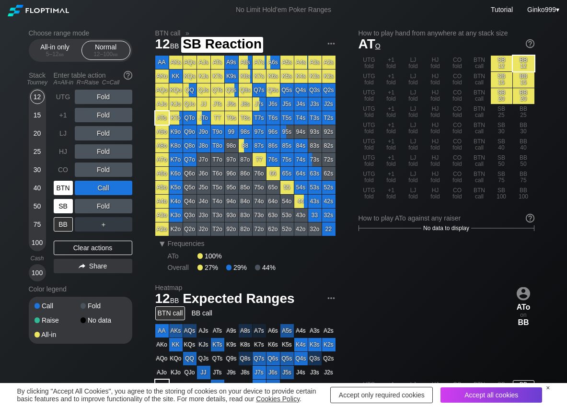
scroll to position [48, 0]
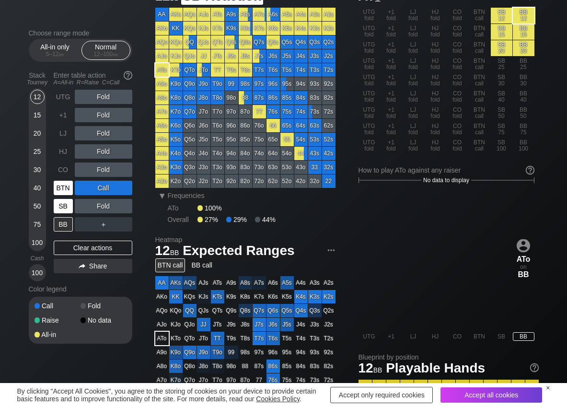
click at [64, 191] on div "BTN" at bounding box center [63, 188] width 19 height 14
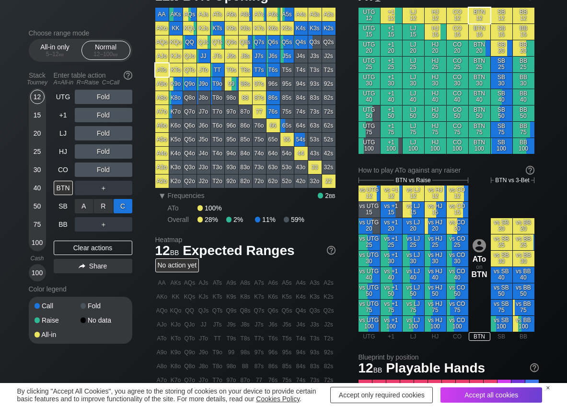
click at [127, 206] on div "C ✕" at bounding box center [123, 206] width 19 height 14
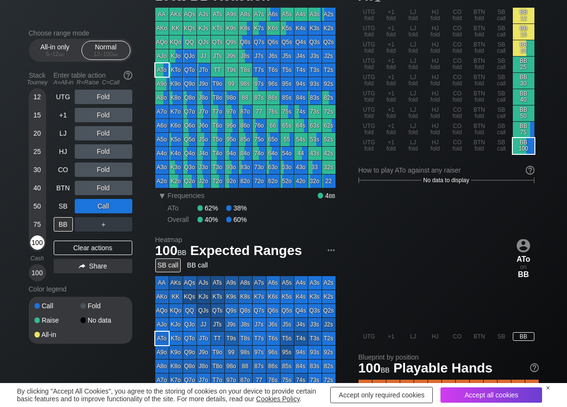
click at [34, 242] on div "100" at bounding box center [37, 243] width 14 height 14
click at [95, 223] on div "R ✕" at bounding box center [103, 224] width 19 height 14
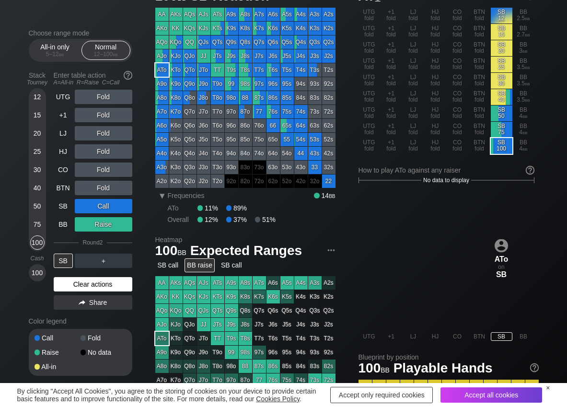
click at [79, 281] on div "Clear actions" at bounding box center [93, 284] width 79 height 14
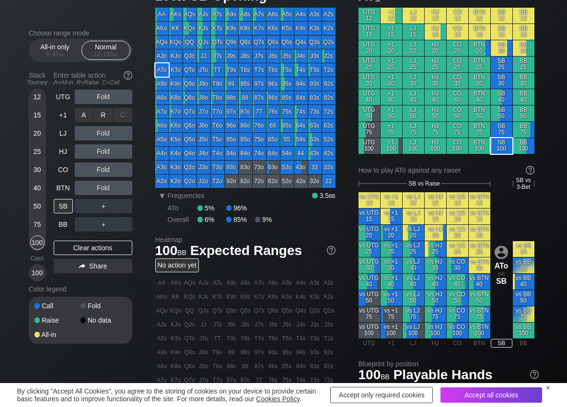
click at [100, 118] on div "R ✕" at bounding box center [103, 115] width 19 height 14
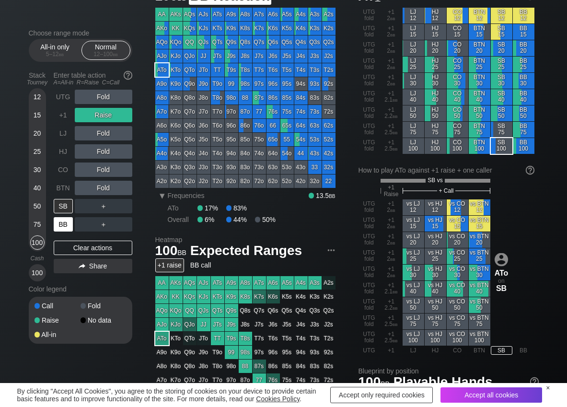
click at [54, 230] on div "BB" at bounding box center [63, 224] width 19 height 14
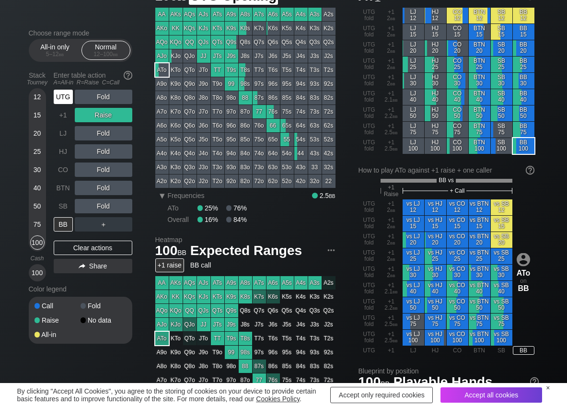
click at [60, 95] on div "UTG" at bounding box center [63, 97] width 19 height 14
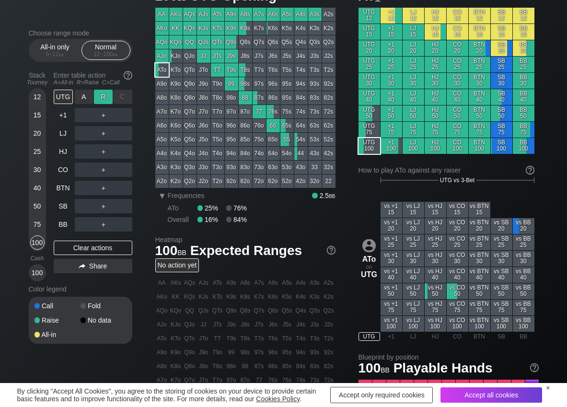
click at [107, 97] on div "R ✕" at bounding box center [103, 97] width 19 height 14
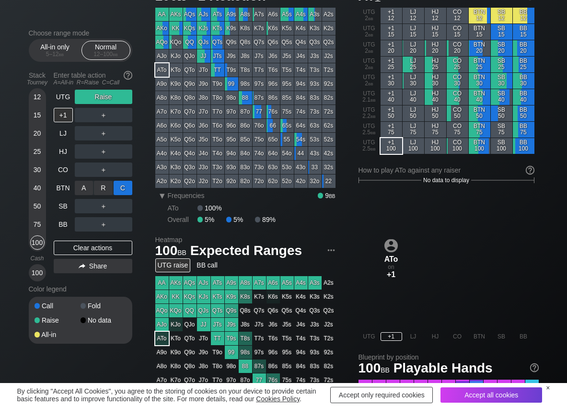
click at [130, 189] on div "C ✕" at bounding box center [123, 188] width 19 height 14
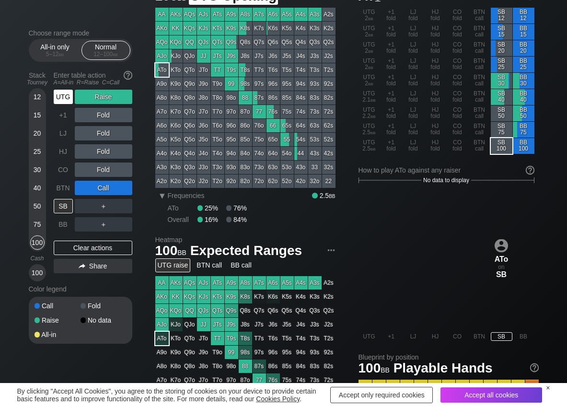
click at [61, 97] on div "UTG" at bounding box center [63, 97] width 19 height 14
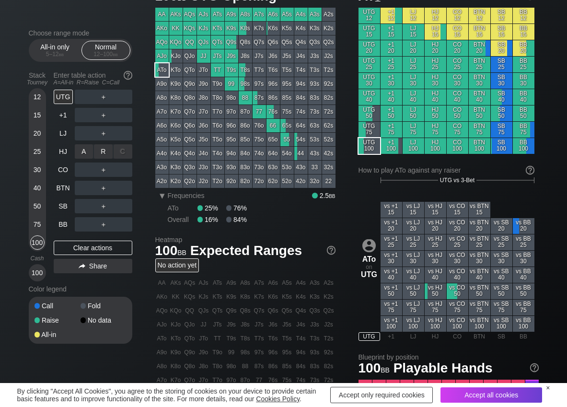
click at [105, 154] on div "R ✕" at bounding box center [103, 151] width 19 height 14
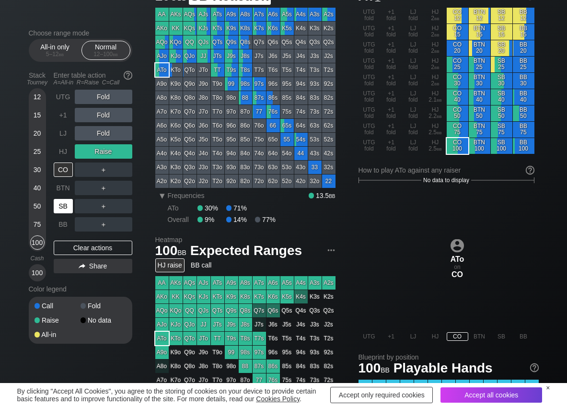
click at [62, 208] on div "SB" at bounding box center [63, 206] width 19 height 14
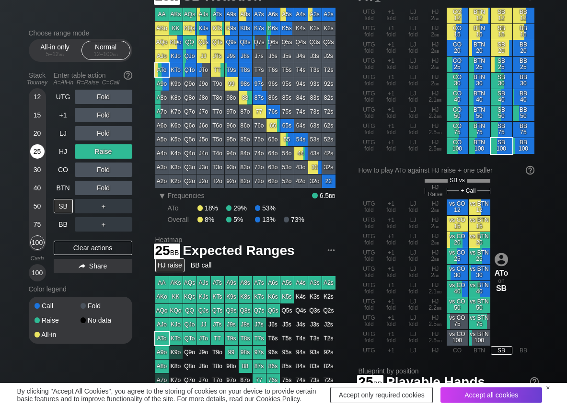
click at [34, 152] on div "25" at bounding box center [37, 151] width 14 height 14
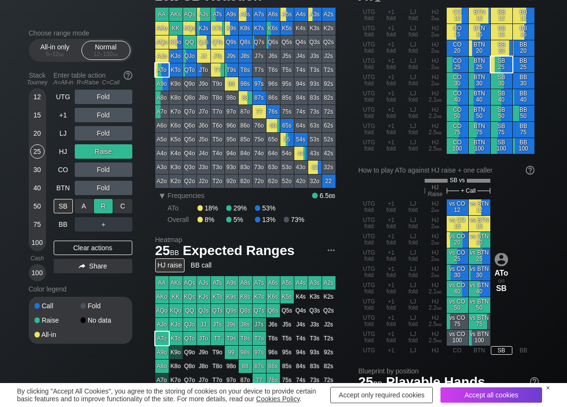
click at [107, 204] on div "R ✕" at bounding box center [103, 206] width 19 height 14
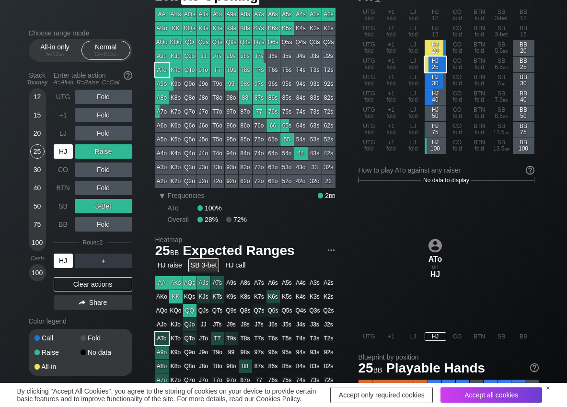
click at [65, 150] on div "HJ" at bounding box center [63, 151] width 19 height 14
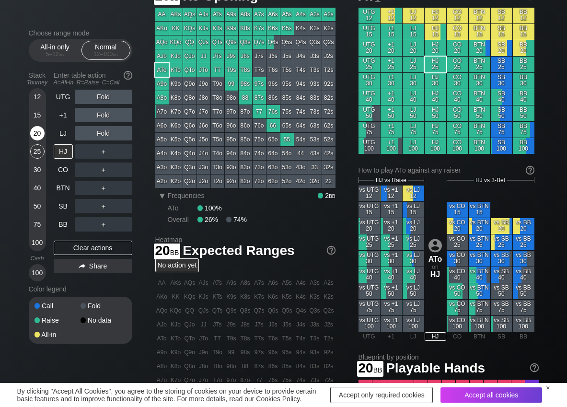
click at [37, 133] on div "20" at bounding box center [37, 133] width 14 height 14
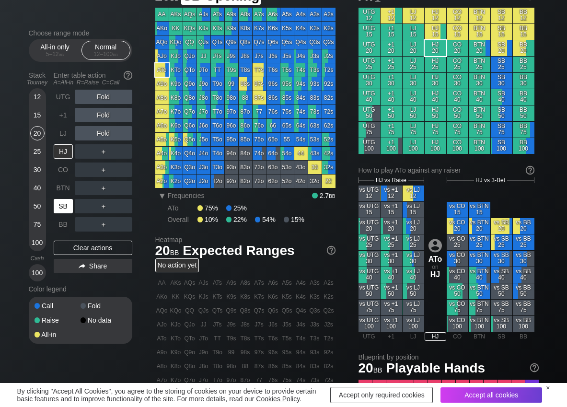
click at [58, 211] on div "SB" at bounding box center [63, 206] width 19 height 14
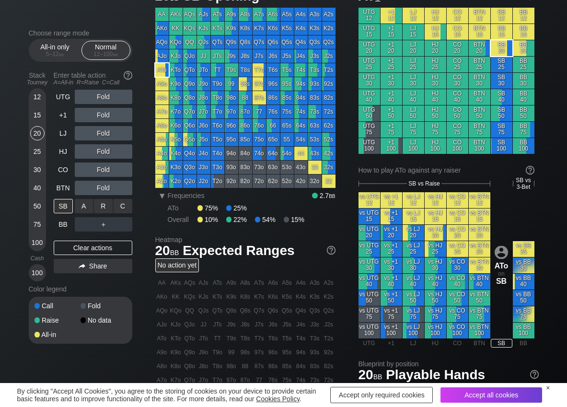
click at [127, 208] on div "C ✕" at bounding box center [123, 206] width 19 height 14
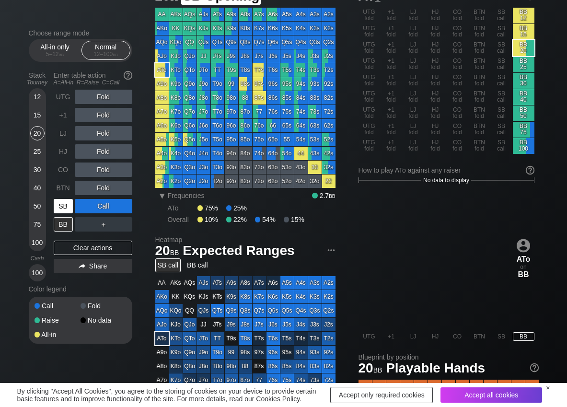
click at [57, 204] on div "SB" at bounding box center [63, 206] width 19 height 14
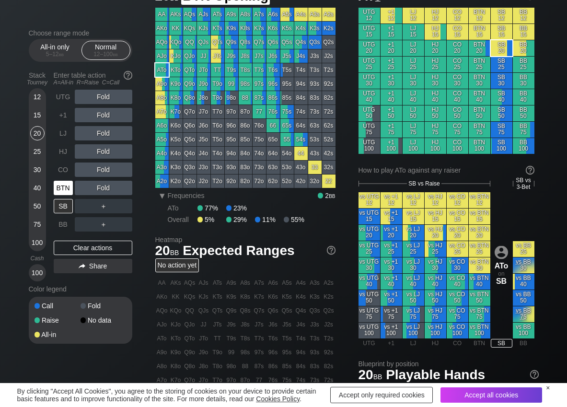
click at [64, 185] on div "BTN" at bounding box center [63, 188] width 19 height 14
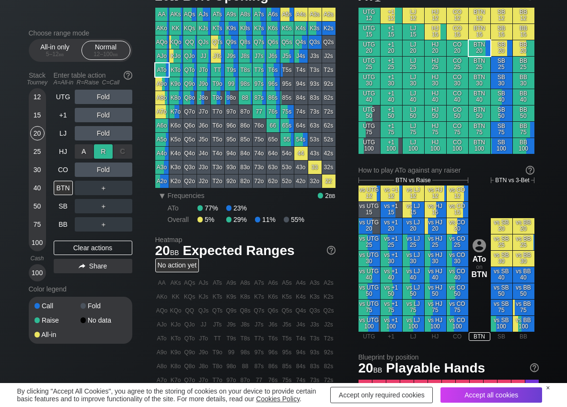
click at [97, 149] on div "R ✕" at bounding box center [103, 151] width 19 height 14
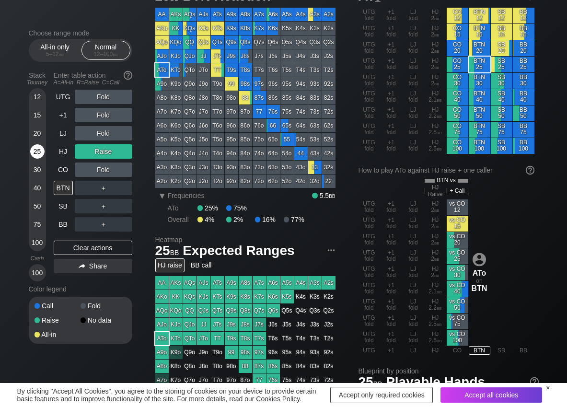
click at [37, 146] on div "25" at bounding box center [37, 151] width 14 height 14
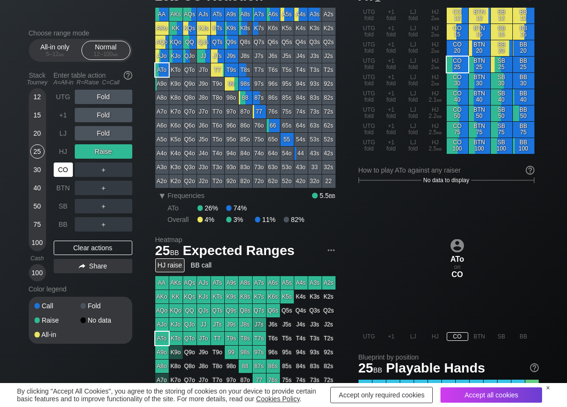
click at [66, 171] on div "CO" at bounding box center [63, 170] width 19 height 14
click at [106, 168] on div "R ✕" at bounding box center [103, 170] width 19 height 14
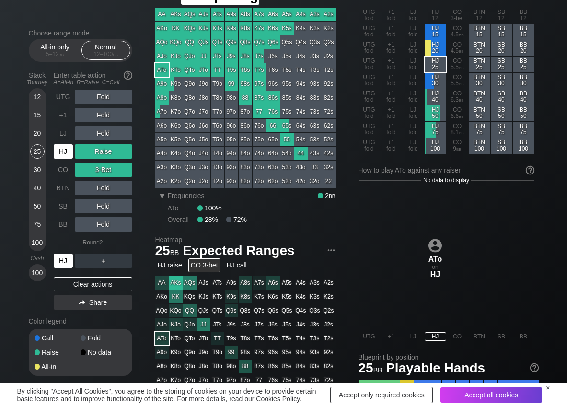
click at [61, 150] on div "HJ" at bounding box center [63, 151] width 19 height 14
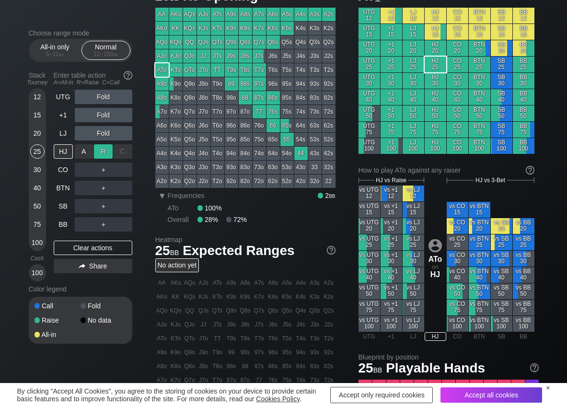
click at [102, 151] on div "R ✕" at bounding box center [103, 151] width 19 height 14
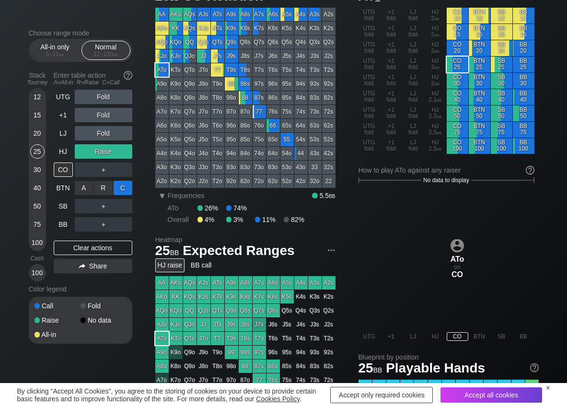
click at [126, 186] on div "C ✕" at bounding box center [123, 188] width 19 height 14
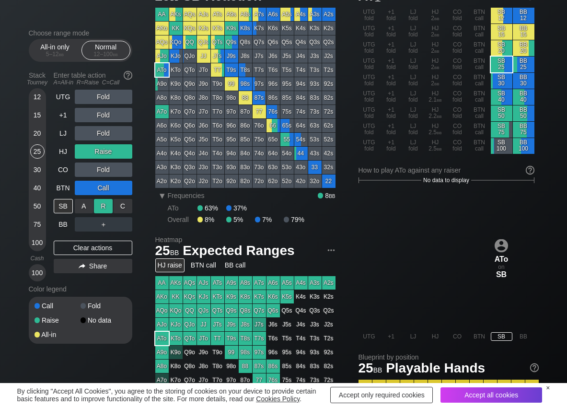
click at [106, 202] on div "R ✕" at bounding box center [103, 206] width 19 height 14
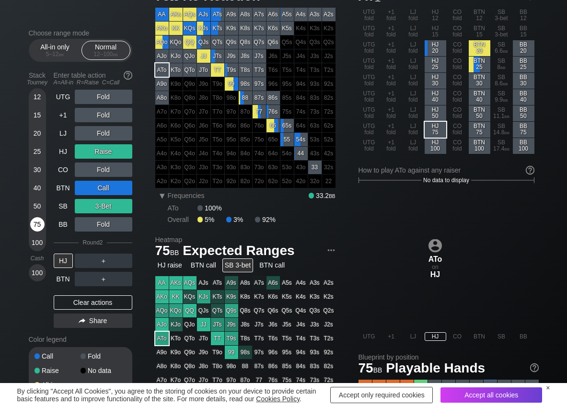
click at [41, 225] on div "75" at bounding box center [37, 224] width 14 height 14
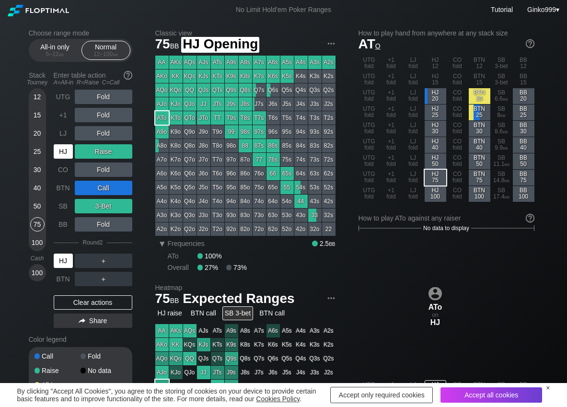
click at [64, 145] on div "HJ" at bounding box center [63, 151] width 19 height 14
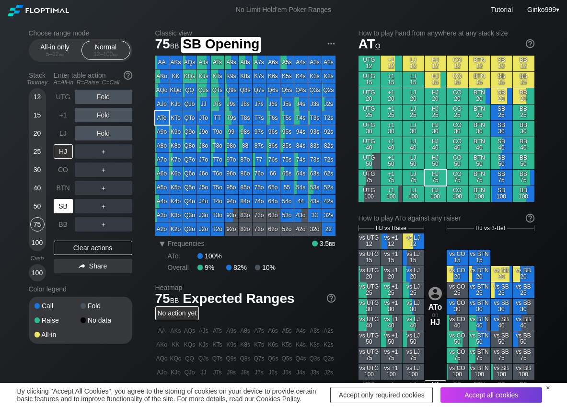
click at [63, 201] on div "SB" at bounding box center [63, 206] width 19 height 14
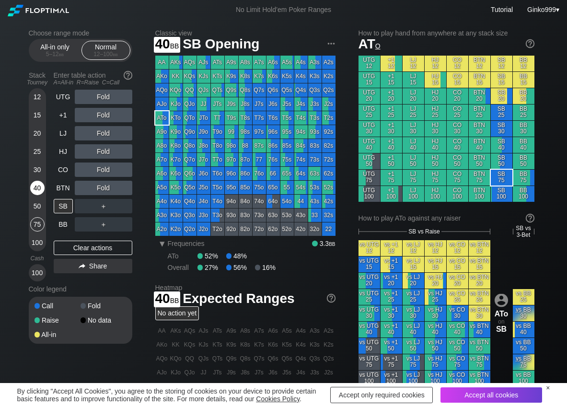
click at [35, 189] on div "40" at bounding box center [37, 188] width 14 height 14
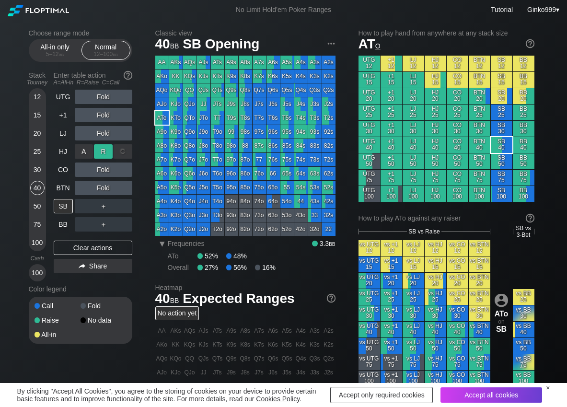
click at [100, 153] on div "R ✕" at bounding box center [103, 151] width 19 height 14
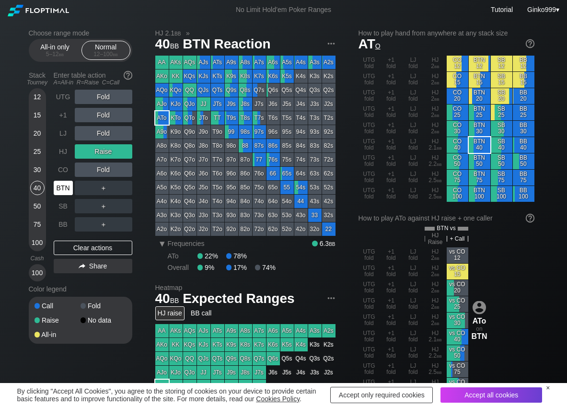
click at [66, 186] on div "BTN" at bounding box center [63, 188] width 19 height 14
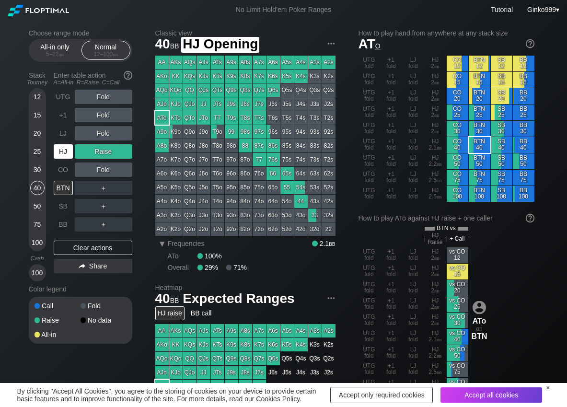
click at [63, 153] on div "HJ" at bounding box center [63, 151] width 19 height 14
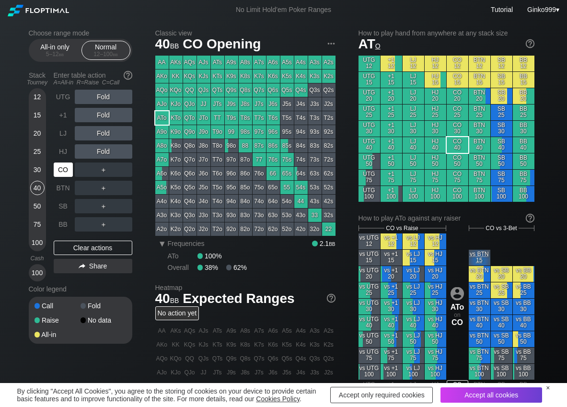
click at [69, 177] on div "CO" at bounding box center [64, 170] width 21 height 18
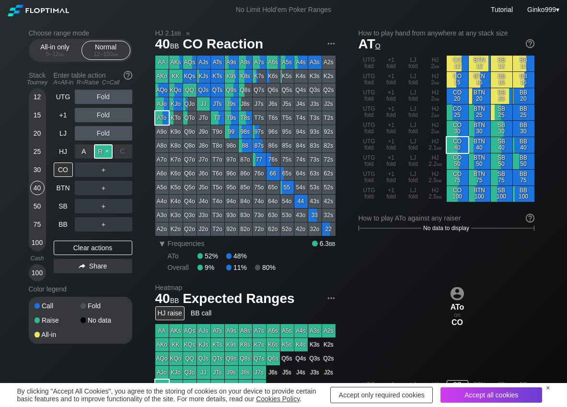
click at [109, 146] on div "R ✕" at bounding box center [103, 151] width 19 height 14
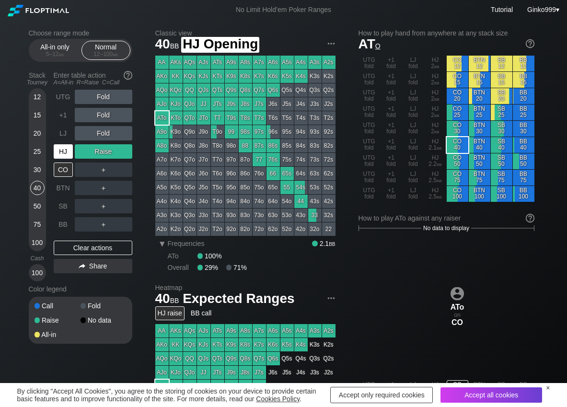
click at [62, 155] on div "HJ" at bounding box center [63, 151] width 19 height 14
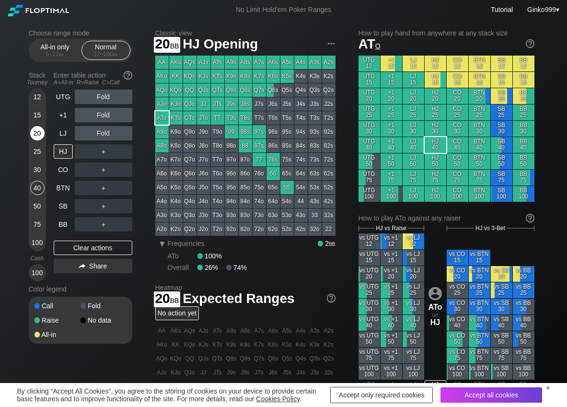
click at [37, 136] on div "20" at bounding box center [37, 133] width 14 height 14
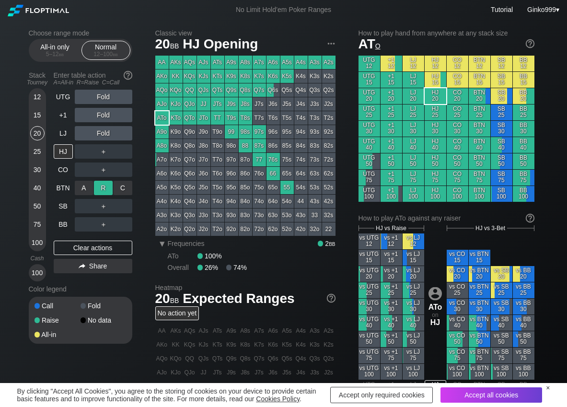
click at [104, 187] on div "R ✕" at bounding box center [103, 188] width 19 height 14
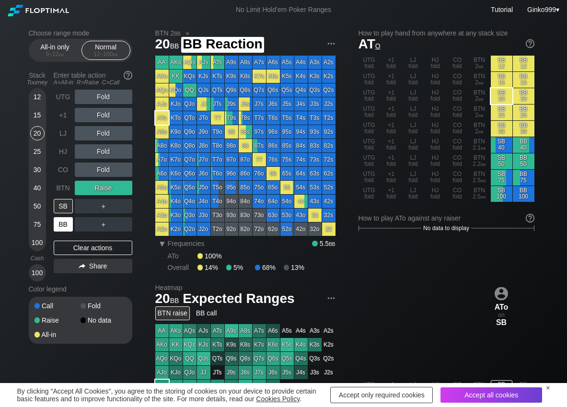
click at [65, 224] on div "BB" at bounding box center [63, 224] width 19 height 14
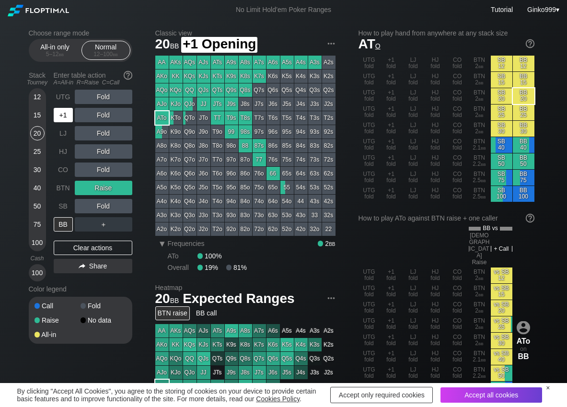
drag, startPoint x: 66, startPoint y: 117, endPoint x: 83, endPoint y: 117, distance: 17.3
click at [69, 117] on div "+1" at bounding box center [63, 115] width 19 height 14
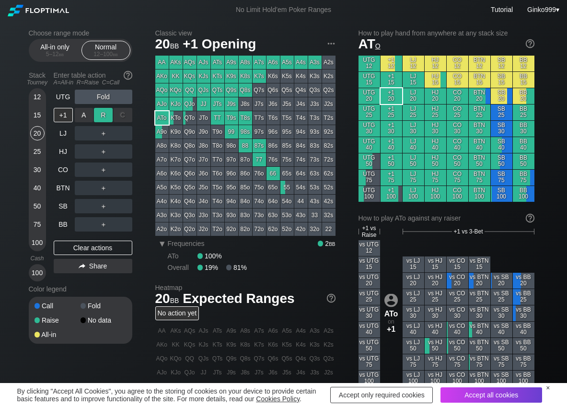
click at [106, 115] on div "R ✕" at bounding box center [103, 115] width 19 height 14
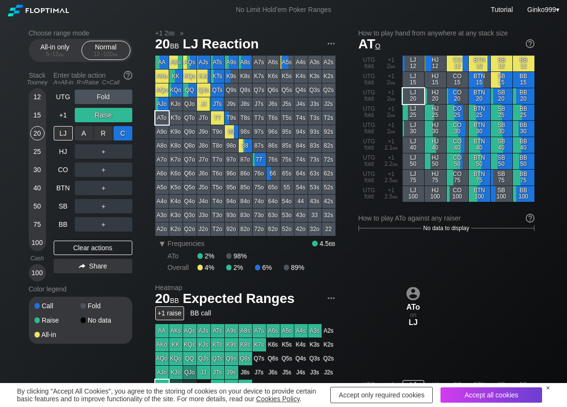
click at [121, 130] on div "C ✕" at bounding box center [123, 133] width 19 height 14
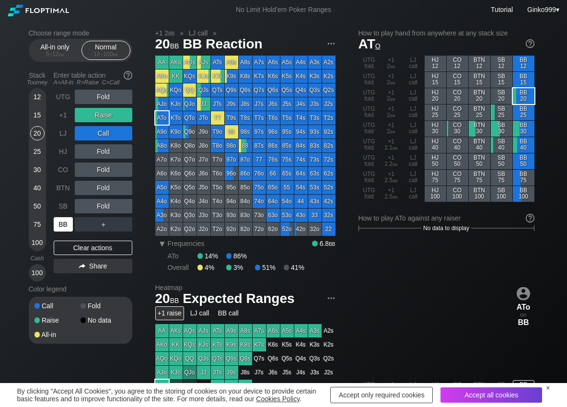
click at [68, 222] on div "BB" at bounding box center [63, 224] width 19 height 14
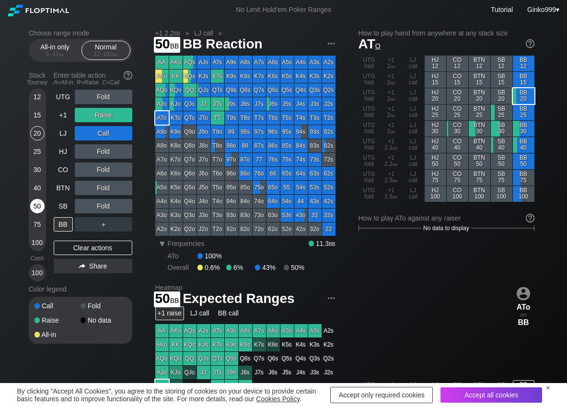
click at [33, 203] on div "50" at bounding box center [37, 206] width 14 height 14
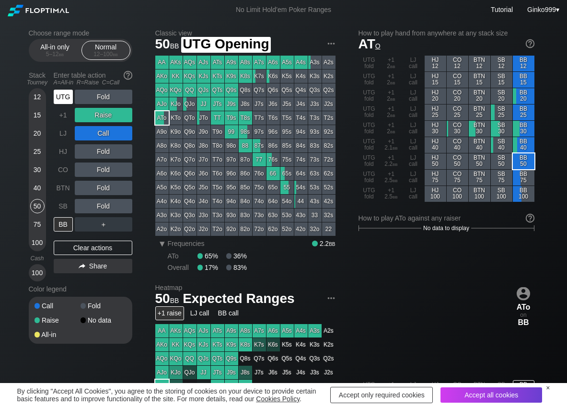
click at [65, 102] on div "UTG" at bounding box center [63, 97] width 19 height 14
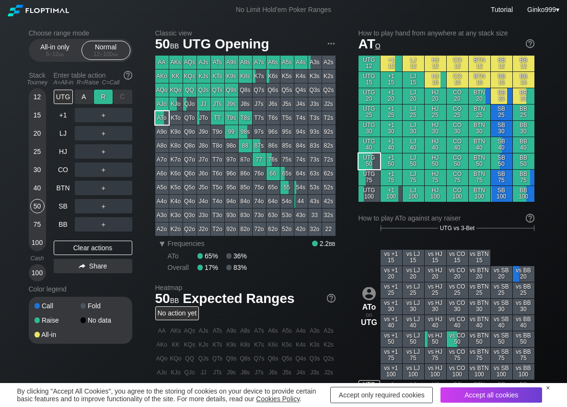
click at [103, 100] on div "R ✕" at bounding box center [103, 97] width 19 height 14
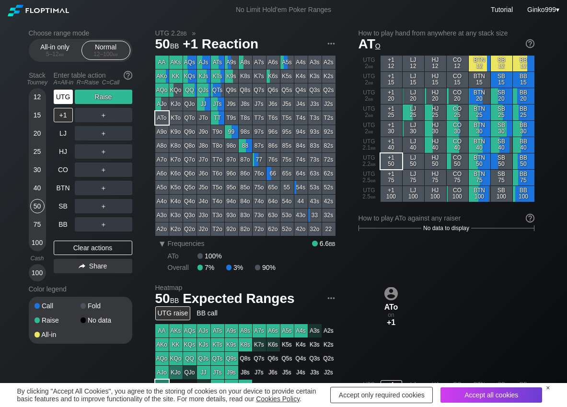
click at [62, 97] on div "UTG" at bounding box center [63, 97] width 19 height 14
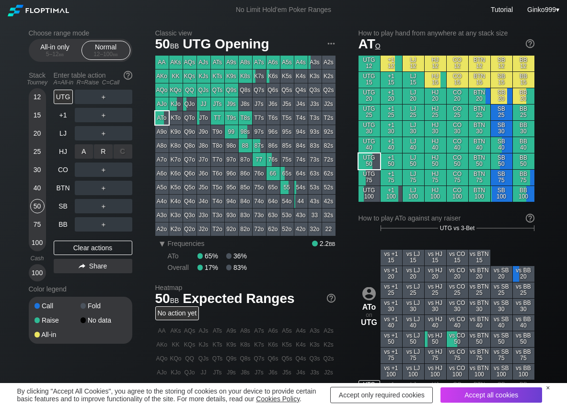
click at [102, 152] on div "R ✕" at bounding box center [103, 151] width 19 height 14
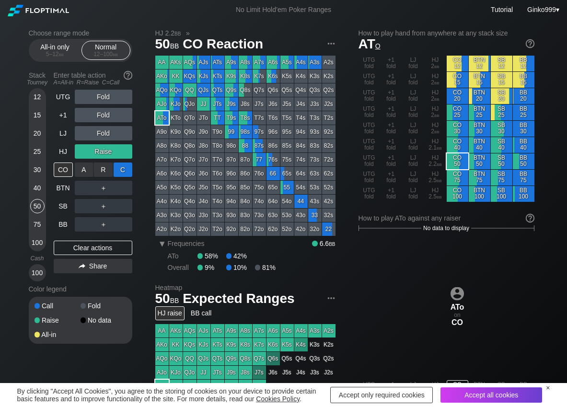
click at [118, 163] on div "C ✕" at bounding box center [123, 170] width 19 height 14
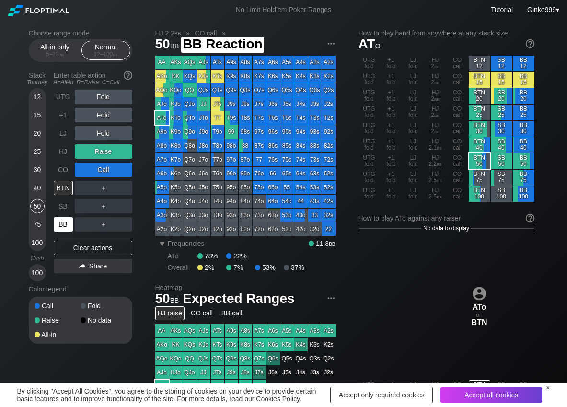
click at [71, 223] on div "BB" at bounding box center [63, 224] width 19 height 14
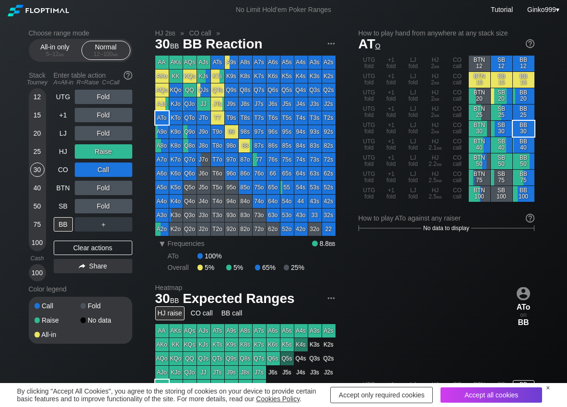
drag, startPoint x: 40, startPoint y: 173, endPoint x: 10, endPoint y: 184, distance: 31.7
click at [39, 173] on div "30" at bounding box center [37, 170] width 14 height 14
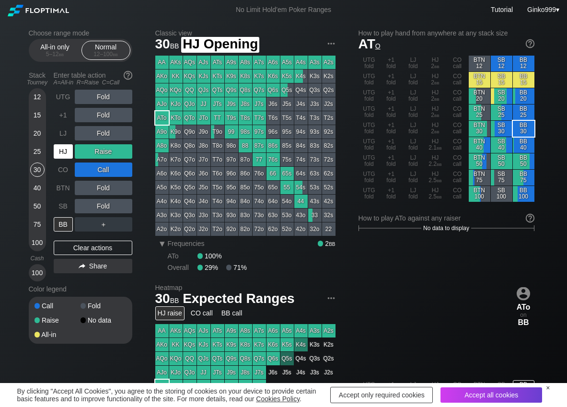
click at [61, 150] on div "HJ" at bounding box center [63, 151] width 19 height 14
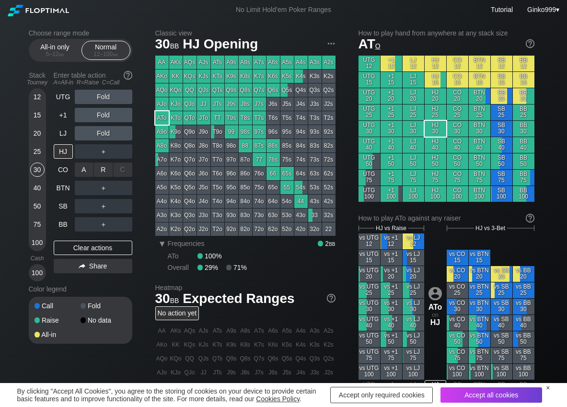
click at [104, 172] on div "R ✕" at bounding box center [103, 170] width 19 height 14
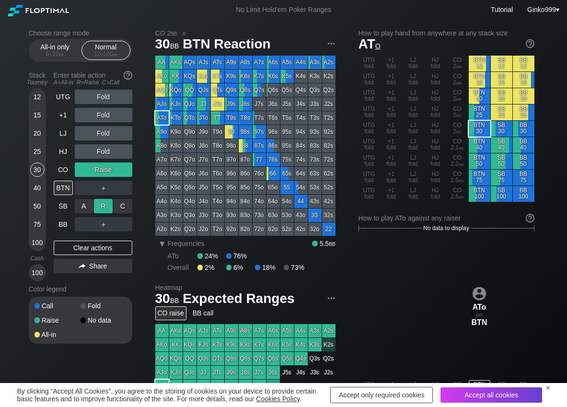
click at [107, 204] on div "R ✕" at bounding box center [103, 206] width 19 height 14
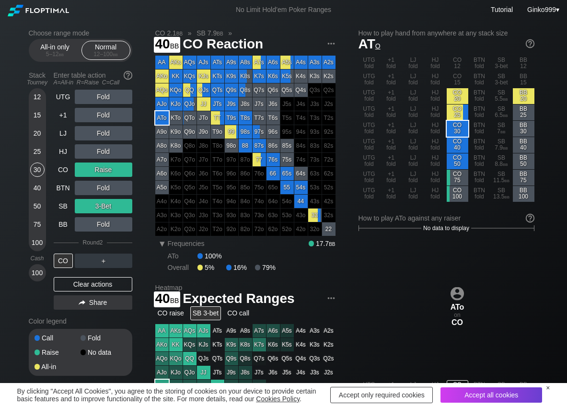
drag, startPoint x: 40, startPoint y: 191, endPoint x: 24, endPoint y: 193, distance: 16.0
click at [40, 190] on div "40" at bounding box center [37, 188] width 14 height 14
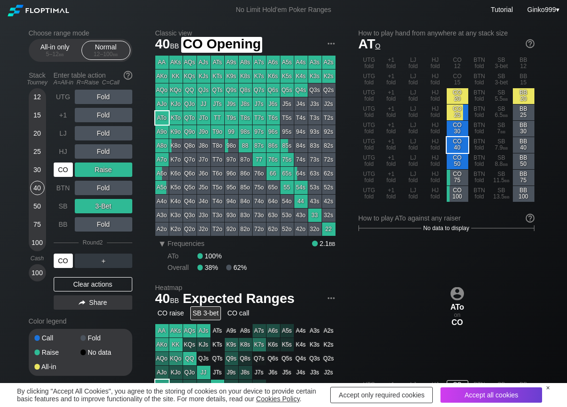
click at [59, 168] on div "CO" at bounding box center [63, 170] width 19 height 14
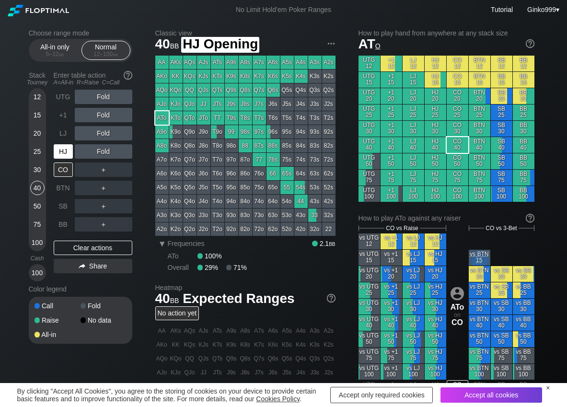
click at [65, 150] on div "HJ" at bounding box center [63, 151] width 19 height 14
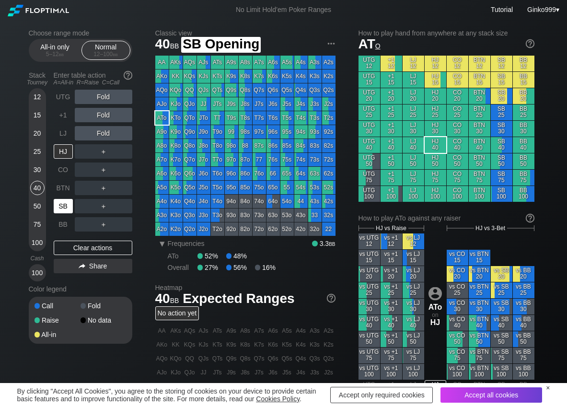
click at [64, 203] on div "SB" at bounding box center [63, 206] width 19 height 14
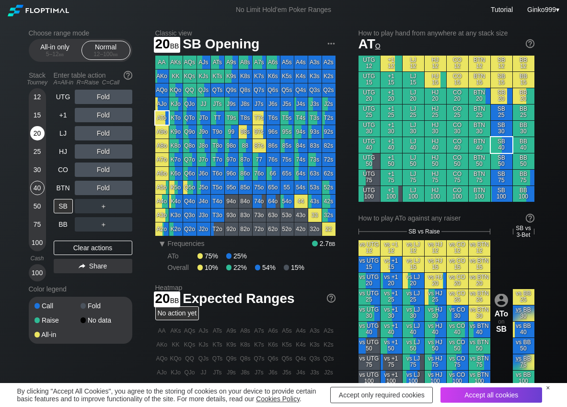
click at [32, 135] on div "20" at bounding box center [37, 133] width 14 height 14
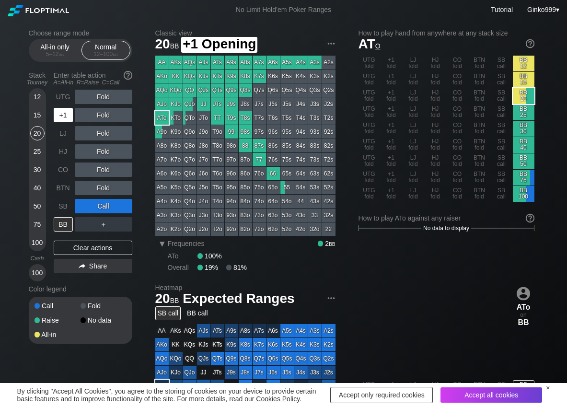
drag, startPoint x: 67, startPoint y: 117, endPoint x: 81, endPoint y: 118, distance: 14.4
click at [68, 117] on div "+1" at bounding box center [63, 115] width 19 height 14
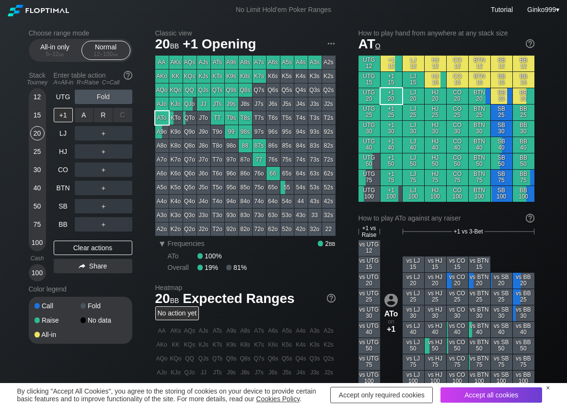
drag, startPoint x: 103, startPoint y: 118, endPoint x: 111, endPoint y: 126, distance: 11.2
click at [104, 119] on div "R ✕" at bounding box center [103, 115] width 19 height 14
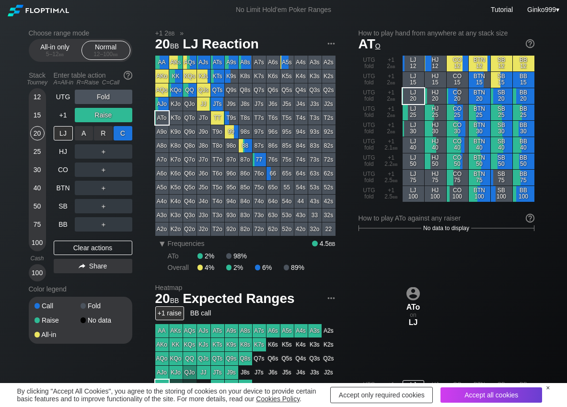
click at [126, 135] on div "C ✕" at bounding box center [123, 133] width 19 height 14
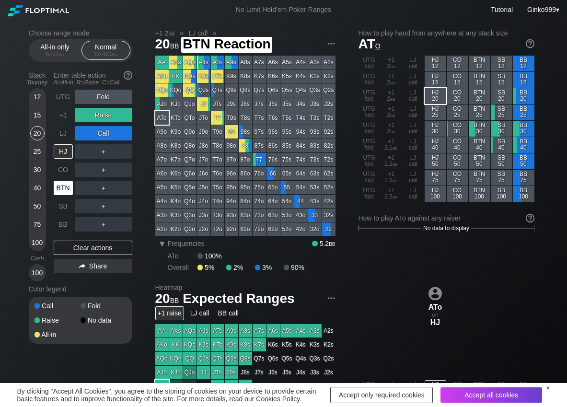
click at [64, 185] on div "BTN" at bounding box center [63, 188] width 19 height 14
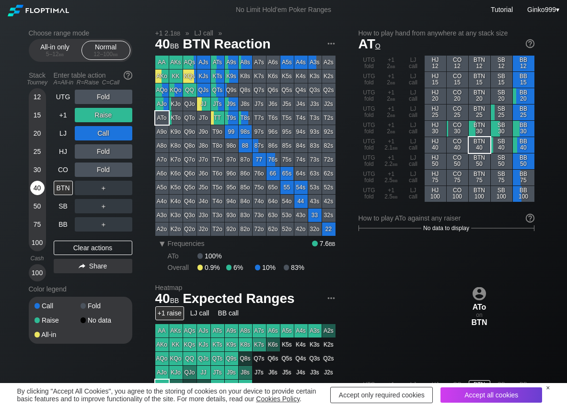
click at [41, 186] on div "40" at bounding box center [37, 188] width 14 height 14
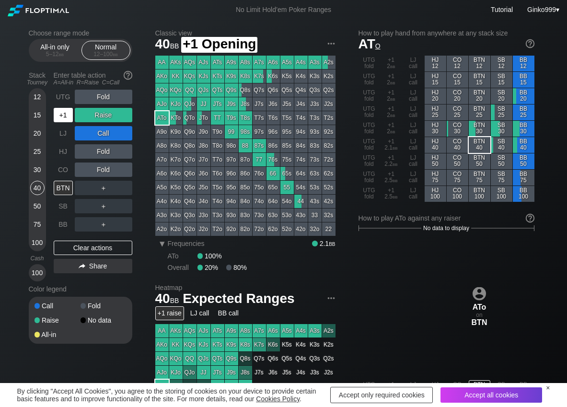
click at [70, 115] on div "+1" at bounding box center [63, 115] width 19 height 14
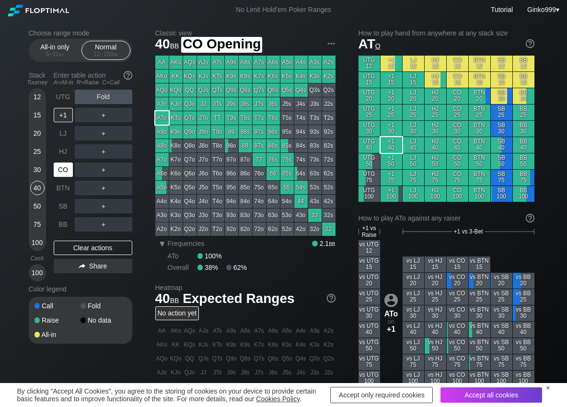
click at [70, 165] on div "CO" at bounding box center [63, 170] width 19 height 14
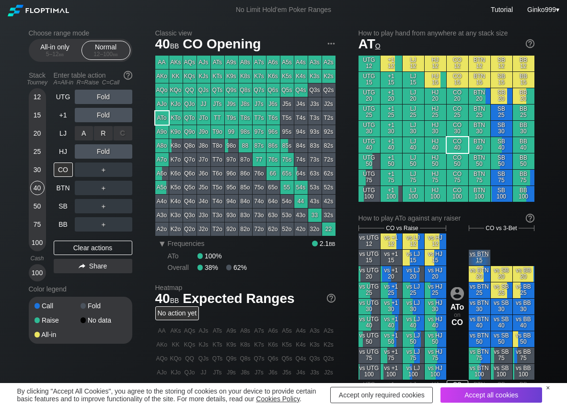
click at [106, 135] on div "R ✕" at bounding box center [103, 133] width 19 height 14
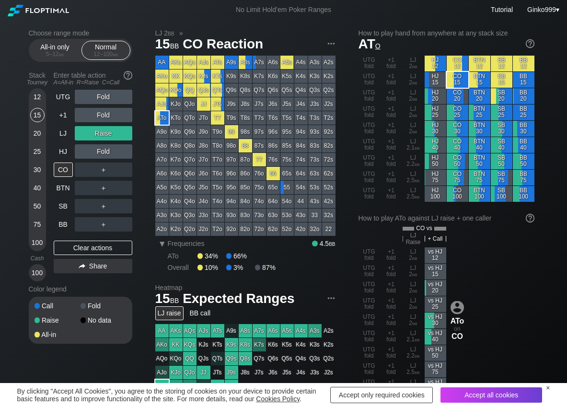
drag, startPoint x: 36, startPoint y: 113, endPoint x: 28, endPoint y: 116, distance: 9.1
click at [36, 113] on div "15" at bounding box center [37, 115] width 14 height 14
click at [86, 246] on div "Clear actions" at bounding box center [93, 248] width 79 height 14
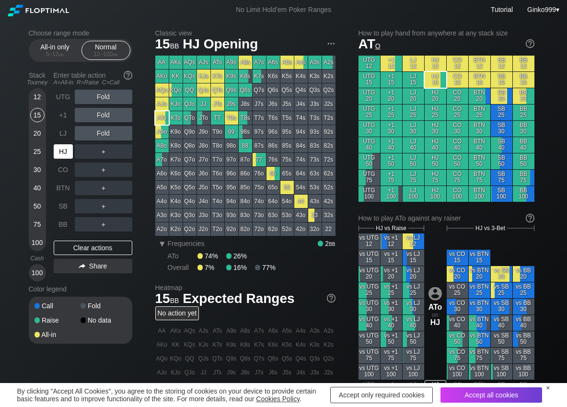
click at [63, 146] on div "HJ" at bounding box center [63, 151] width 19 height 14
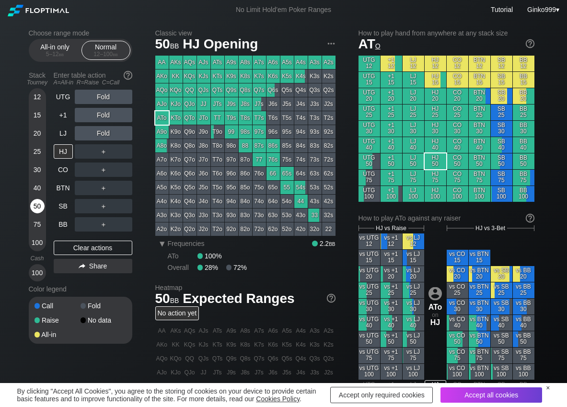
click at [40, 201] on div "50" at bounding box center [37, 206] width 14 height 14
click at [105, 117] on div "R ✕" at bounding box center [103, 115] width 19 height 14
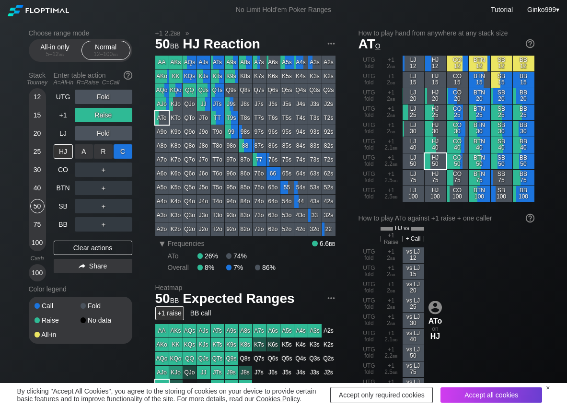
click at [122, 151] on div "C ✕" at bounding box center [123, 151] width 19 height 14
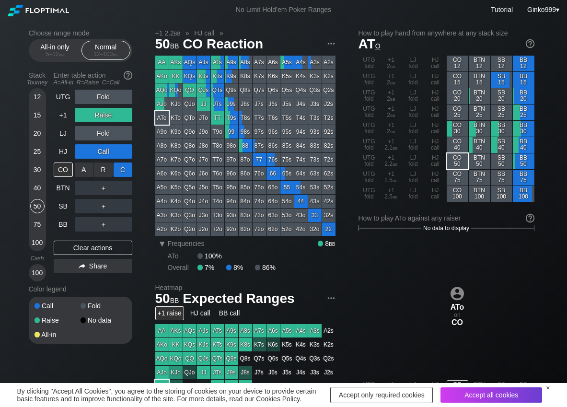
click at [126, 169] on div "C ✕" at bounding box center [123, 170] width 19 height 14
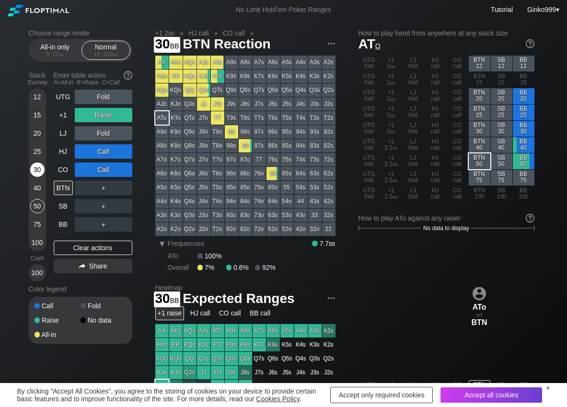
click at [32, 173] on div "30" at bounding box center [37, 170] width 14 height 14
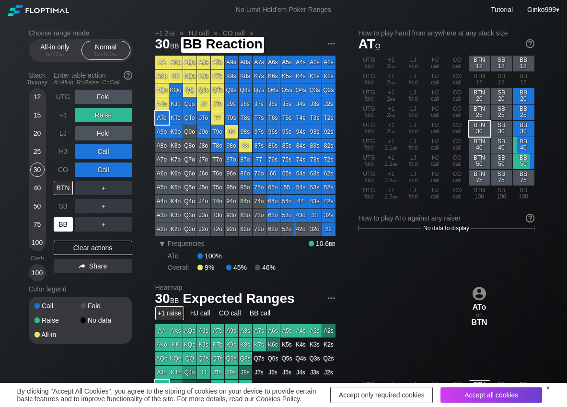
click at [63, 225] on div "BB" at bounding box center [63, 224] width 19 height 14
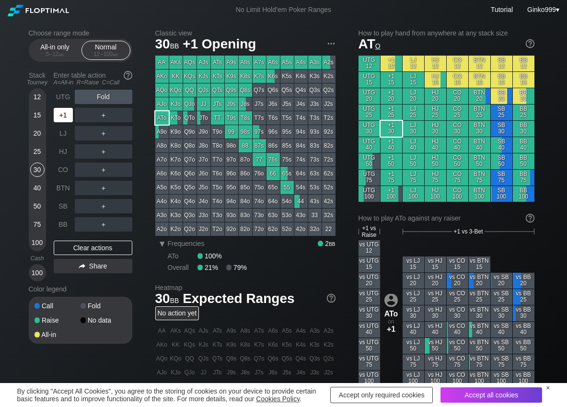
click at [70, 115] on div "+1" at bounding box center [63, 115] width 19 height 14
click at [109, 153] on div "R ✕" at bounding box center [103, 151] width 19 height 14
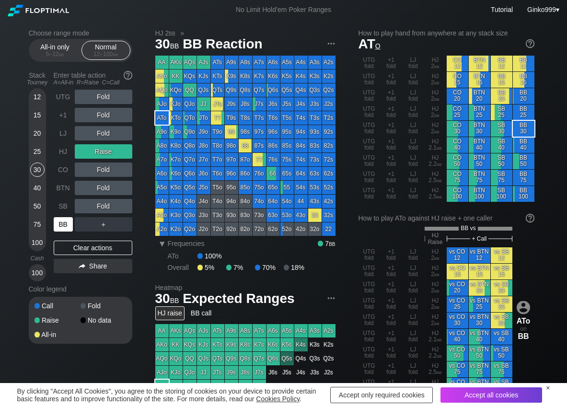
click at [57, 228] on div "BB" at bounding box center [63, 224] width 19 height 14
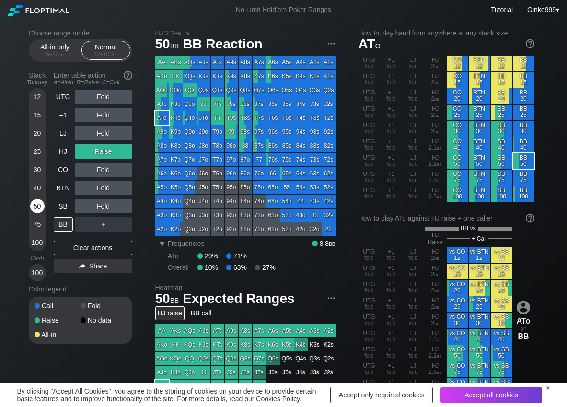
click at [35, 202] on div "50" at bounding box center [37, 206] width 14 height 14
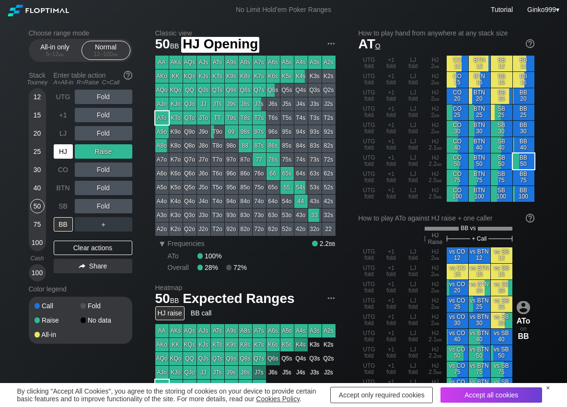
click at [63, 150] on div "HJ" at bounding box center [63, 151] width 19 height 14
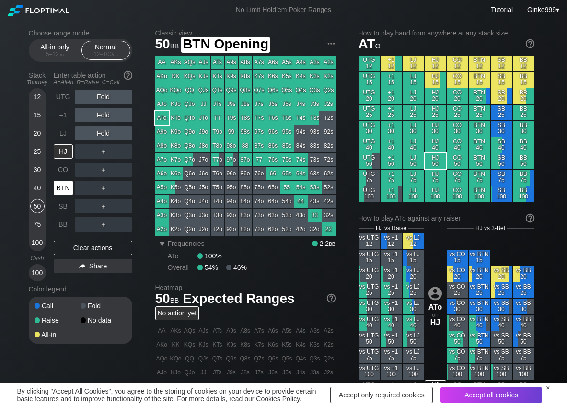
click at [65, 188] on div "BTN" at bounding box center [63, 188] width 19 height 14
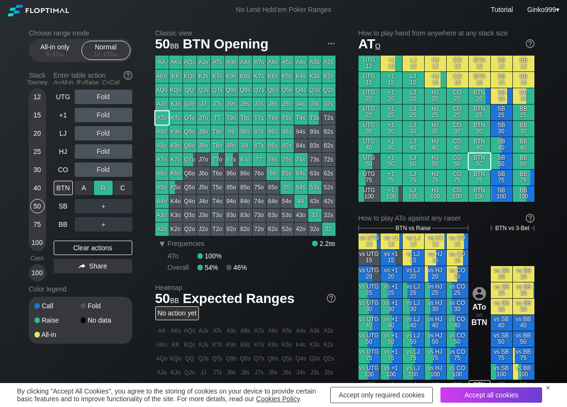
click at [99, 188] on div "R ✕" at bounding box center [103, 188] width 19 height 14
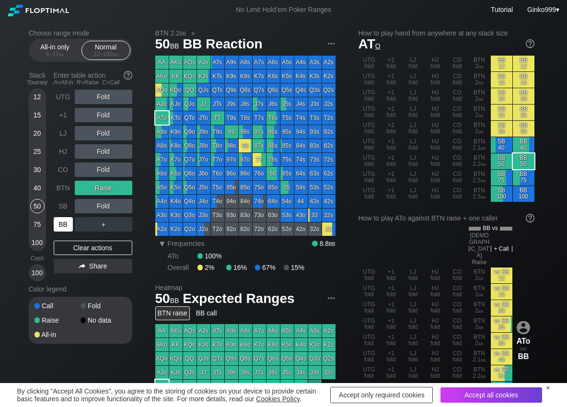
click at [69, 225] on div "BB" at bounding box center [63, 224] width 19 height 14
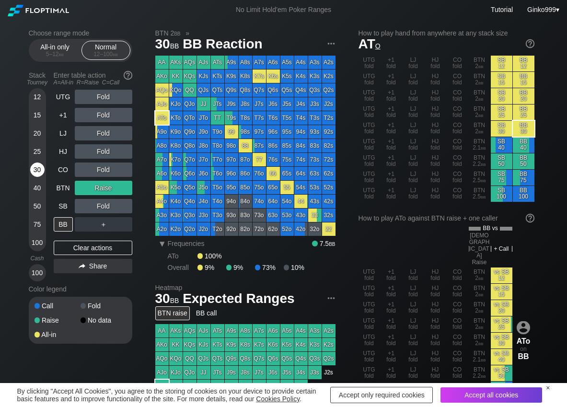
click at [37, 170] on div "30" at bounding box center [37, 170] width 14 height 14
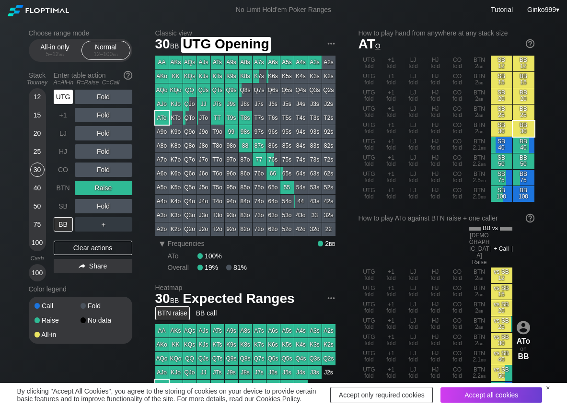
drag, startPoint x: 59, startPoint y: 99, endPoint x: 74, endPoint y: 95, distance: 15.5
click at [60, 98] on div "UTG" at bounding box center [63, 97] width 19 height 14
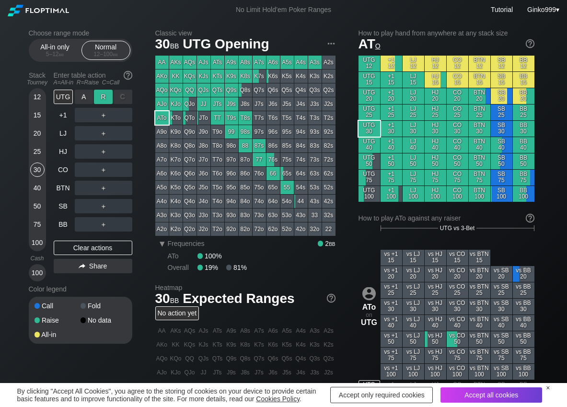
click at [99, 94] on div "R ✕" at bounding box center [103, 97] width 19 height 14
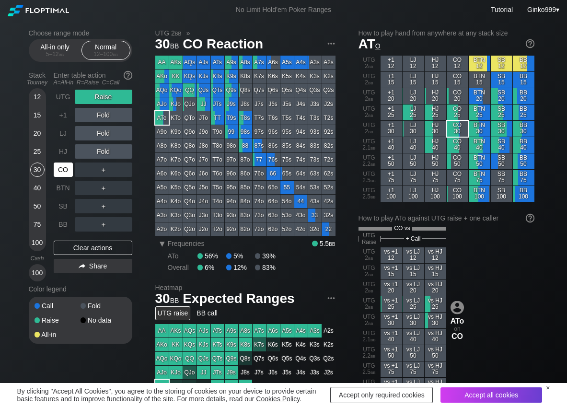
click at [64, 170] on div "CO" at bounding box center [63, 170] width 19 height 14
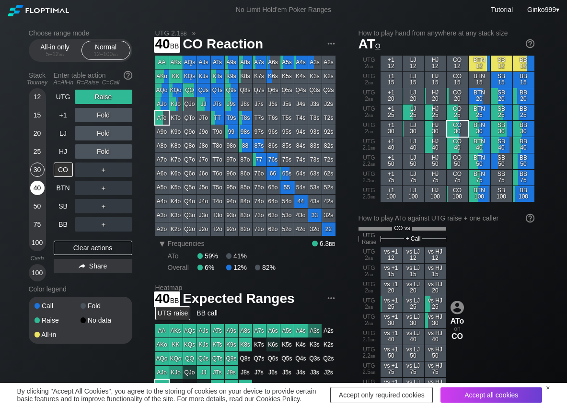
click at [41, 192] on div "40" at bounding box center [37, 188] width 14 height 14
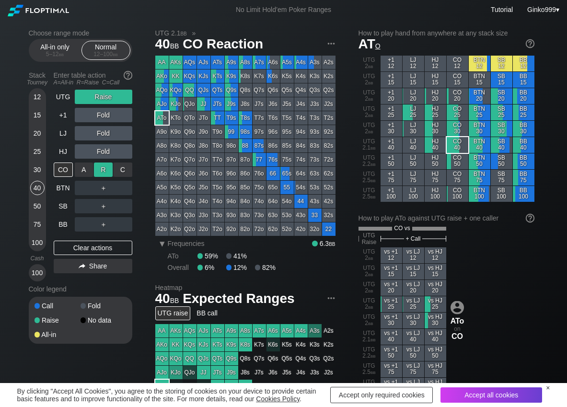
click at [98, 169] on div "R ✕" at bounding box center [103, 170] width 19 height 14
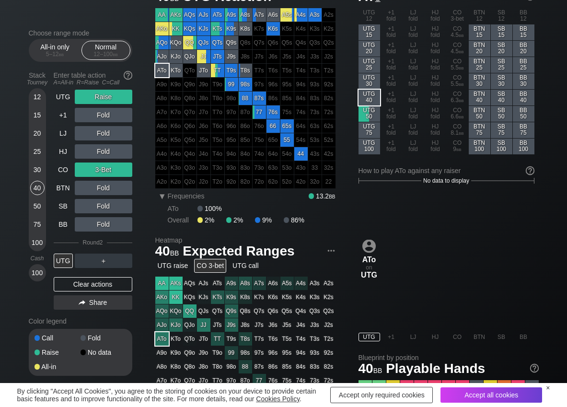
scroll to position [48, 0]
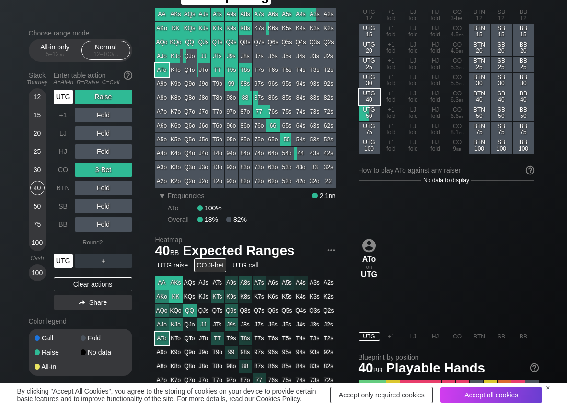
click at [67, 93] on div "UTG" at bounding box center [63, 97] width 19 height 14
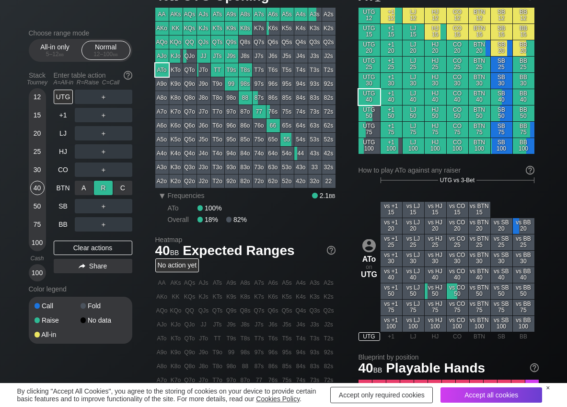
click at [97, 186] on div "R ✕" at bounding box center [103, 188] width 19 height 14
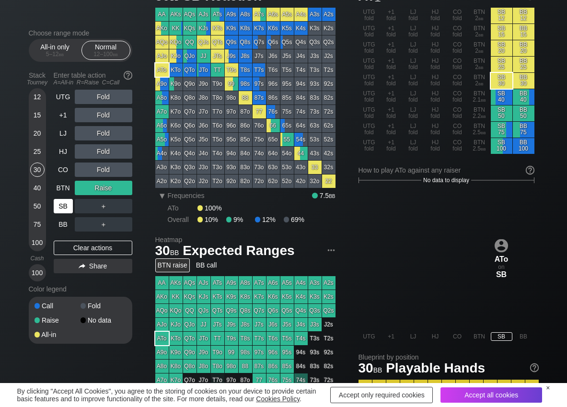
drag, startPoint x: 38, startPoint y: 168, endPoint x: 65, endPoint y: 198, distance: 40.4
click at [39, 169] on div "30" at bounding box center [37, 170] width 14 height 14
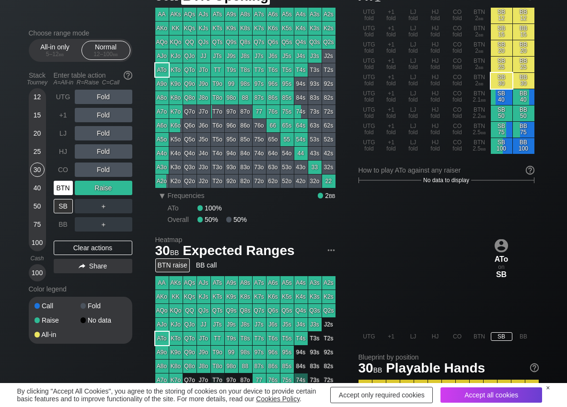
click at [68, 191] on div "BTN" at bounding box center [63, 188] width 19 height 14
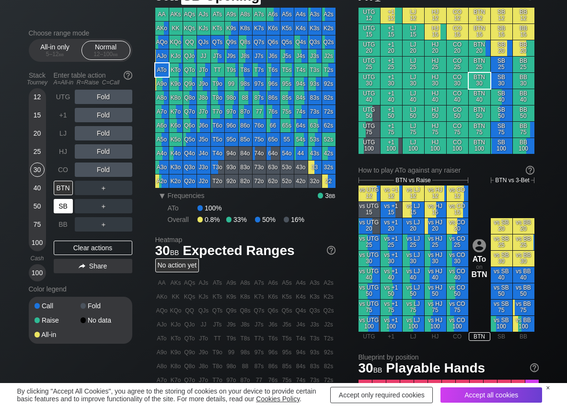
click at [66, 208] on div "SB" at bounding box center [63, 206] width 19 height 14
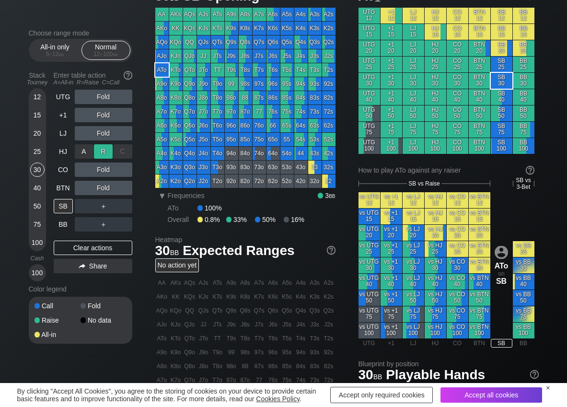
click at [99, 153] on div "R ✕" at bounding box center [103, 151] width 19 height 14
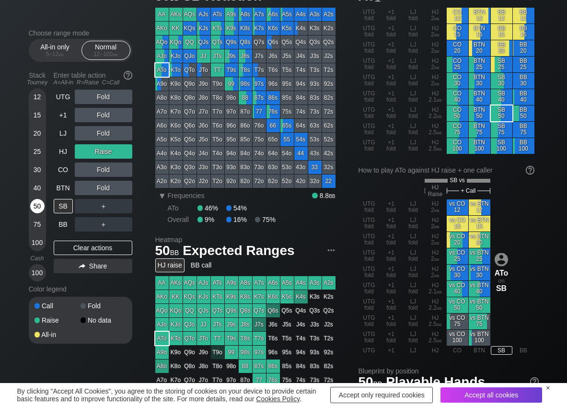
click at [39, 210] on div "50" at bounding box center [37, 206] width 14 height 14
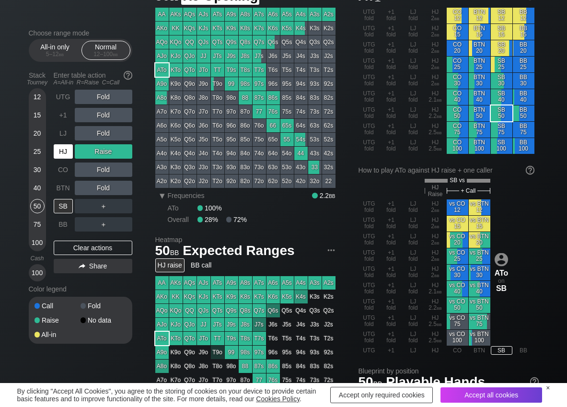
click at [71, 155] on div "HJ" at bounding box center [63, 151] width 19 height 14
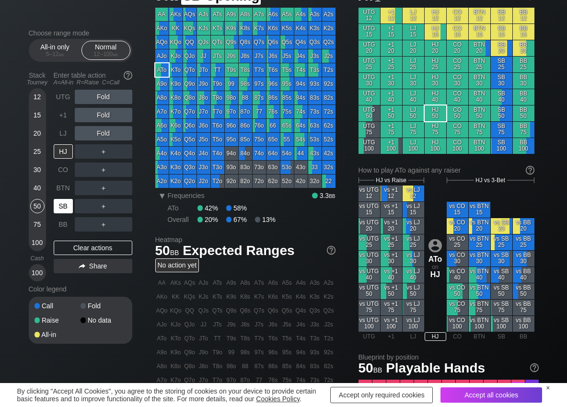
click at [64, 203] on div "SB" at bounding box center [63, 206] width 19 height 14
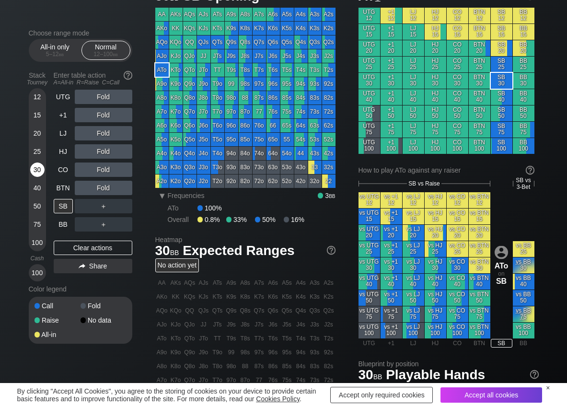
click at [37, 170] on div "30" at bounding box center [37, 170] width 14 height 14
click at [101, 130] on div "R ✕" at bounding box center [103, 133] width 19 height 14
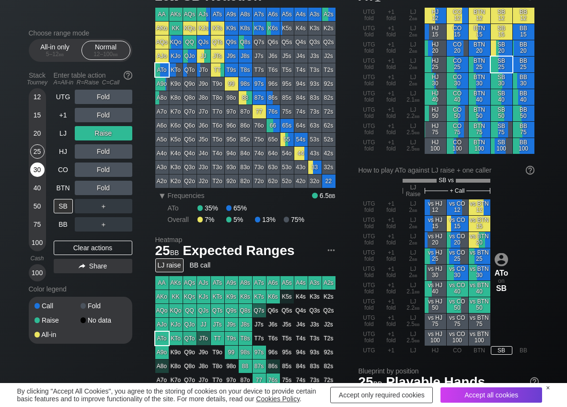
drag, startPoint x: 35, startPoint y: 152, endPoint x: 38, endPoint y: 164, distance: 12.0
click at [35, 153] on div "25" at bounding box center [37, 151] width 14 height 14
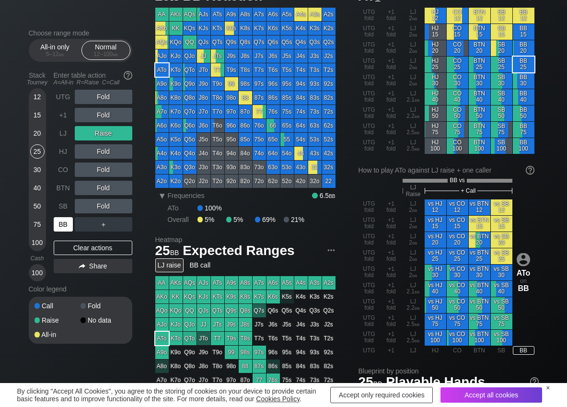
click at [60, 224] on div "BB" at bounding box center [63, 224] width 19 height 14
drag, startPoint x: 131, startPoint y: 209, endPoint x: 112, endPoint y: 210, distance: 18.7
click at [131, 210] on div "C ✕" at bounding box center [123, 206] width 19 height 14
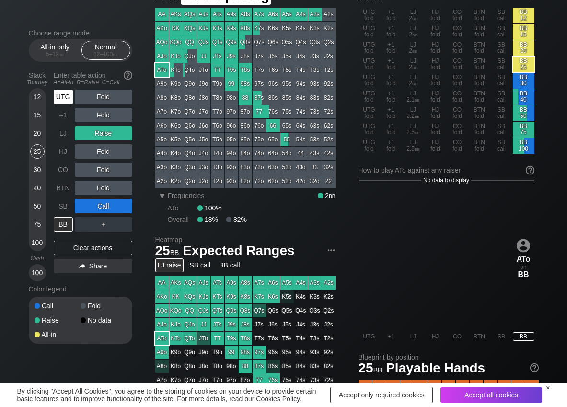
click at [58, 98] on div "UTG" at bounding box center [63, 97] width 19 height 14
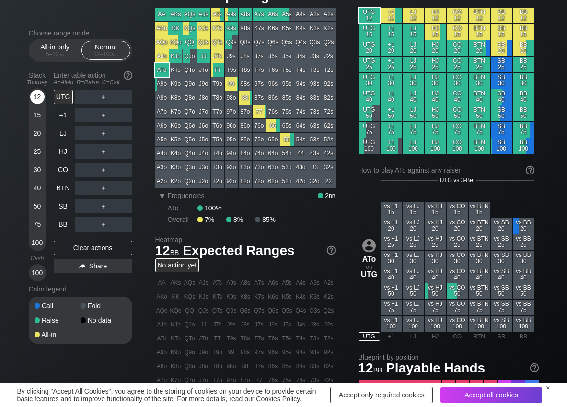
click at [35, 95] on div "12" at bounding box center [37, 97] width 14 height 14
drag, startPoint x: 74, startPoint y: 96, endPoint x: 80, endPoint y: 107, distance: 12.0
click at [87, 98] on div "A ✕" at bounding box center [84, 97] width 19 height 14
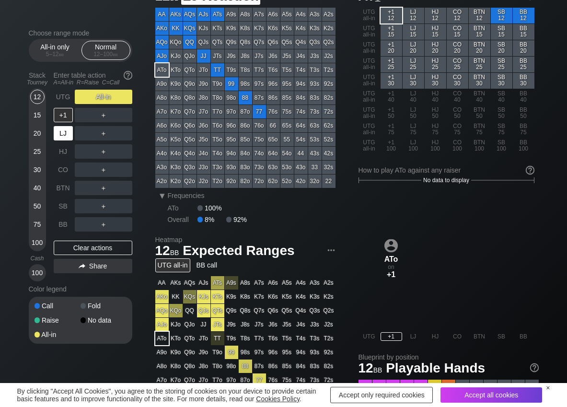
click at [64, 136] on div "LJ" at bounding box center [63, 133] width 19 height 14
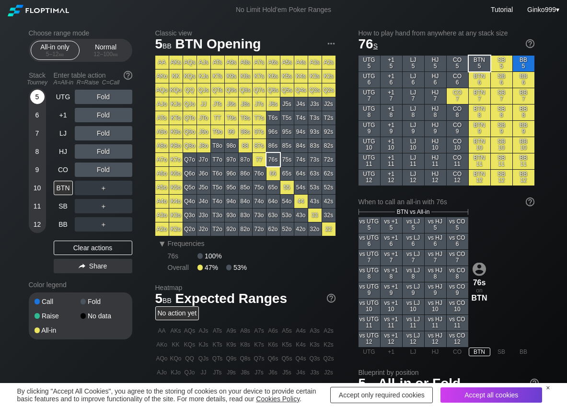
click at [36, 95] on div "5" at bounding box center [37, 97] width 14 height 14
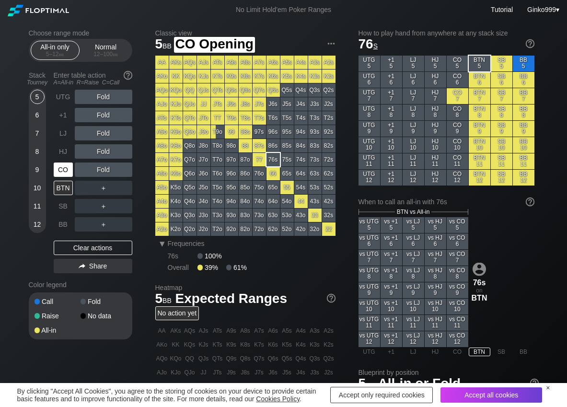
click at [72, 172] on div "CO" at bounding box center [63, 170] width 19 height 14
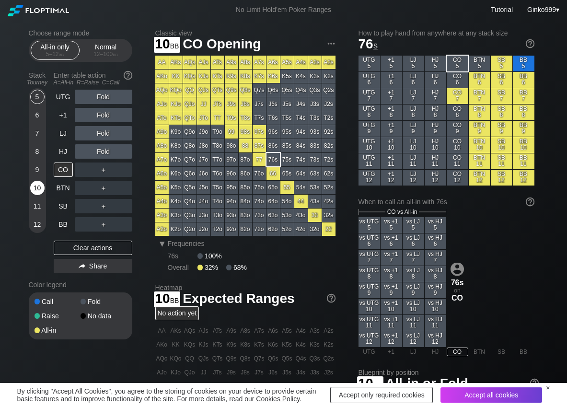
click at [36, 186] on div "10" at bounding box center [37, 188] width 14 height 14
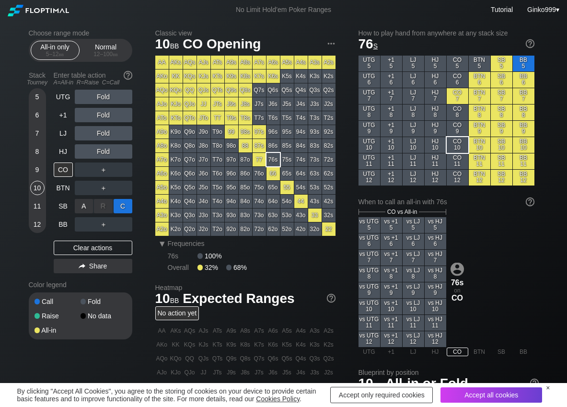
click at [118, 209] on div "C ✕" at bounding box center [123, 206] width 19 height 14
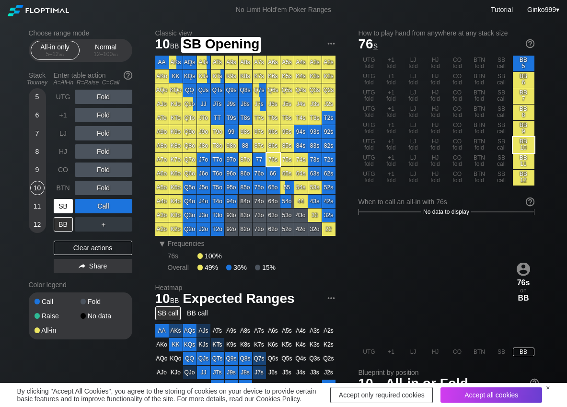
click at [62, 202] on div "SB" at bounding box center [63, 206] width 19 height 14
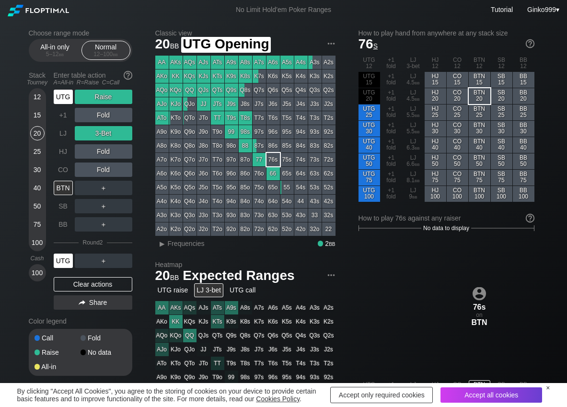
click at [60, 97] on div "UTG" at bounding box center [63, 97] width 19 height 14
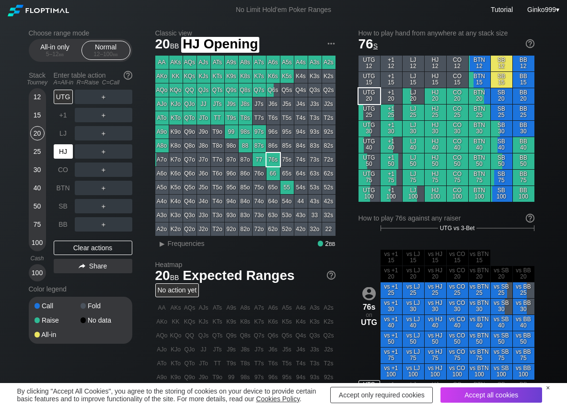
click at [60, 154] on div "HJ" at bounding box center [63, 151] width 19 height 14
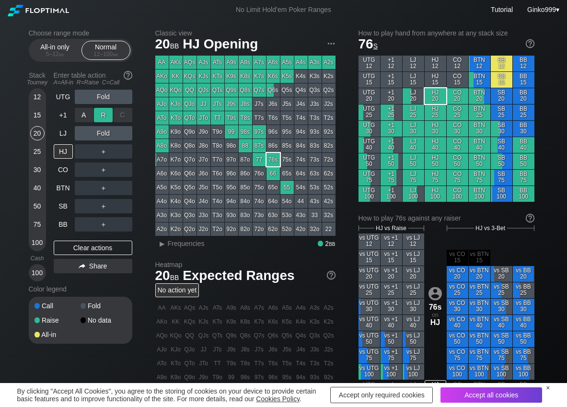
click at [104, 114] on div "R ✕" at bounding box center [103, 115] width 19 height 14
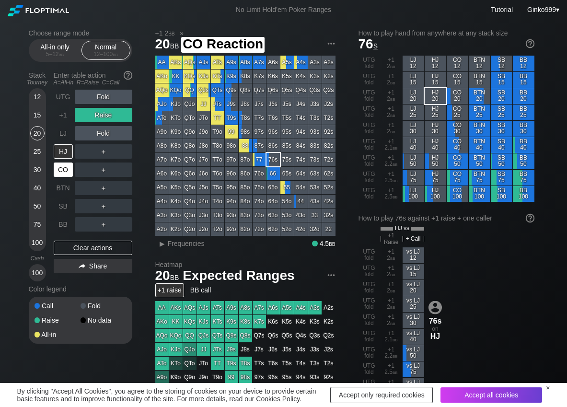
click at [71, 173] on div "CO" at bounding box center [63, 170] width 19 height 14
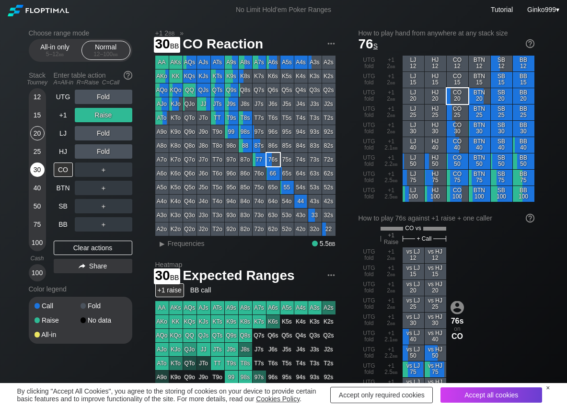
click at [34, 170] on div "30" at bounding box center [37, 170] width 14 height 14
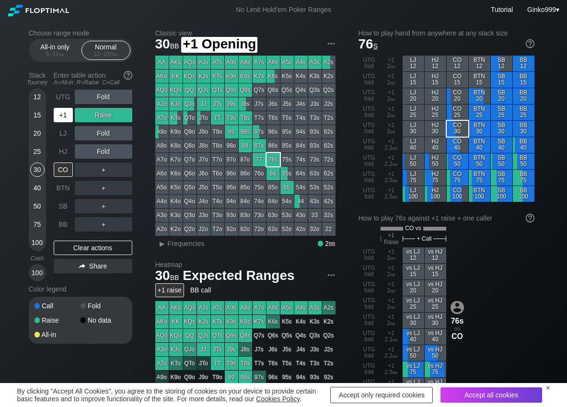
click at [62, 122] on div "+1" at bounding box center [64, 115] width 21 height 18
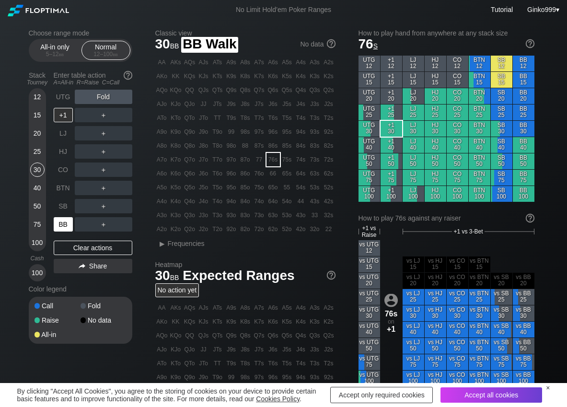
click at [64, 223] on div "BB" at bounding box center [63, 224] width 19 height 14
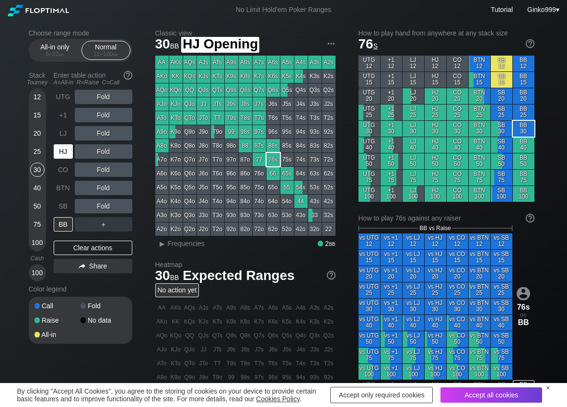
click at [60, 155] on div "HJ" at bounding box center [63, 151] width 19 height 14
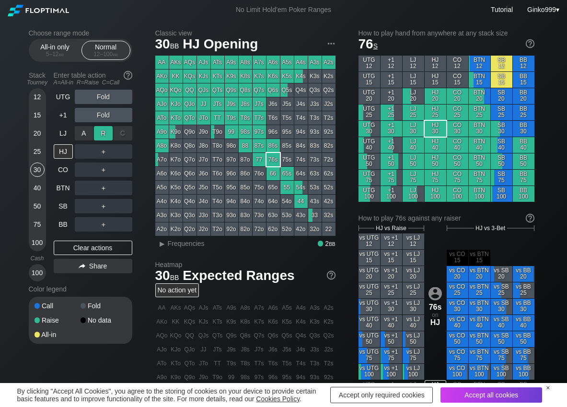
click at [100, 138] on div "R ✕" at bounding box center [103, 133] width 19 height 14
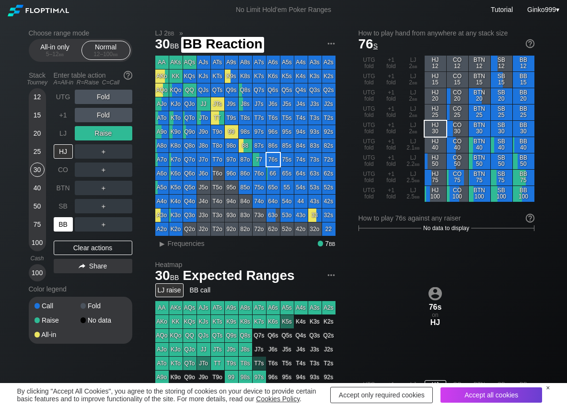
click at [70, 222] on div "BB" at bounding box center [63, 224] width 19 height 14
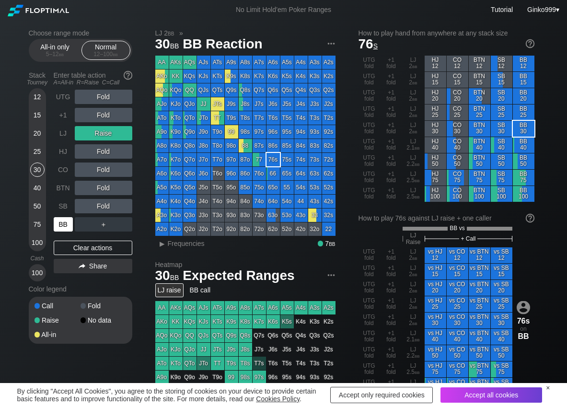
scroll to position [48, 0]
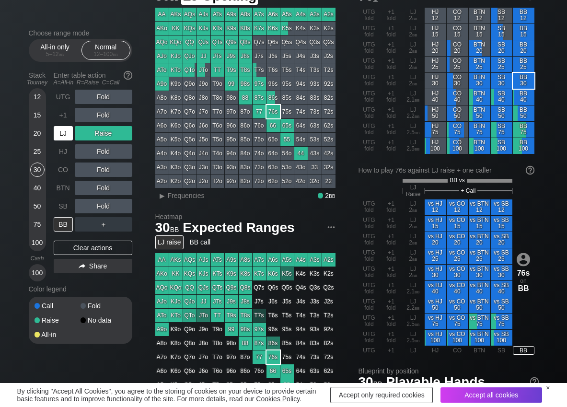
click at [61, 131] on div "LJ" at bounding box center [63, 133] width 19 height 14
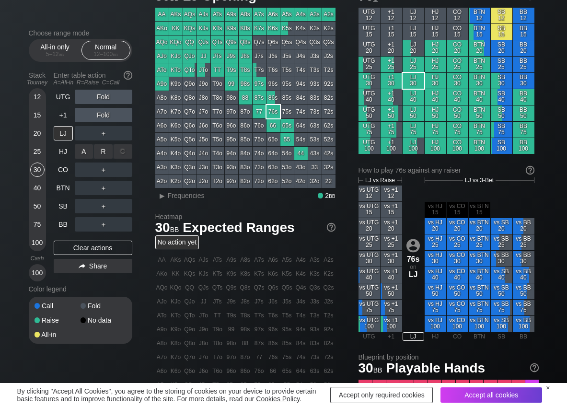
click at [98, 150] on div "R ✕" at bounding box center [103, 151] width 19 height 14
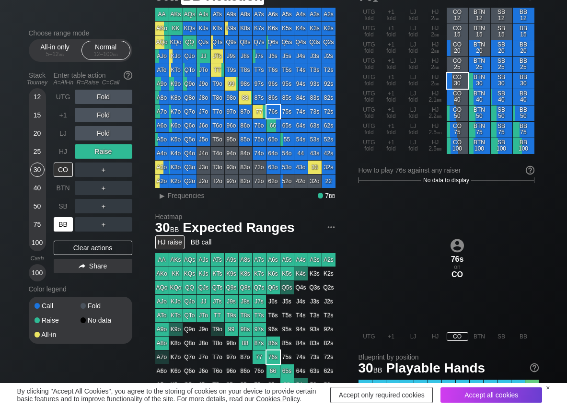
click at [67, 225] on div "BB" at bounding box center [63, 224] width 19 height 14
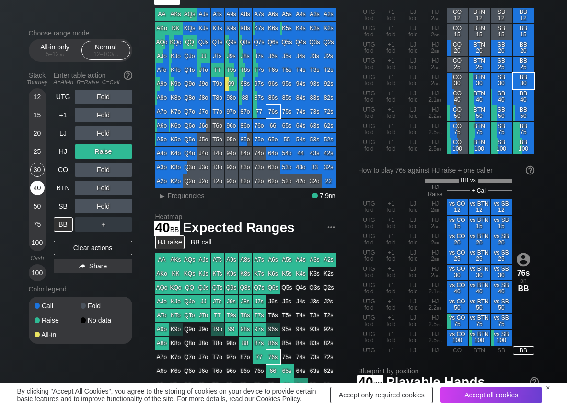
click at [37, 192] on div "40" at bounding box center [37, 188] width 14 height 14
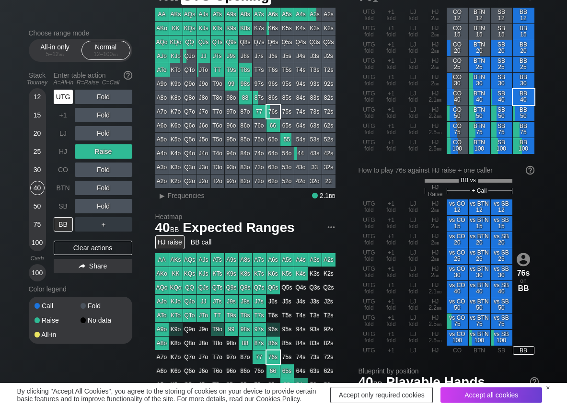
drag, startPoint x: 66, startPoint y: 96, endPoint x: 75, endPoint y: 98, distance: 9.3
click at [66, 97] on div "UTG" at bounding box center [63, 97] width 19 height 14
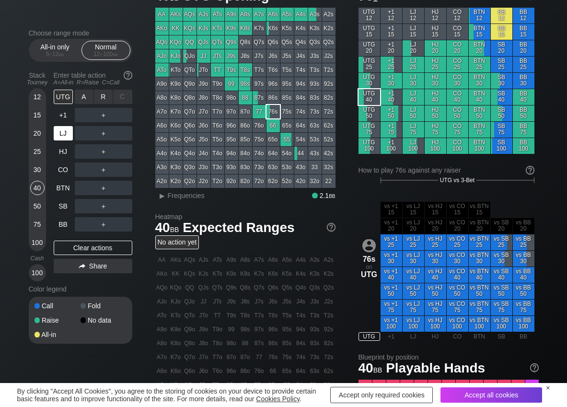
drag, startPoint x: 99, startPoint y: 98, endPoint x: 72, endPoint y: 134, distance: 44.8
click at [99, 100] on div "R ✕" at bounding box center [103, 97] width 19 height 14
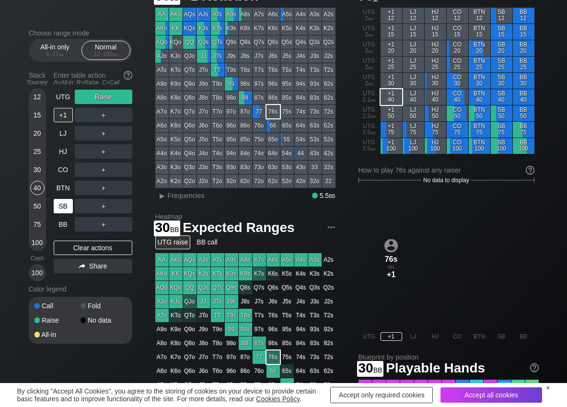
drag, startPoint x: 40, startPoint y: 169, endPoint x: 61, endPoint y: 210, distance: 45.7
click at [43, 175] on div "30" at bounding box center [37, 172] width 14 height 18
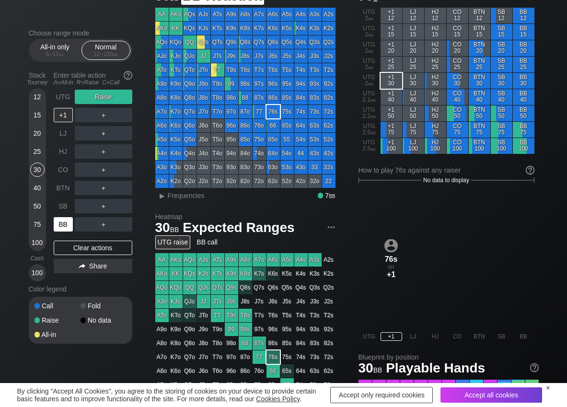
click at [63, 225] on div "BB" at bounding box center [63, 224] width 19 height 14
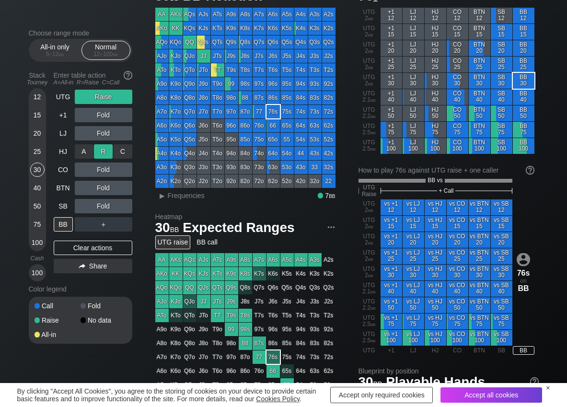
click at [106, 150] on div "R ✕" at bounding box center [103, 151] width 19 height 14
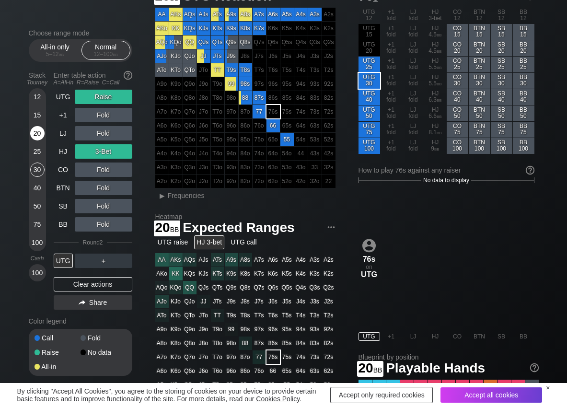
click at [37, 133] on div "20" at bounding box center [37, 133] width 14 height 14
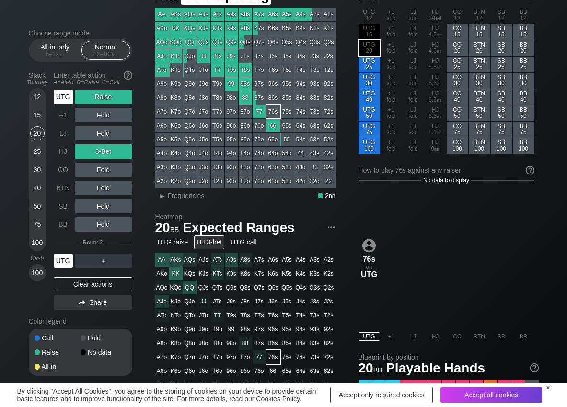
click at [61, 93] on div "UTG" at bounding box center [63, 97] width 19 height 14
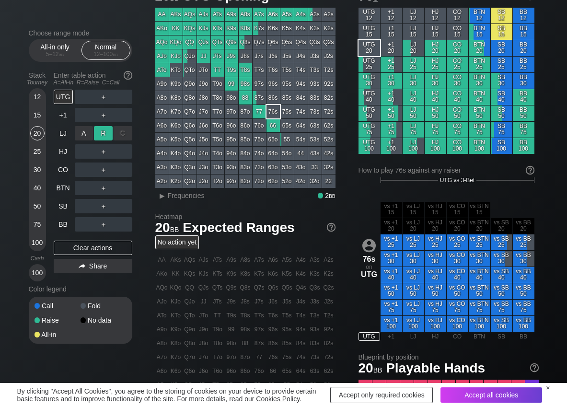
click at [105, 138] on div "R ✕" at bounding box center [103, 133] width 19 height 14
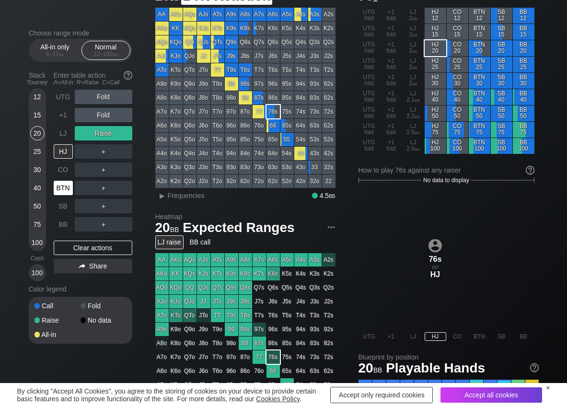
click at [69, 187] on div "BTN" at bounding box center [63, 188] width 19 height 14
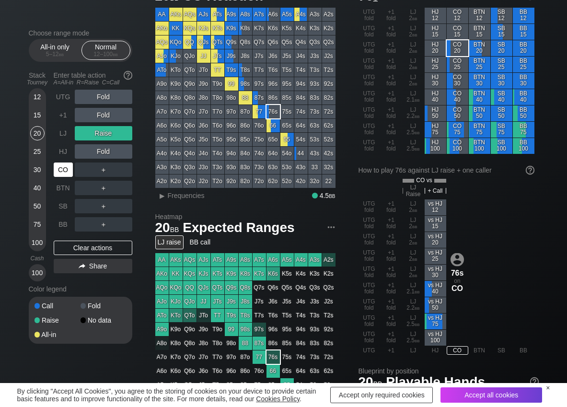
click at [66, 172] on div "CO" at bounding box center [63, 170] width 19 height 14
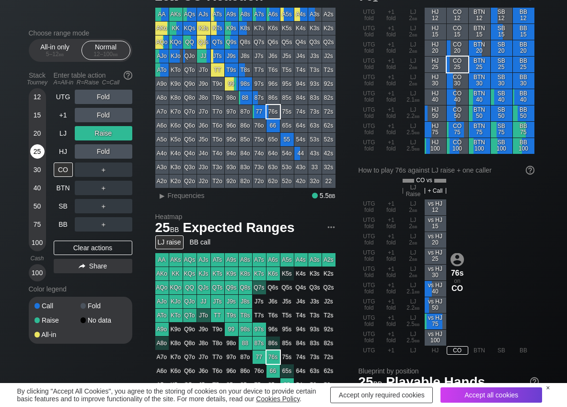
click at [39, 155] on div "25" at bounding box center [37, 151] width 14 height 14
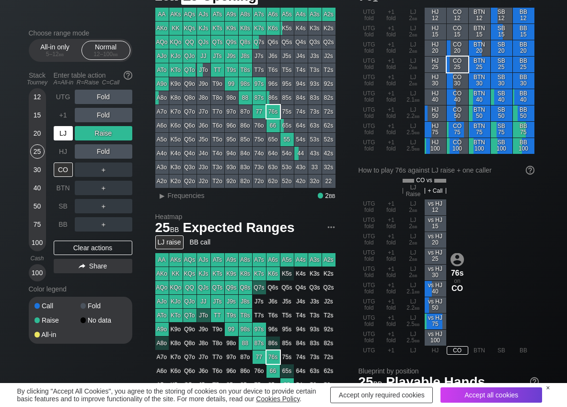
click at [63, 138] on div "LJ" at bounding box center [63, 133] width 19 height 14
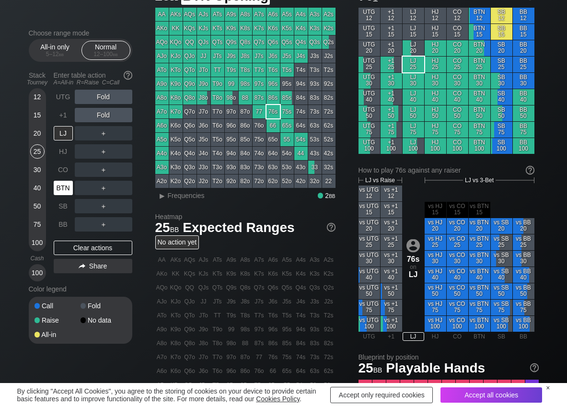
click at [68, 190] on div "BTN" at bounding box center [63, 188] width 19 height 14
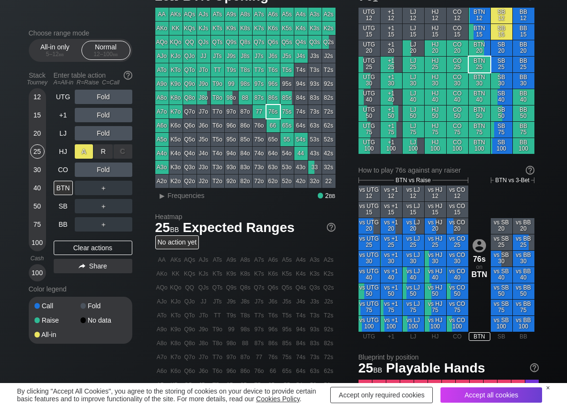
drag, startPoint x: 98, startPoint y: 151, endPoint x: 90, endPoint y: 154, distance: 8.6
click at [98, 151] on div "R ✕" at bounding box center [103, 151] width 19 height 14
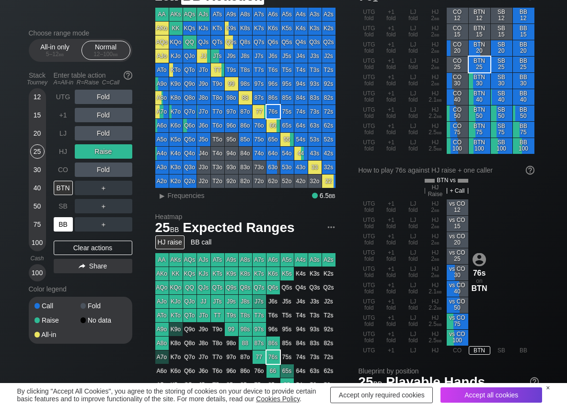
click at [64, 222] on div "BB" at bounding box center [63, 224] width 19 height 14
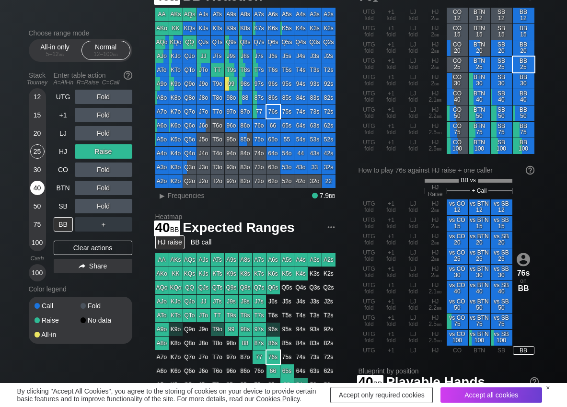
click at [33, 185] on div "40" at bounding box center [37, 188] width 14 height 14
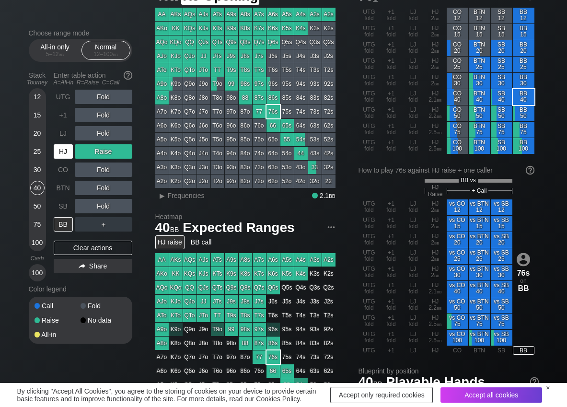
click at [66, 154] on div "HJ" at bounding box center [63, 151] width 19 height 14
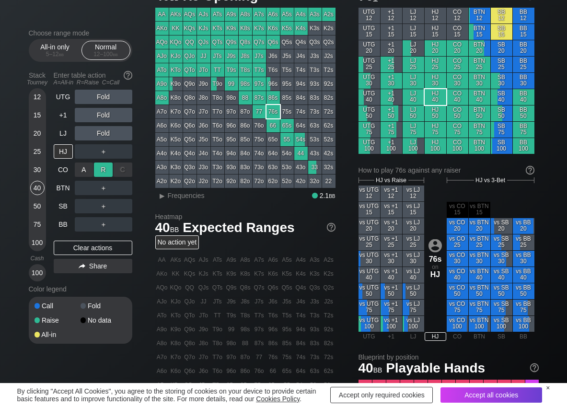
drag, startPoint x: 108, startPoint y: 165, endPoint x: 95, endPoint y: 175, distance: 16.7
click at [106, 165] on div "R ✕" at bounding box center [103, 170] width 19 height 14
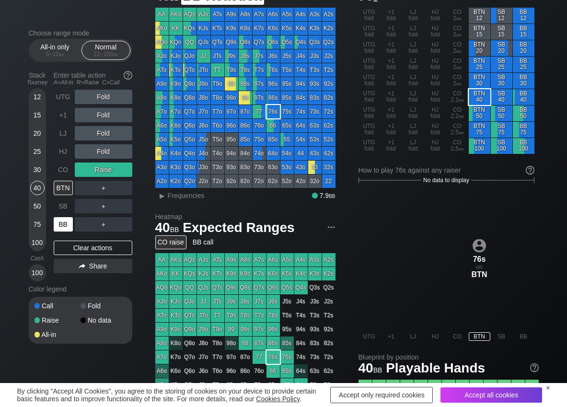
click at [64, 224] on div "BB" at bounding box center [63, 224] width 19 height 14
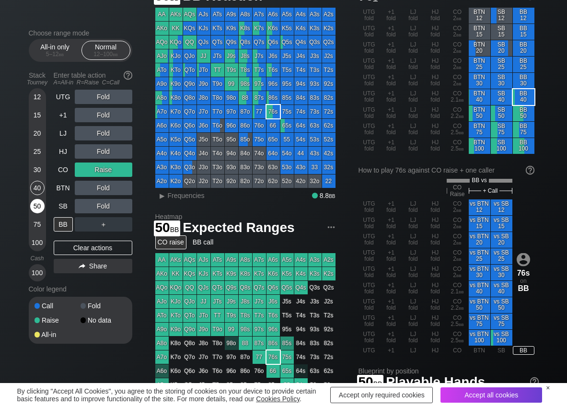
click at [40, 206] on div "50" at bounding box center [37, 206] width 14 height 14
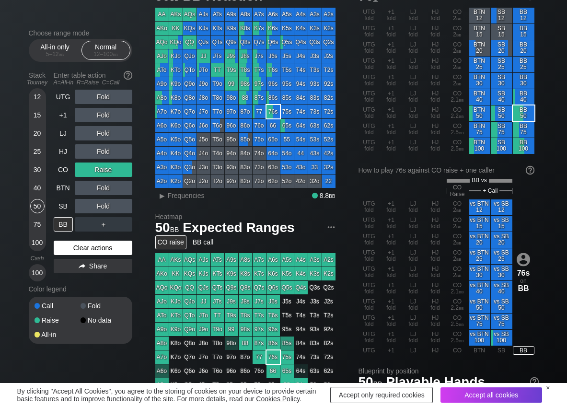
click at [94, 243] on div "Clear actions" at bounding box center [93, 248] width 79 height 14
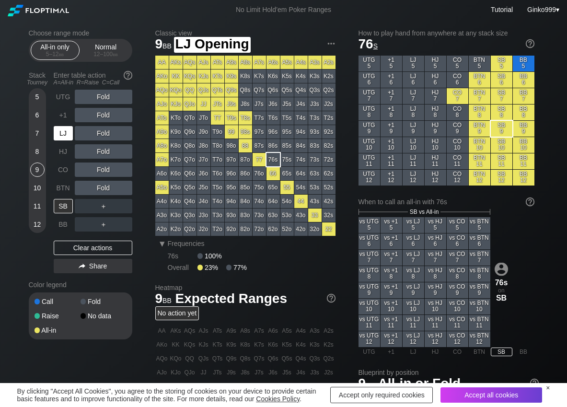
click at [63, 141] on div "LJ" at bounding box center [64, 133] width 21 height 18
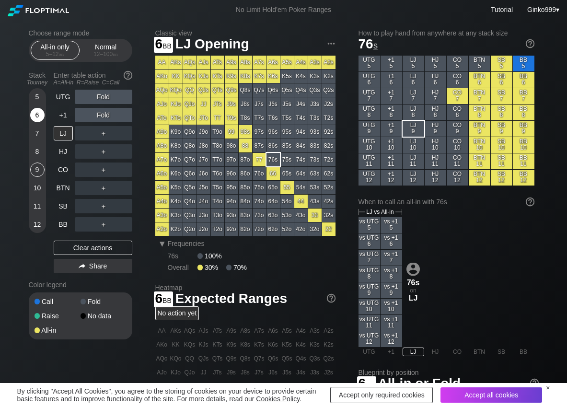
click at [38, 116] on div "6" at bounding box center [37, 115] width 14 height 14
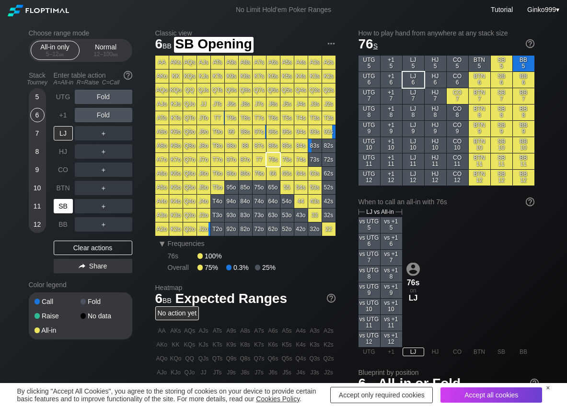
click at [63, 203] on div "SB" at bounding box center [63, 206] width 19 height 14
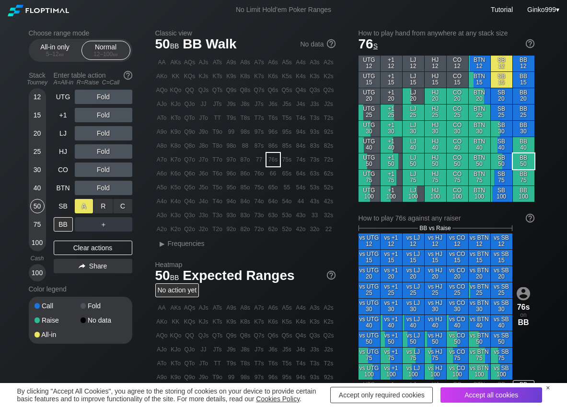
scroll to position [48, 0]
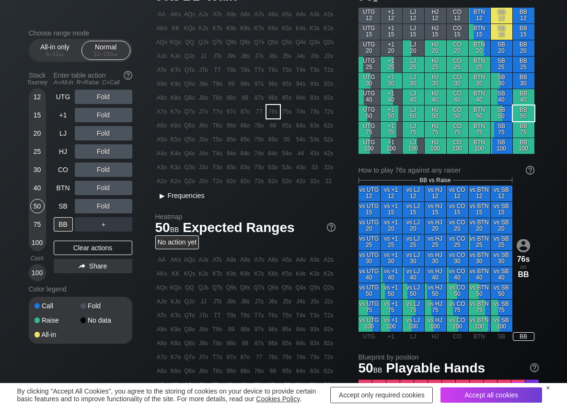
click at [167, 193] on div "▸" at bounding box center [162, 196] width 12 height 12
